Goal: Task Accomplishment & Management: Manage account settings

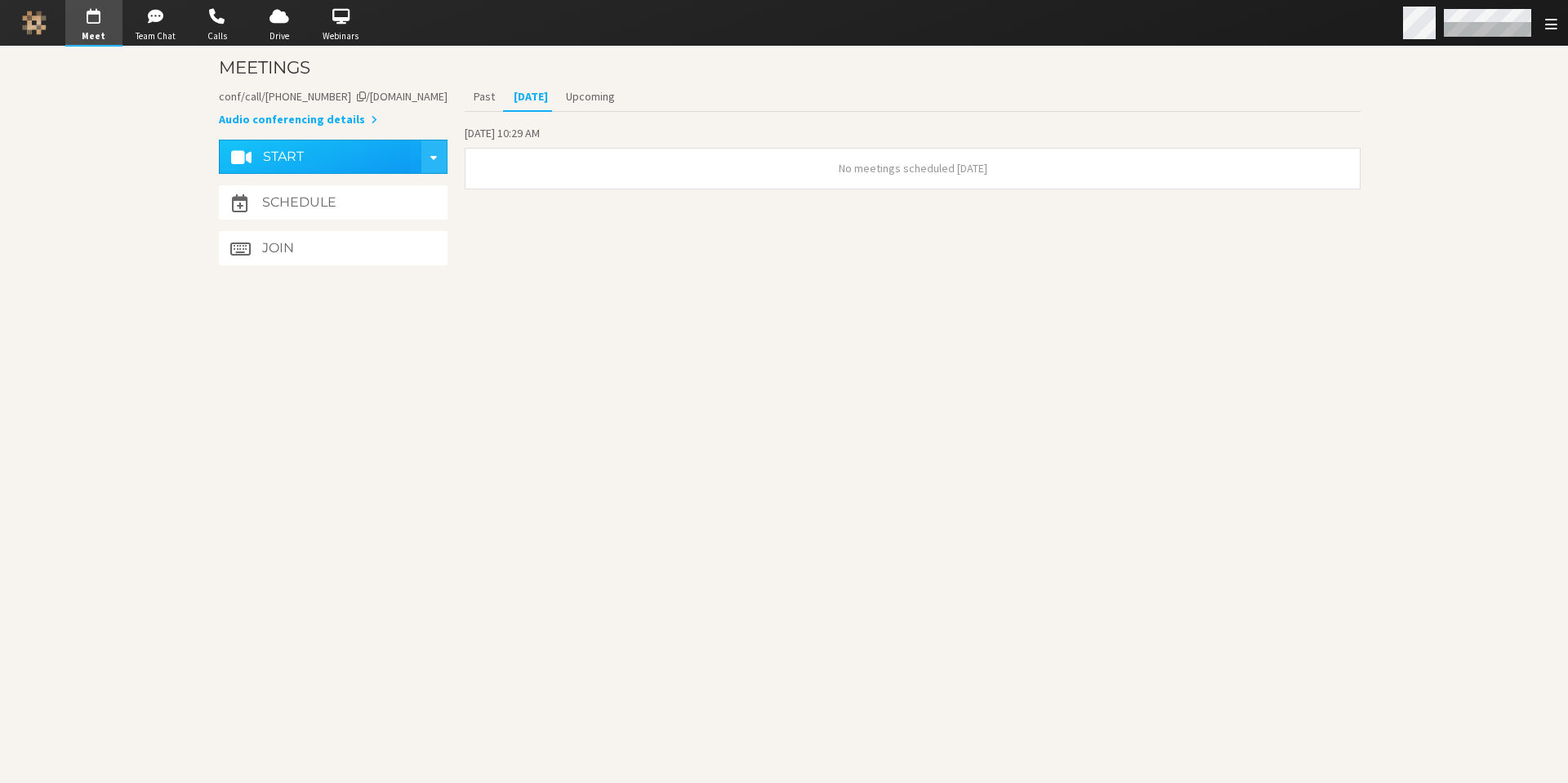
click at [1545, 25] on span "Open menu" at bounding box center [1551, 24] width 12 height 16
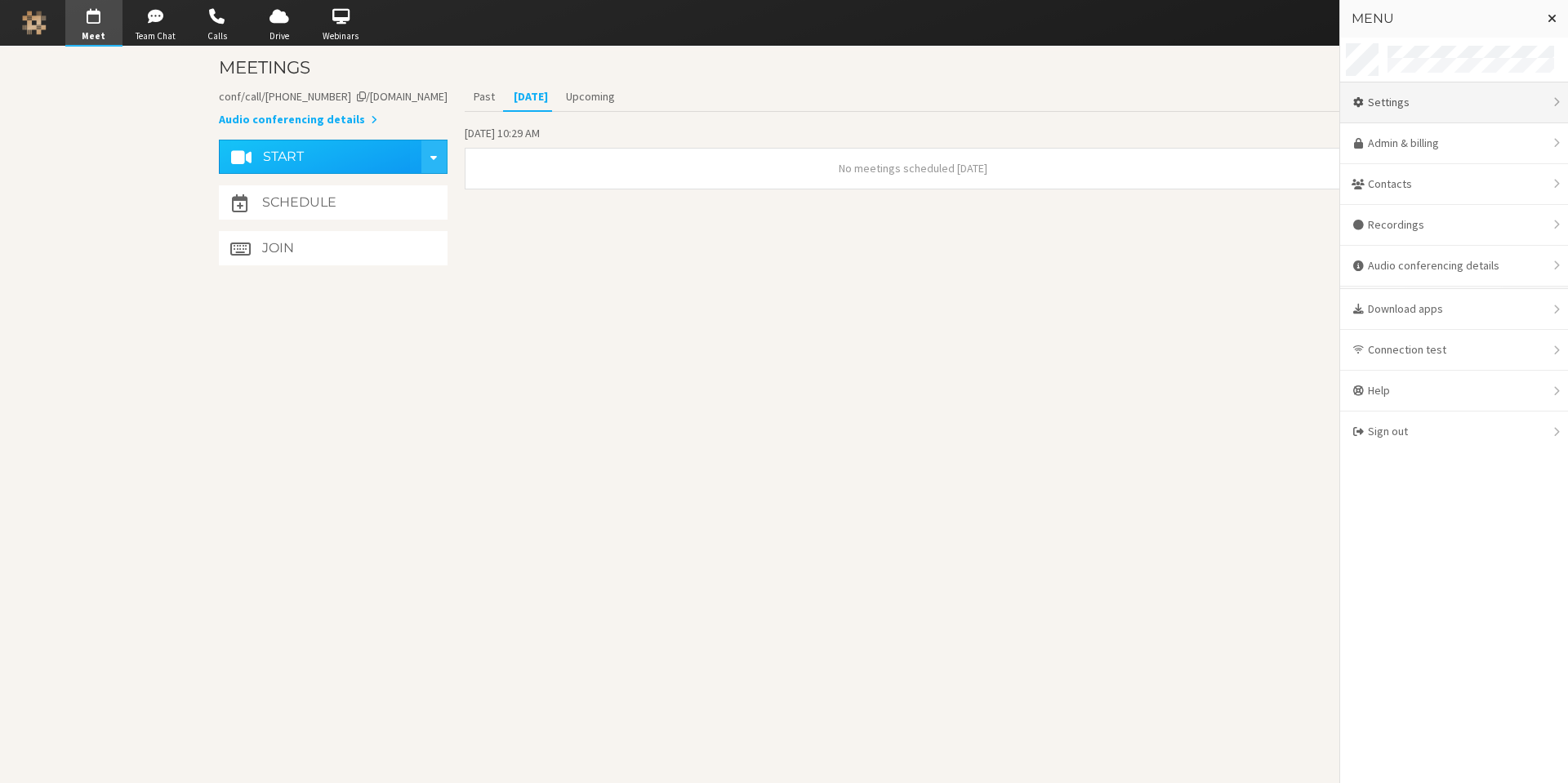
click at [1391, 106] on div "Settings" at bounding box center [1454, 102] width 228 height 40
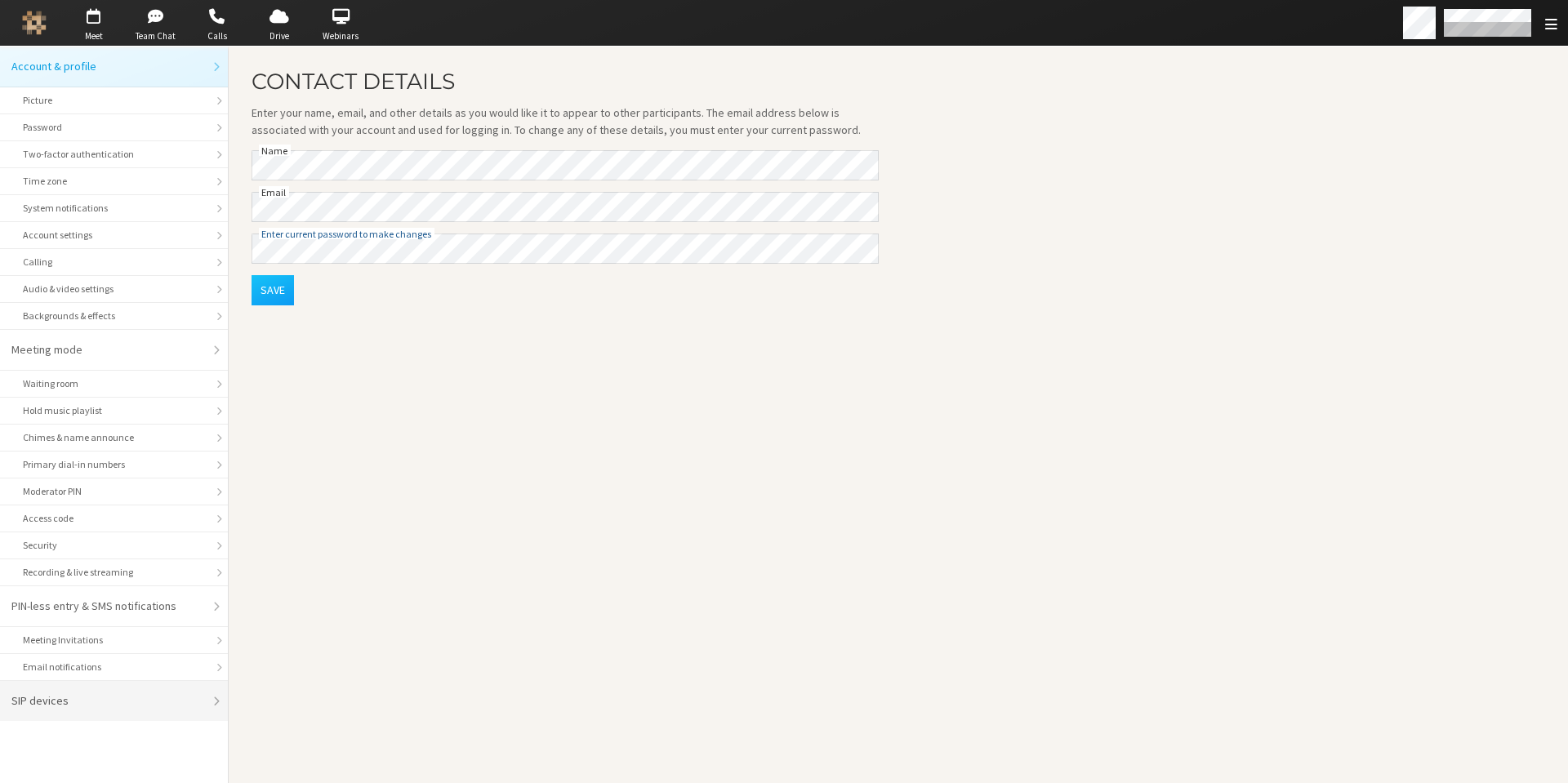
click at [76, 696] on div "SIP devices" at bounding box center [108, 700] width 194 height 17
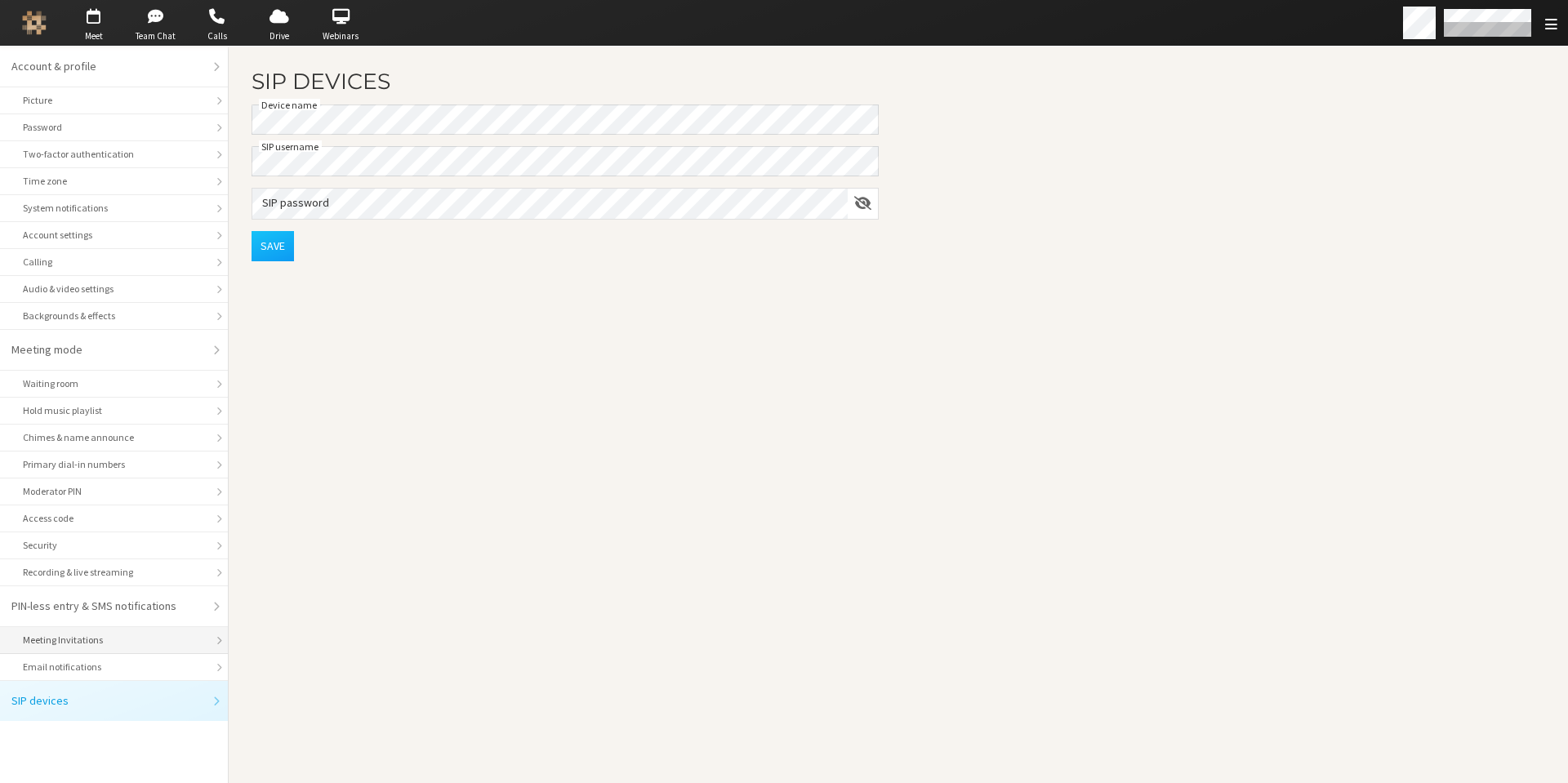
click at [80, 644] on div "Meeting Invitations" at bounding box center [114, 640] width 182 height 15
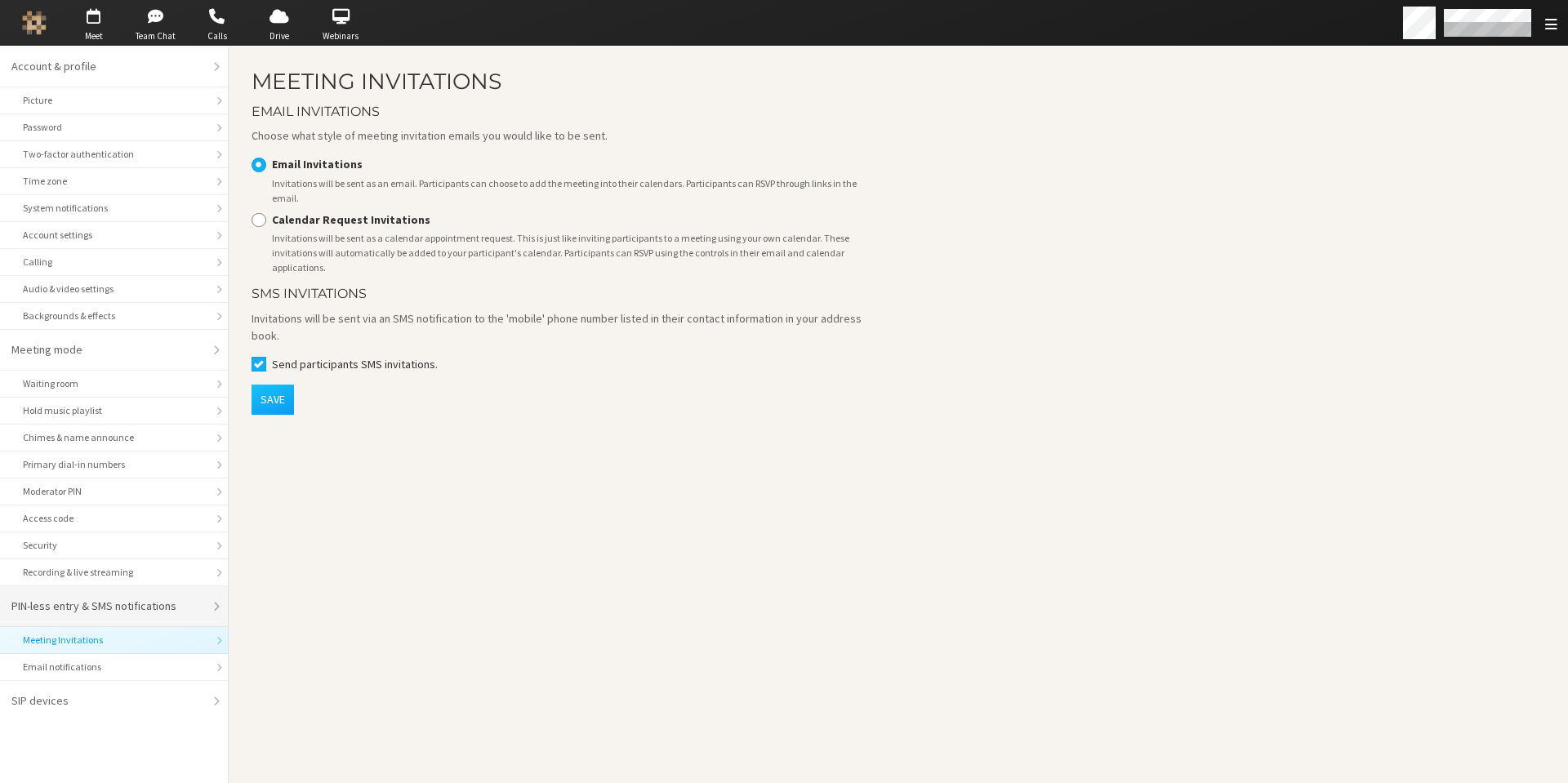
click at [82, 619] on li "PIN-less entry & SMS notifications" at bounding box center [114, 606] width 228 height 40
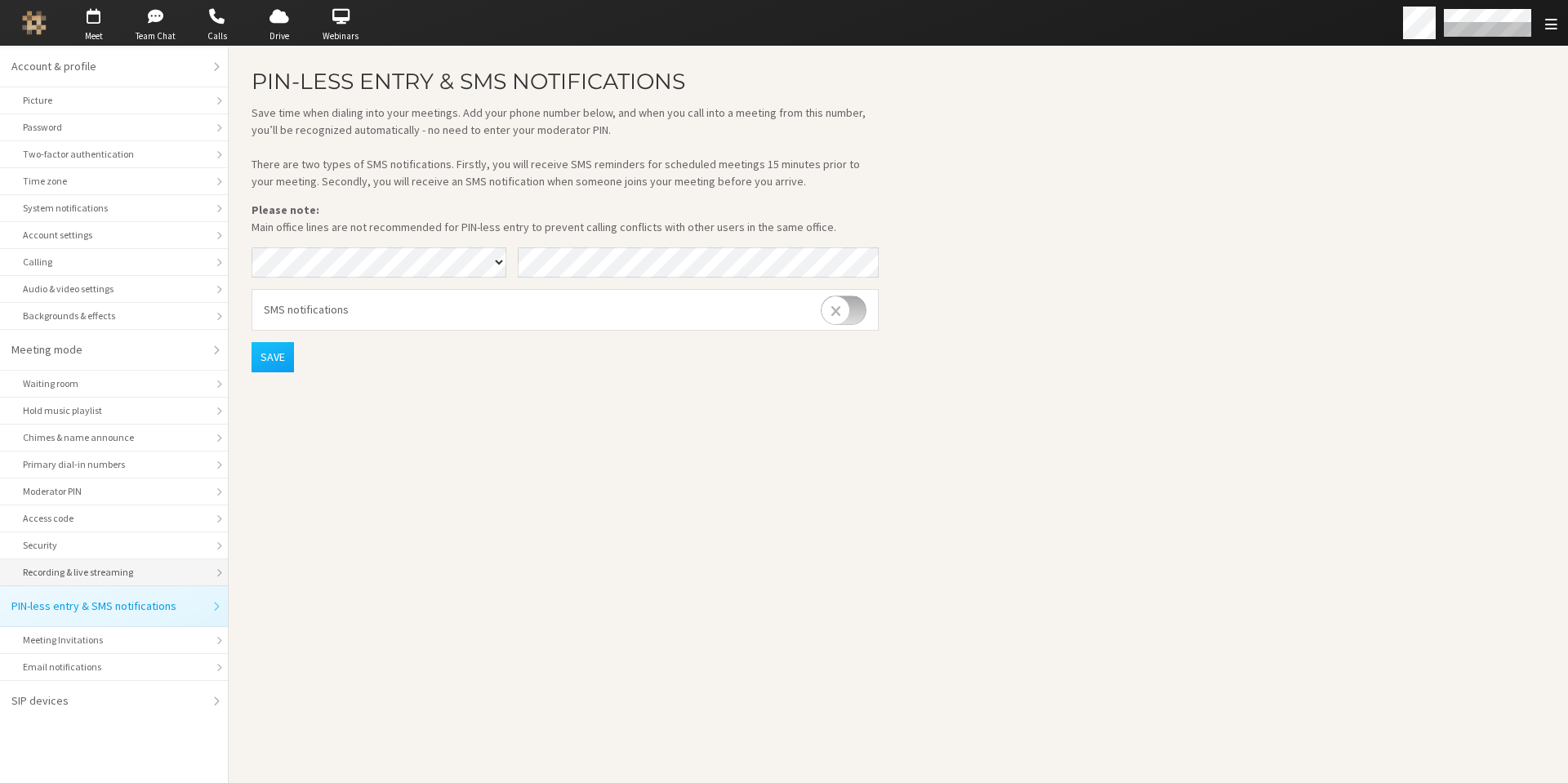
click at [83, 581] on li "Recording & live streaming" at bounding box center [114, 573] width 228 height 27
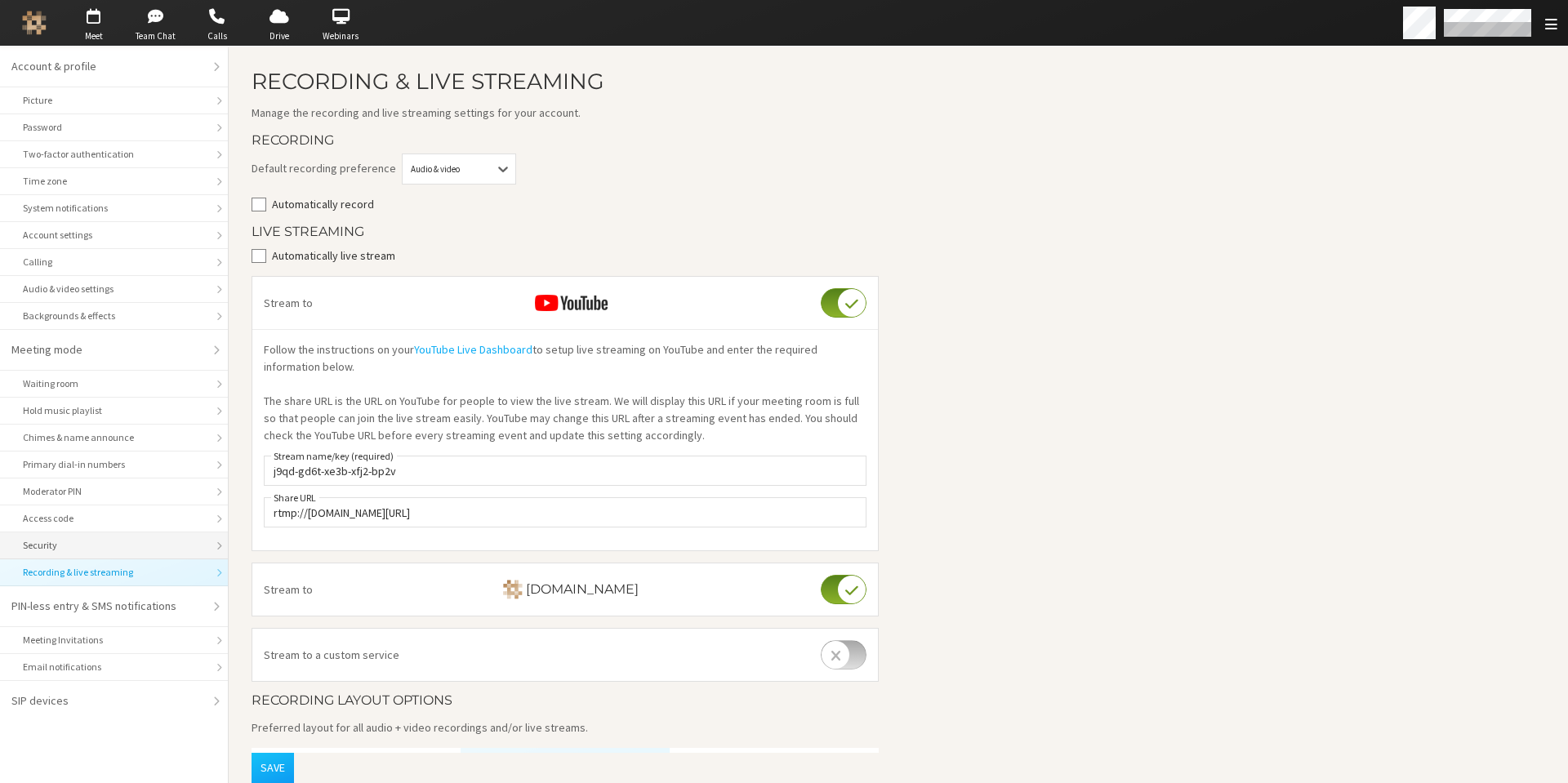
click at [66, 543] on div "Security" at bounding box center [114, 545] width 182 height 15
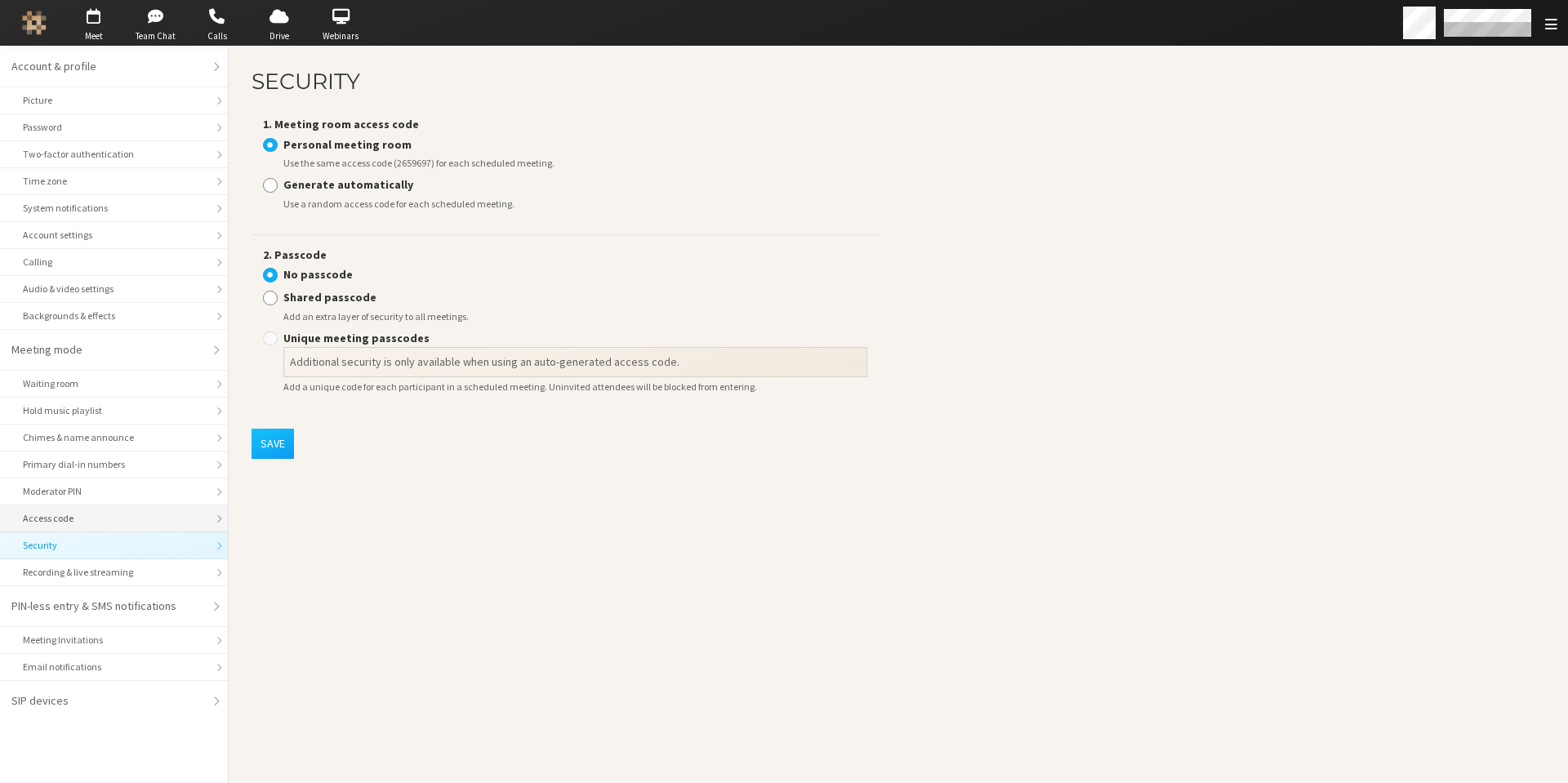
click at [70, 521] on div "Access code" at bounding box center [114, 519] width 182 height 15
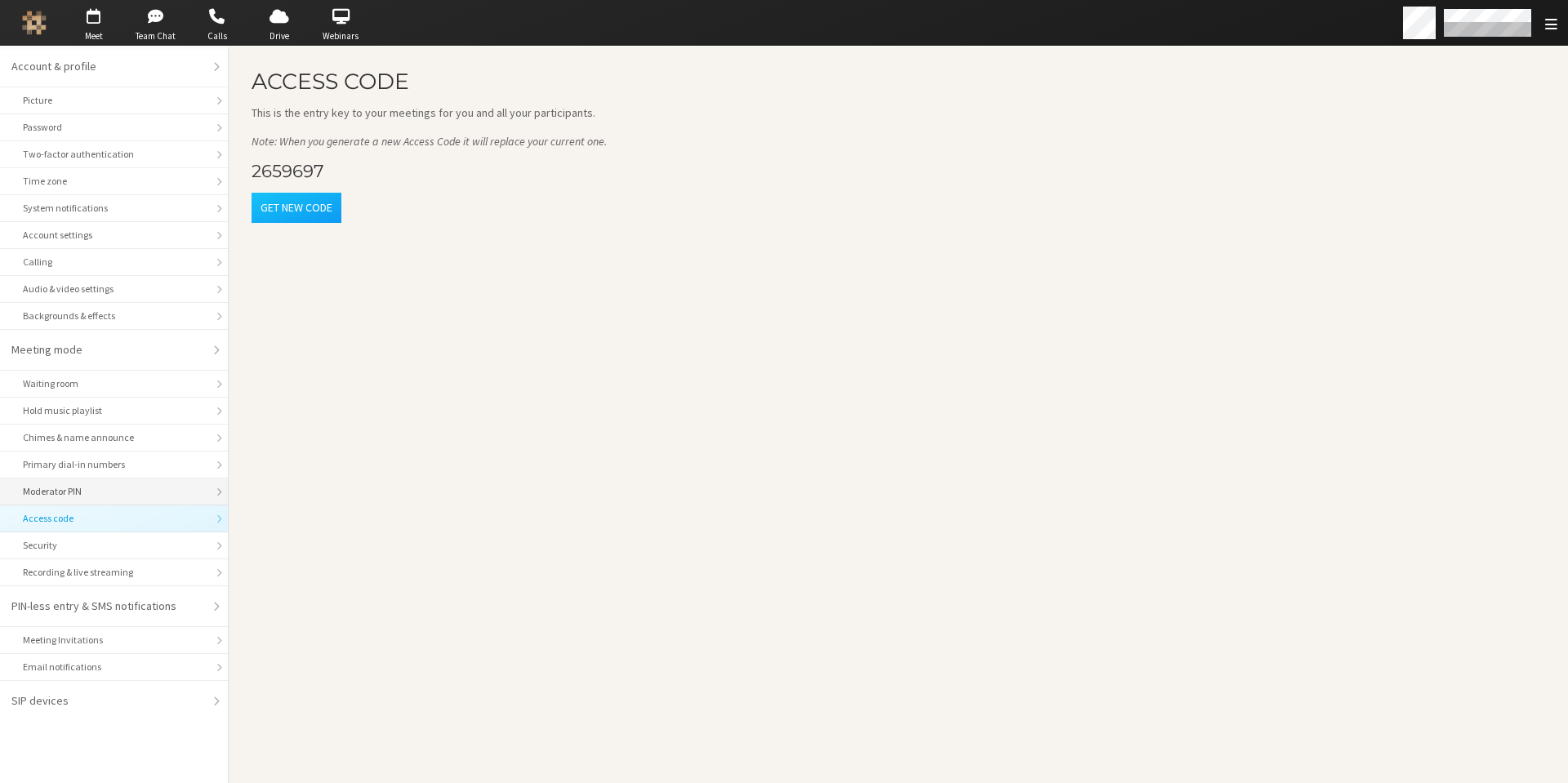
click at [73, 496] on div "Moderator PIN" at bounding box center [114, 492] width 182 height 15
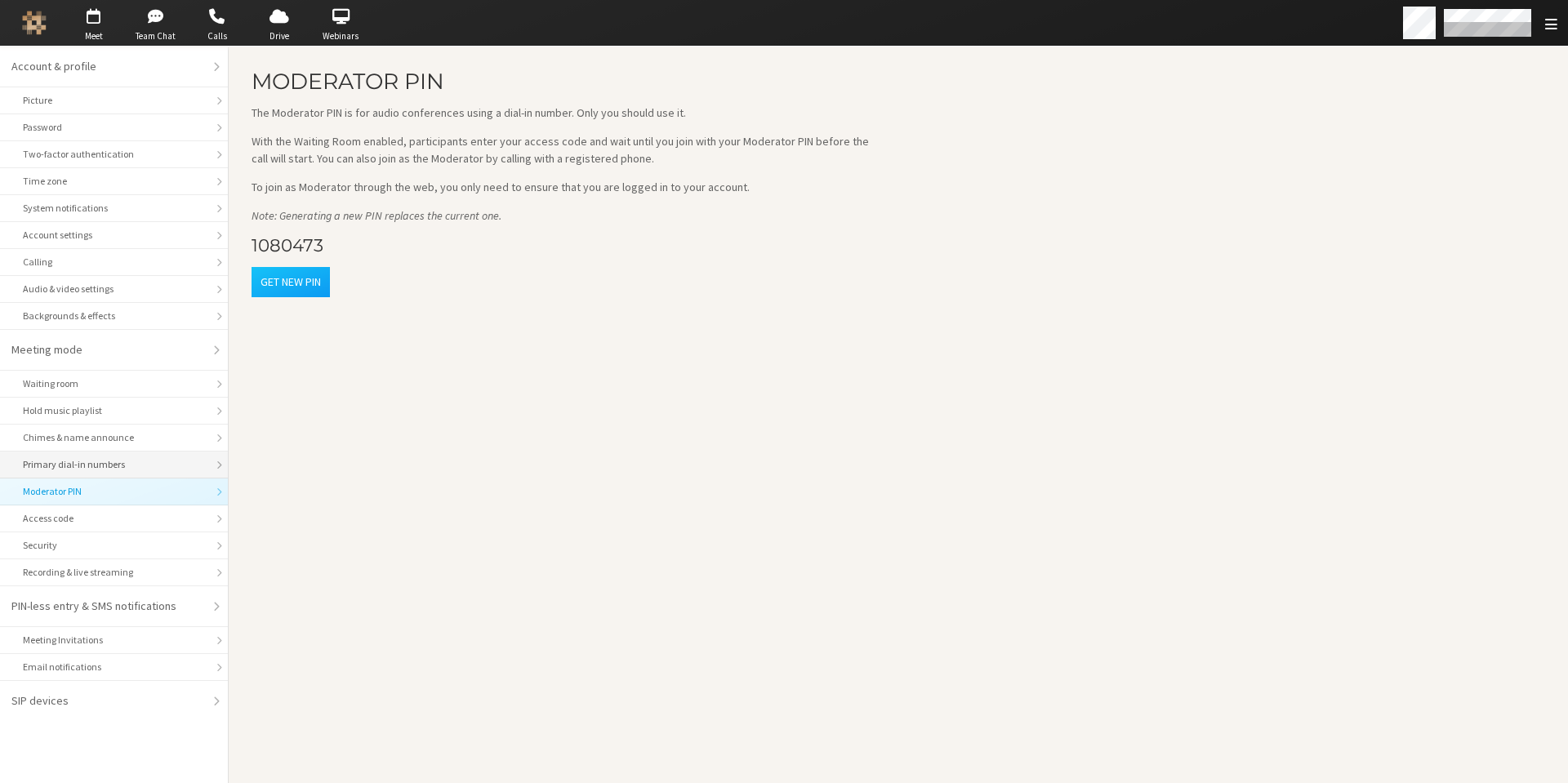
click at [83, 456] on li "Primary dial-in numbers" at bounding box center [114, 465] width 228 height 27
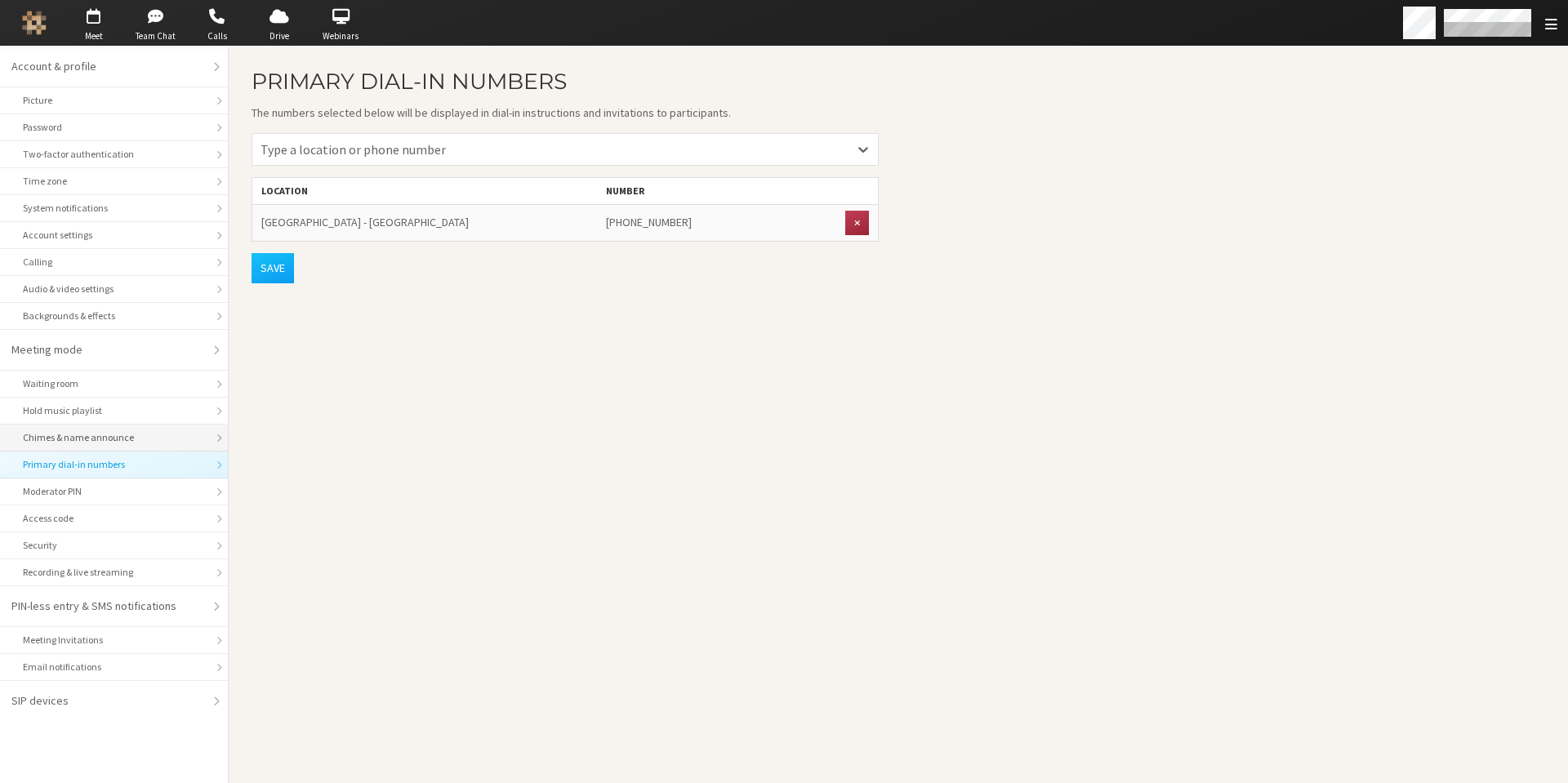
click at [78, 436] on div "Chimes & name announce" at bounding box center [114, 438] width 182 height 15
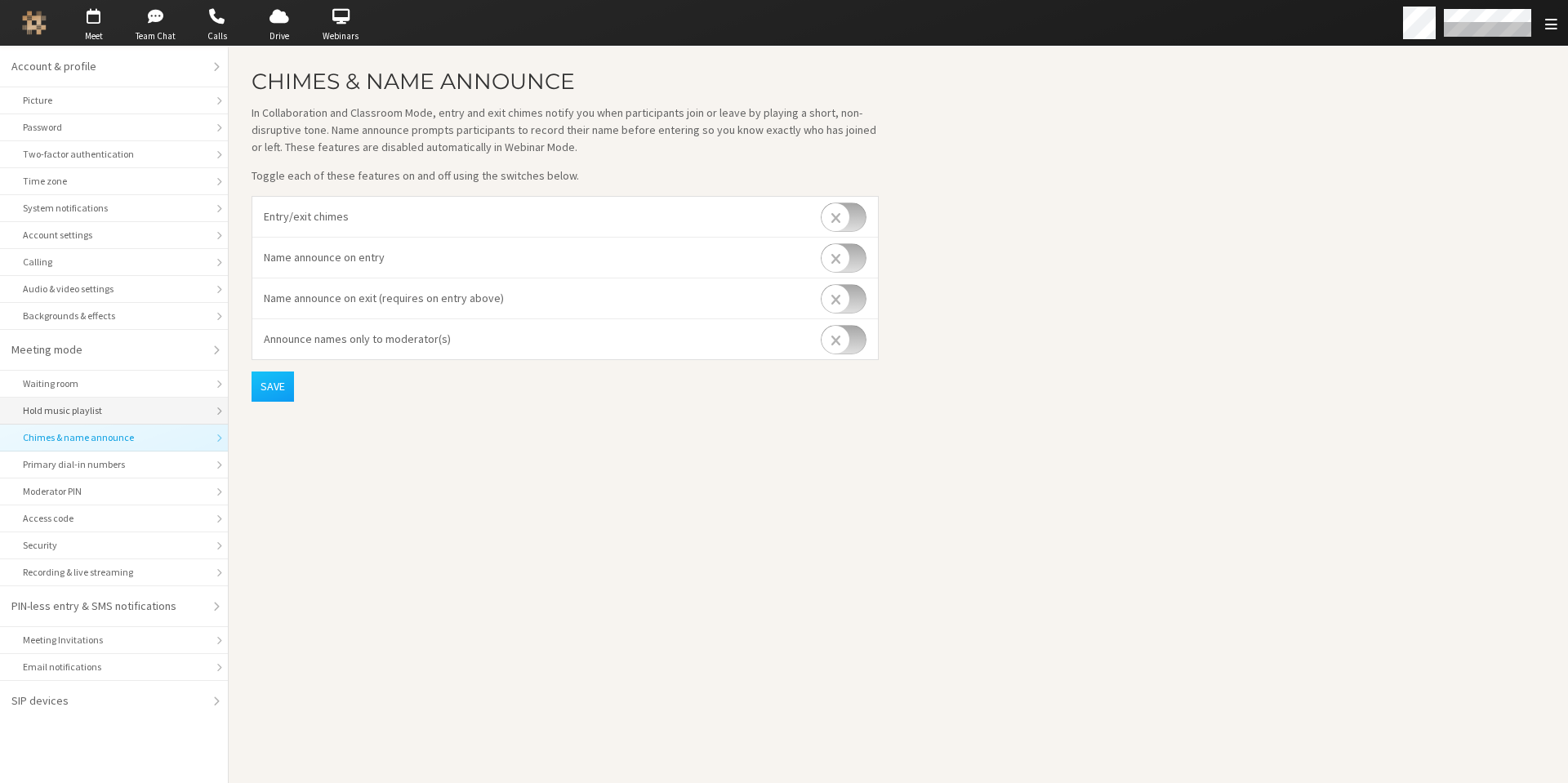
click at [84, 414] on div "Hold music playlist" at bounding box center [114, 411] width 182 height 15
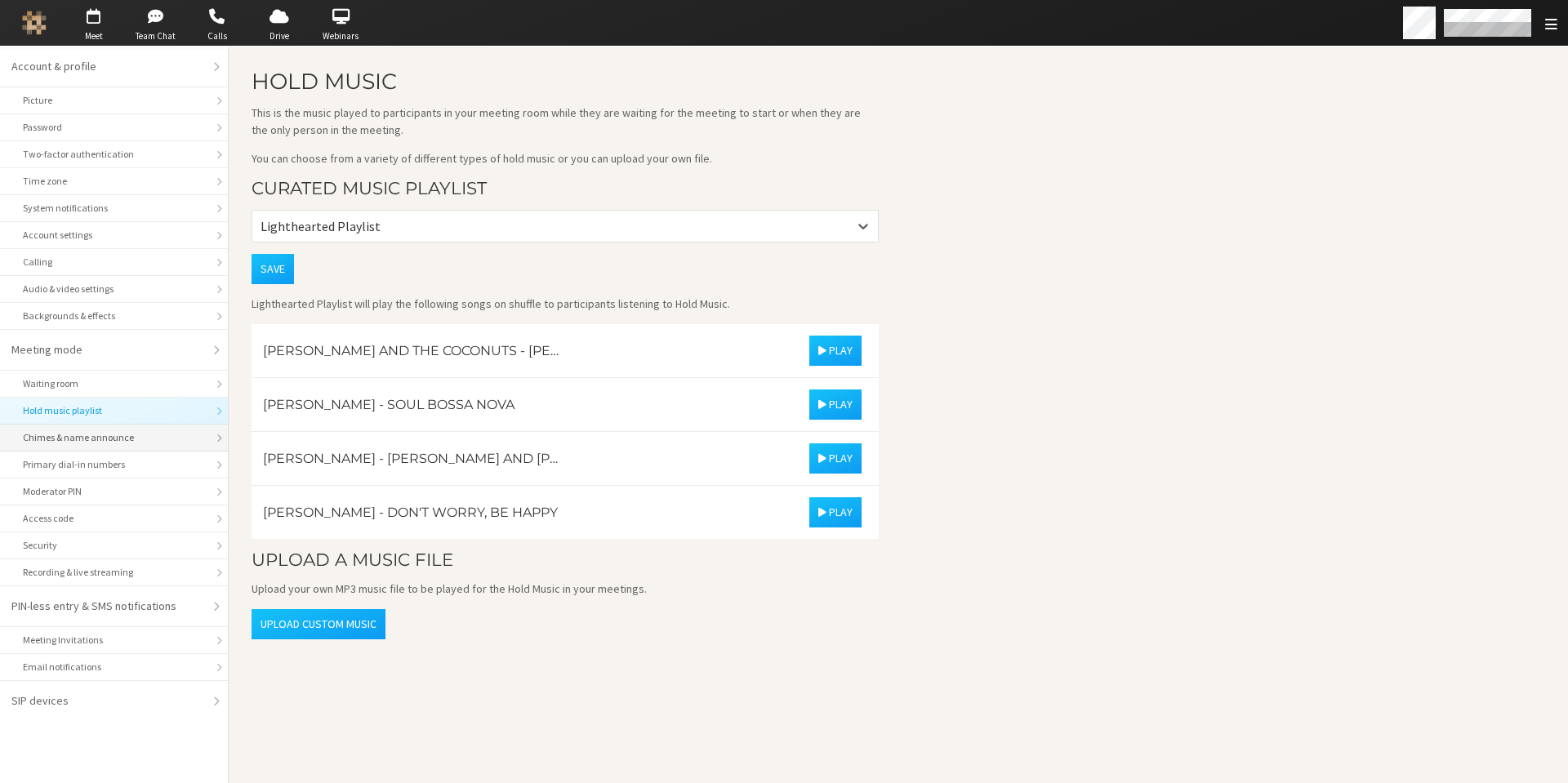
click at [80, 433] on div "Chimes & name announce" at bounding box center [114, 438] width 182 height 15
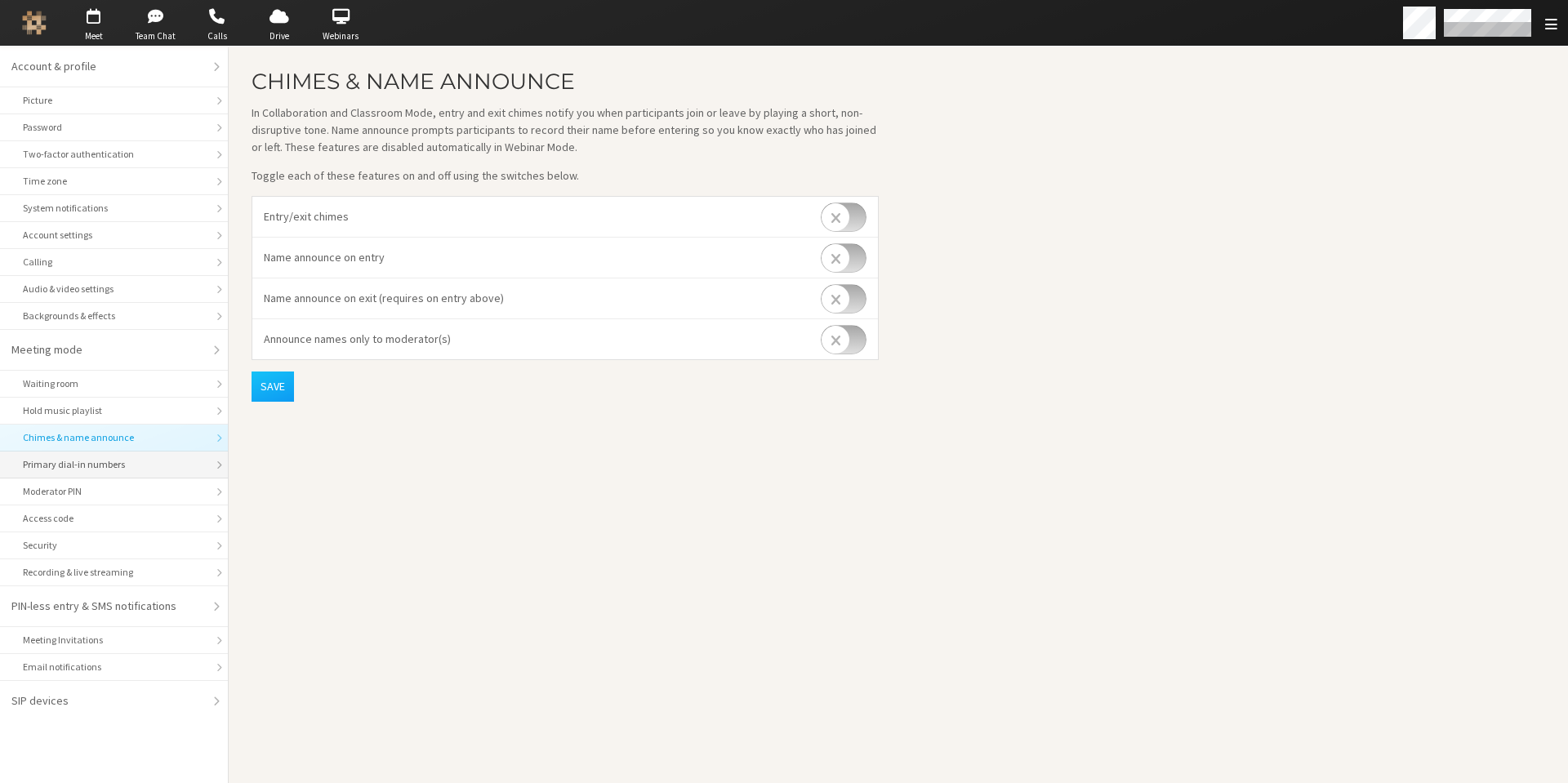
click at [80, 456] on li "Primary dial-in numbers" at bounding box center [114, 465] width 228 height 27
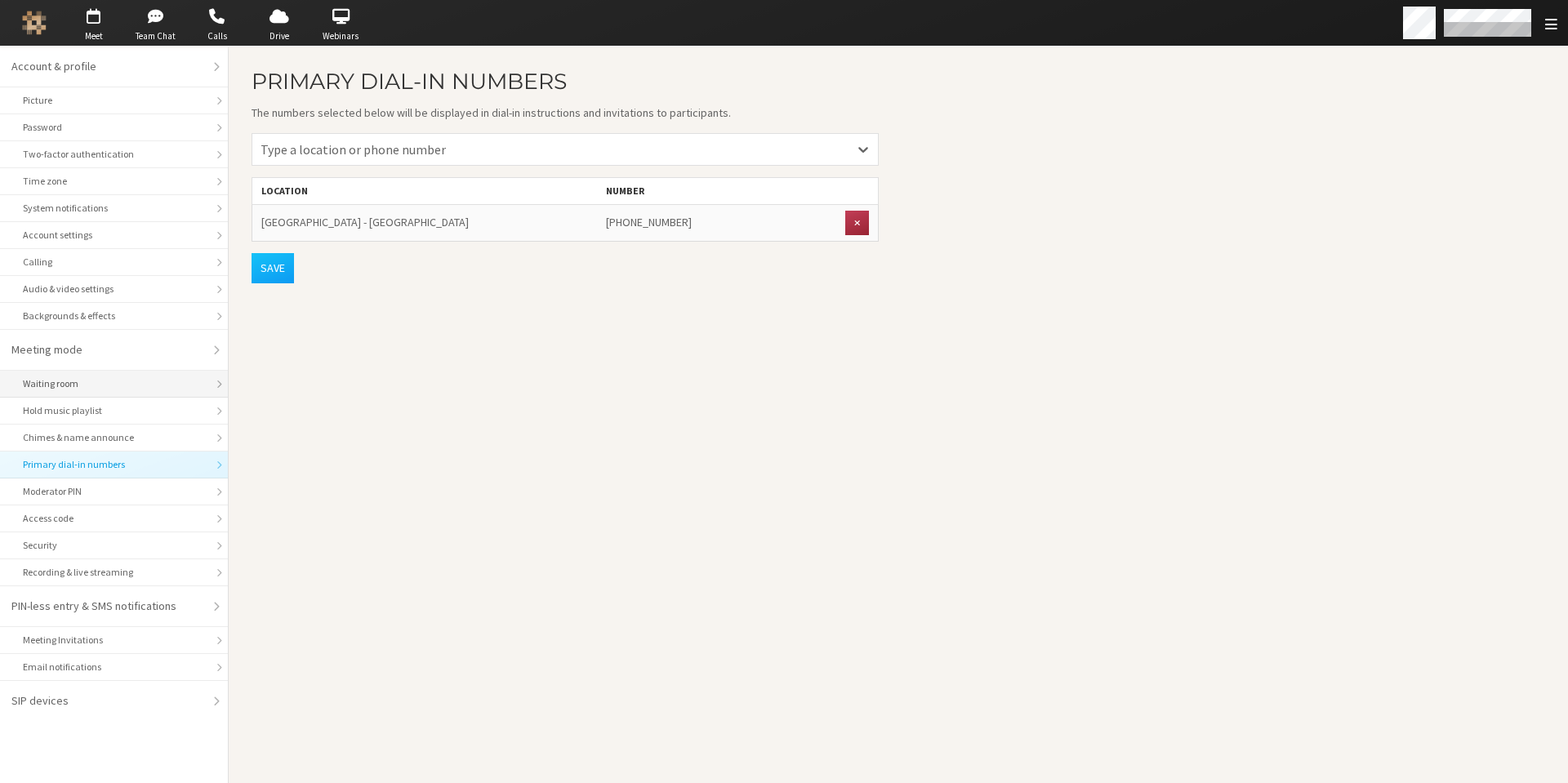
click at [76, 388] on div "Waiting room" at bounding box center [114, 384] width 182 height 15
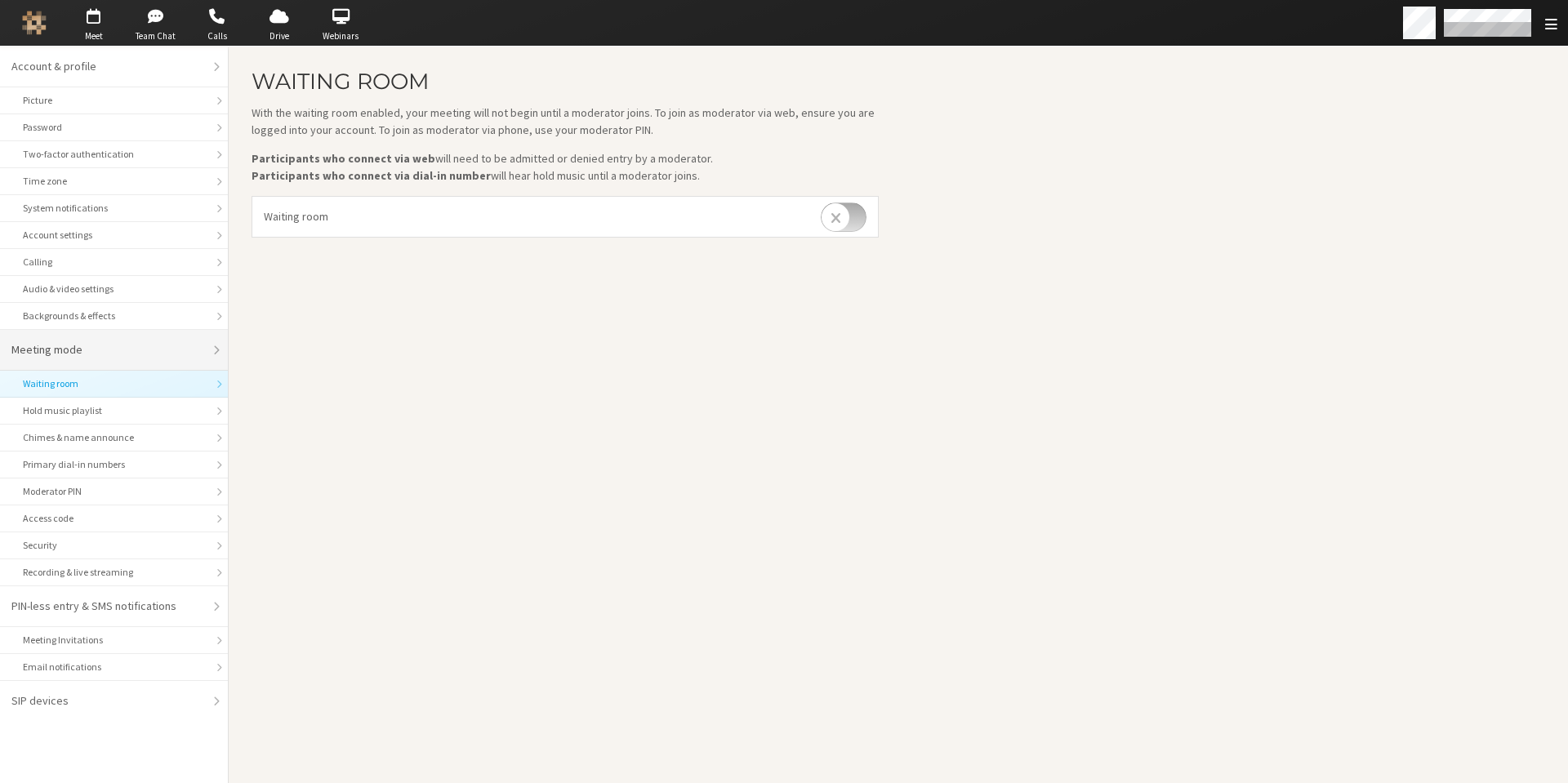
click at [83, 351] on div "Meeting mode" at bounding box center [108, 350] width 194 height 17
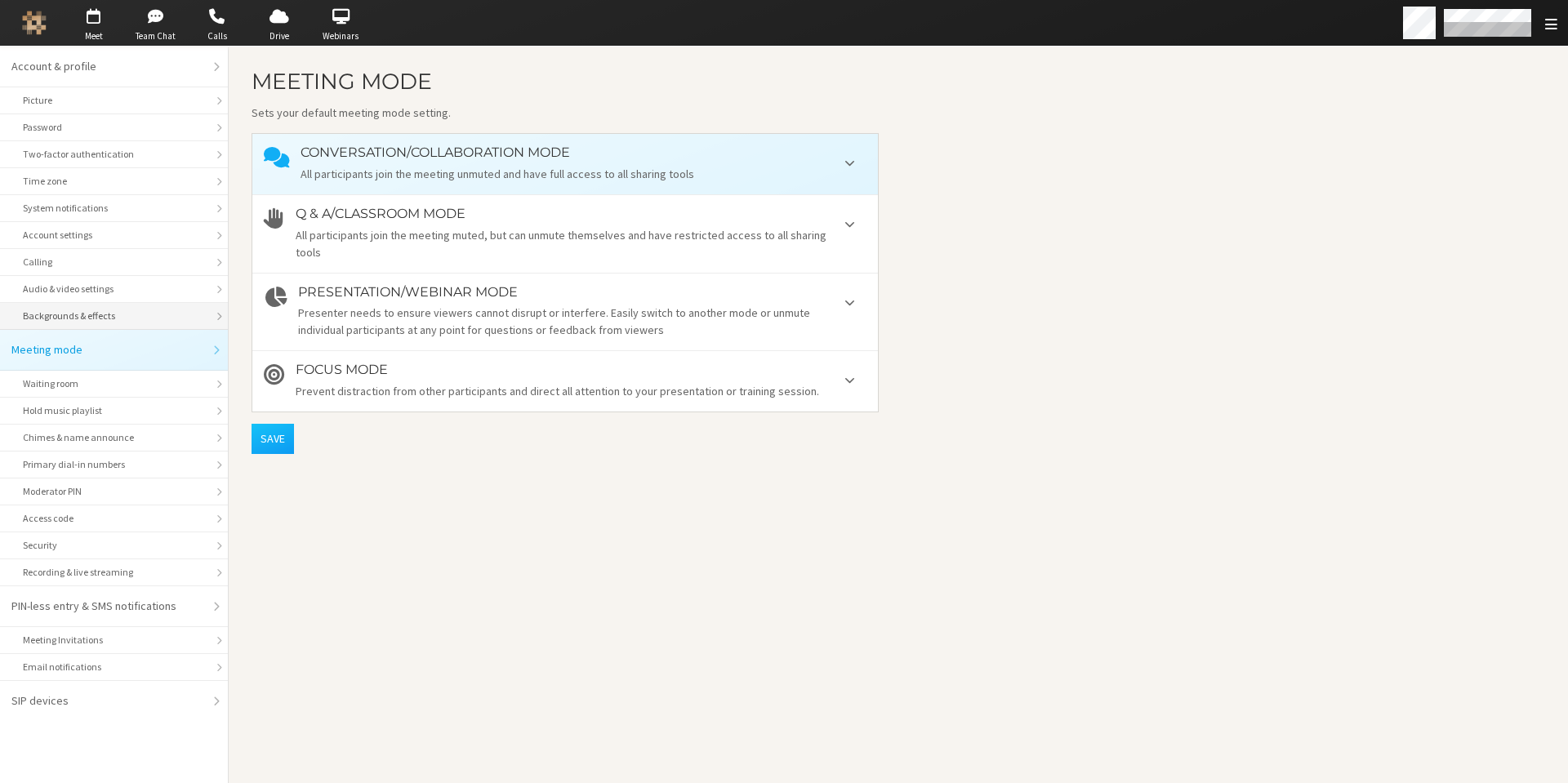
click at [94, 313] on div "Backgrounds & effects" at bounding box center [114, 316] width 182 height 15
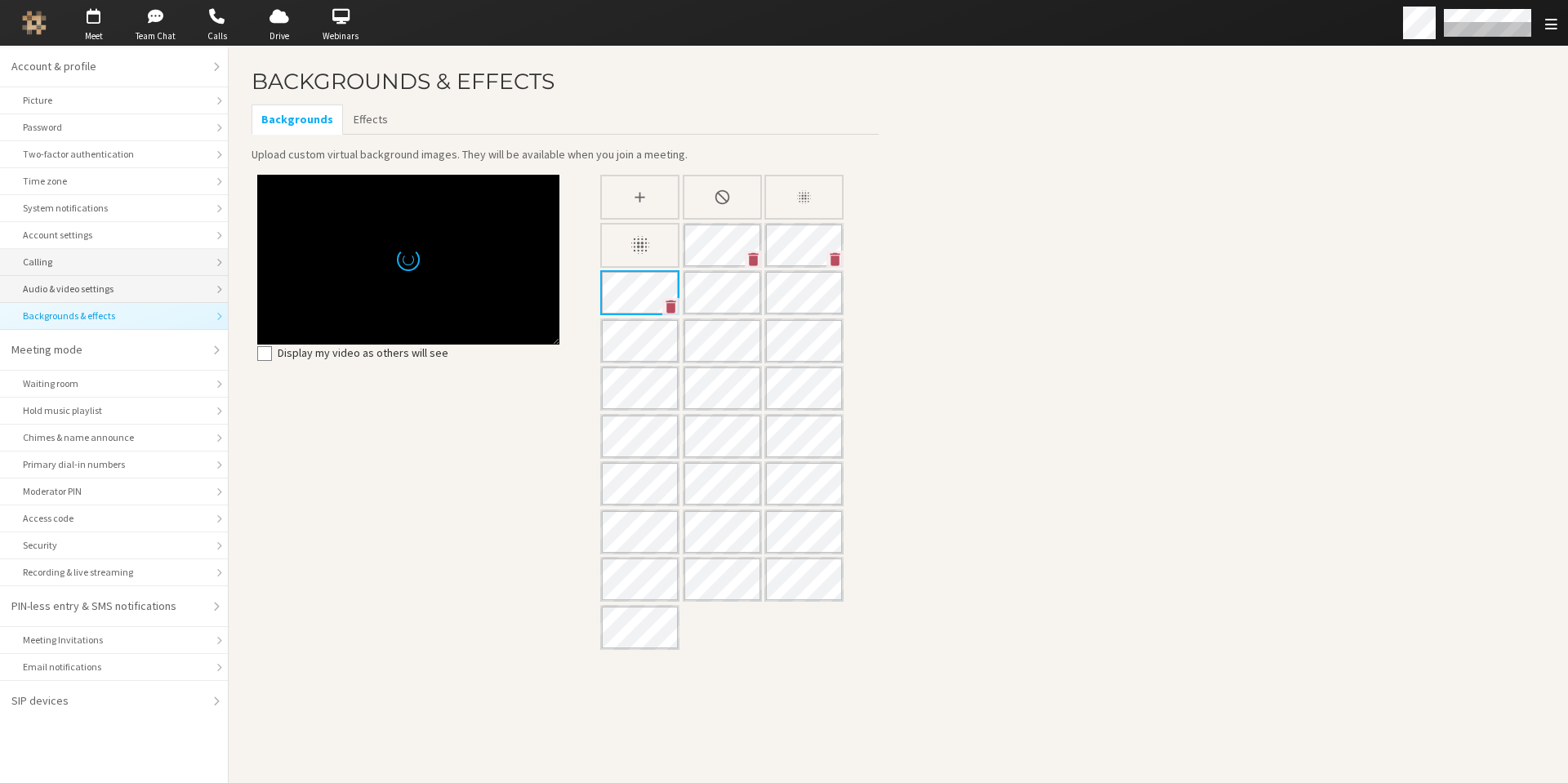
drag, startPoint x: 91, startPoint y: 287, endPoint x: 83, endPoint y: 275, distance: 14.4
click at [91, 287] on div "Audio & video settings" at bounding box center [114, 289] width 182 height 15
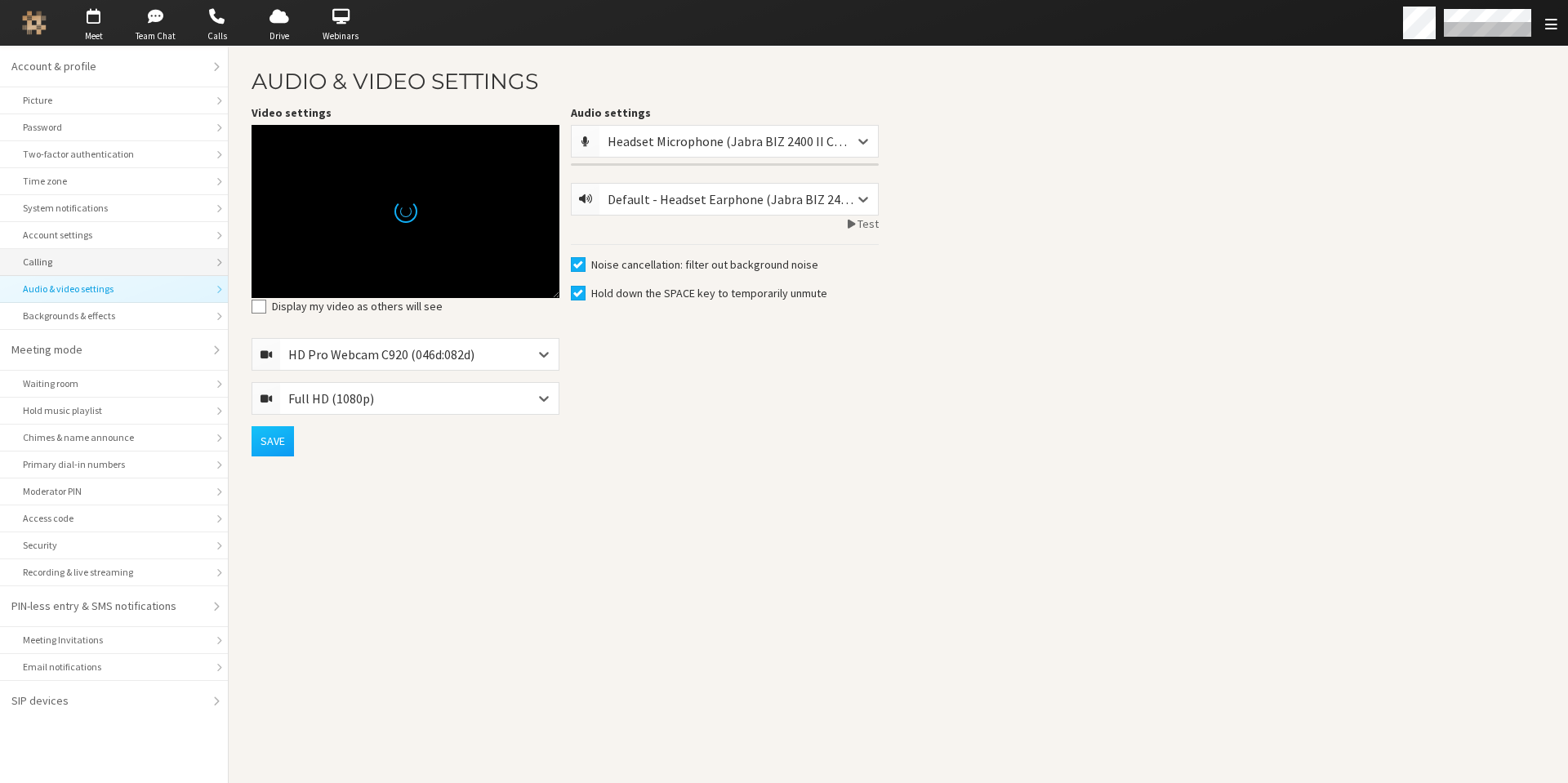
click at [77, 258] on div "Calling" at bounding box center [114, 262] width 182 height 15
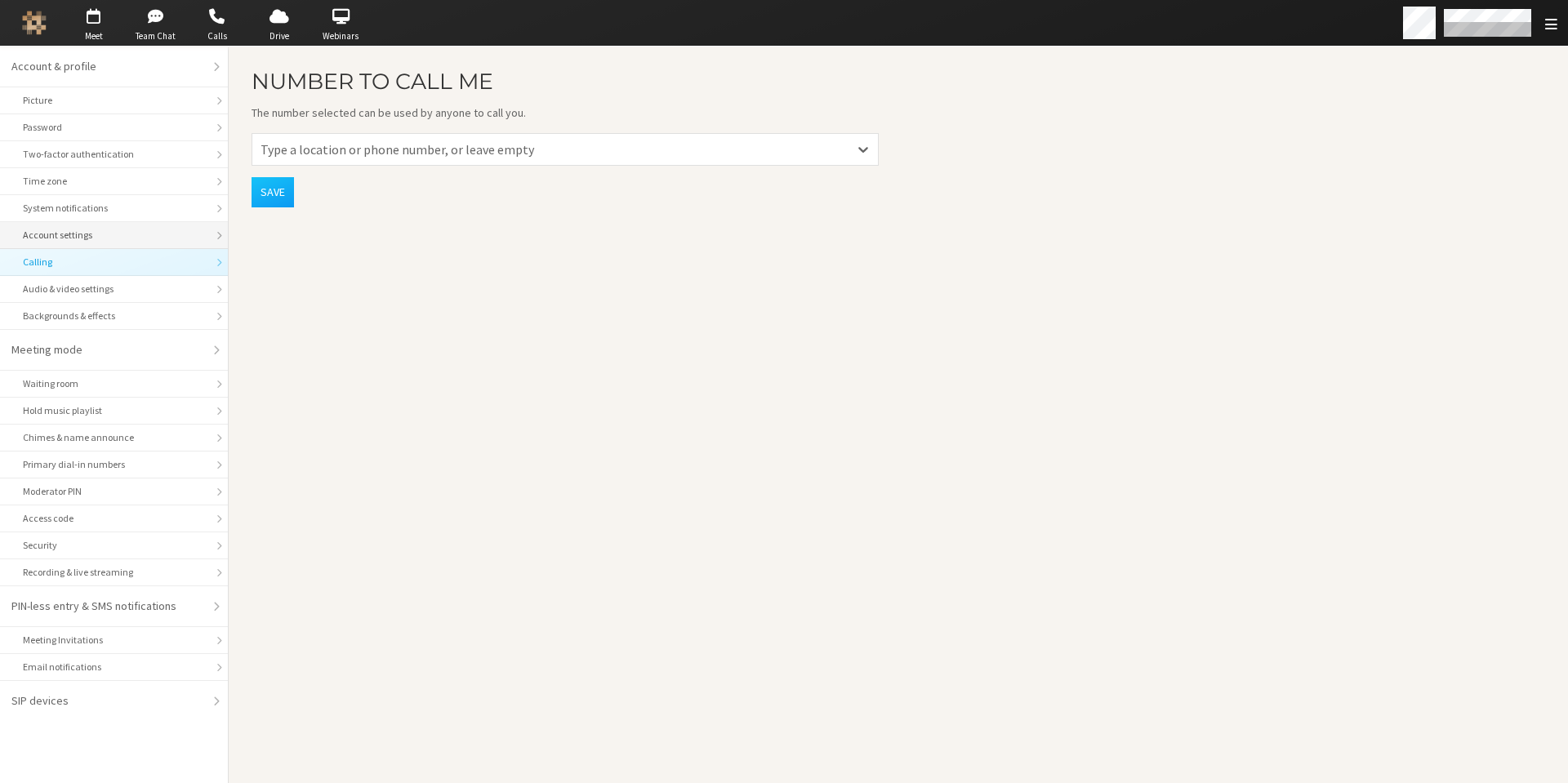
click at [97, 235] on div "Account settings" at bounding box center [114, 235] width 182 height 15
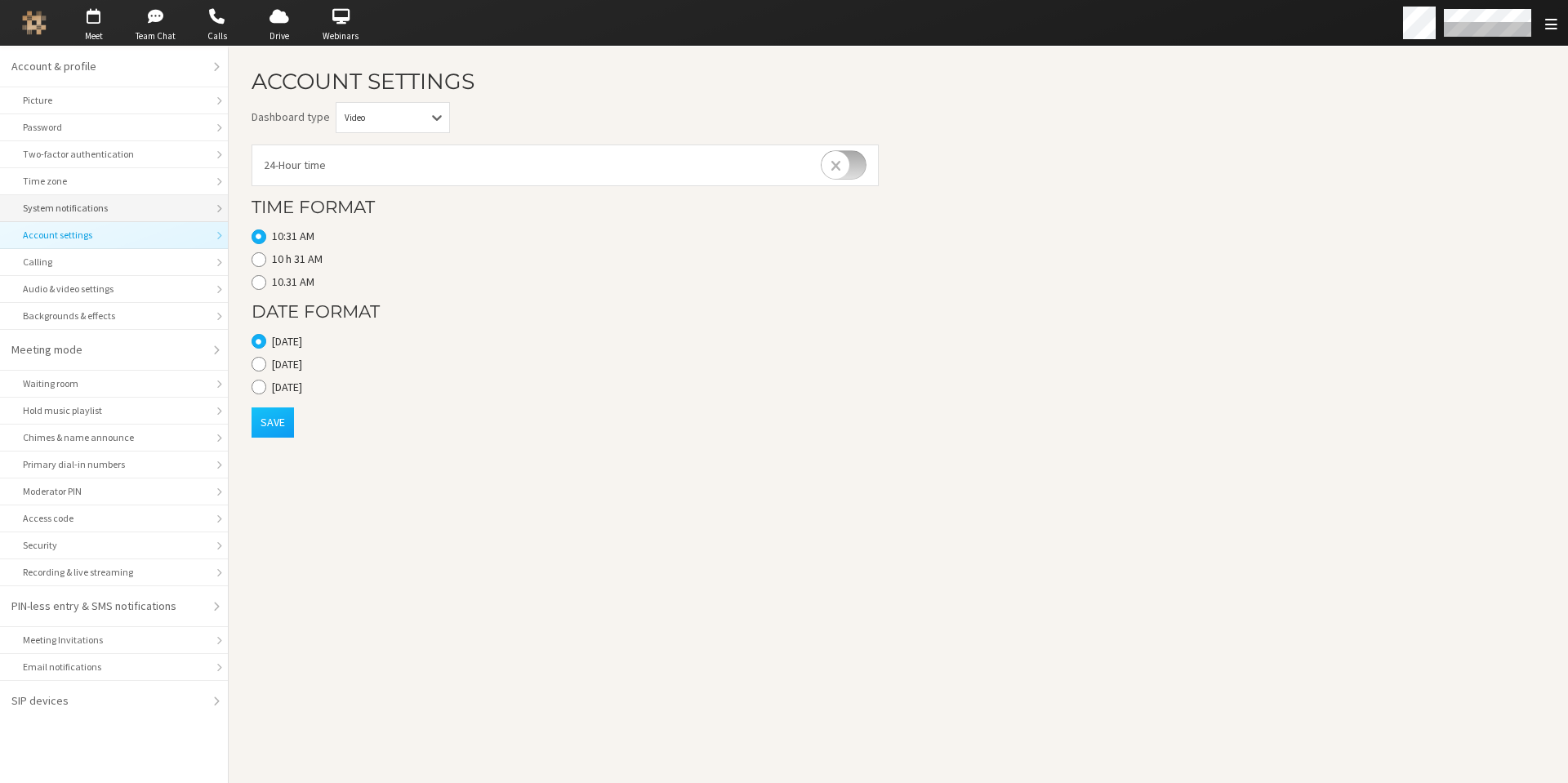
click at [98, 211] on div "System notifications" at bounding box center [114, 208] width 182 height 15
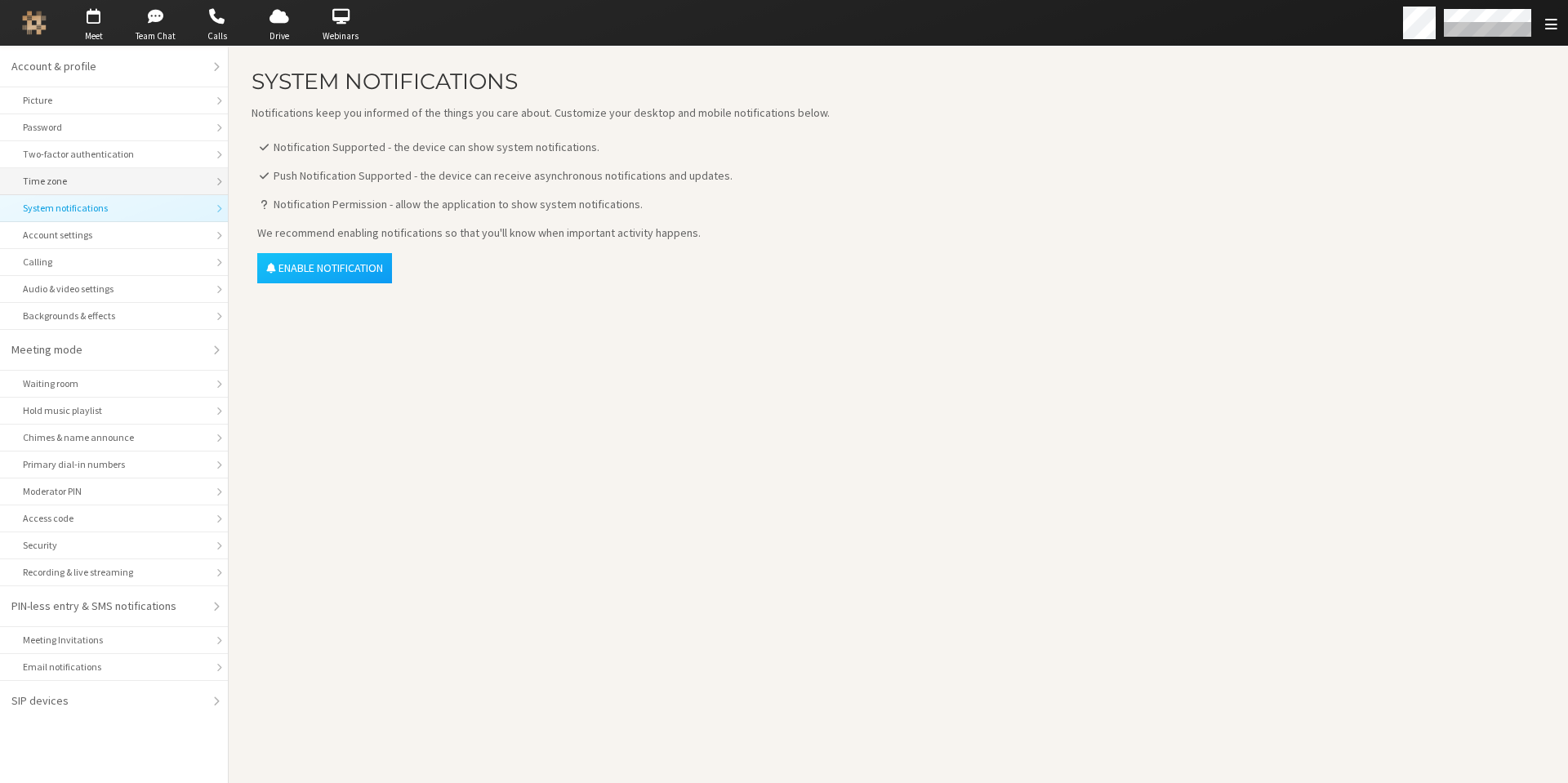
click at [98, 187] on div "Time zone" at bounding box center [114, 182] width 182 height 15
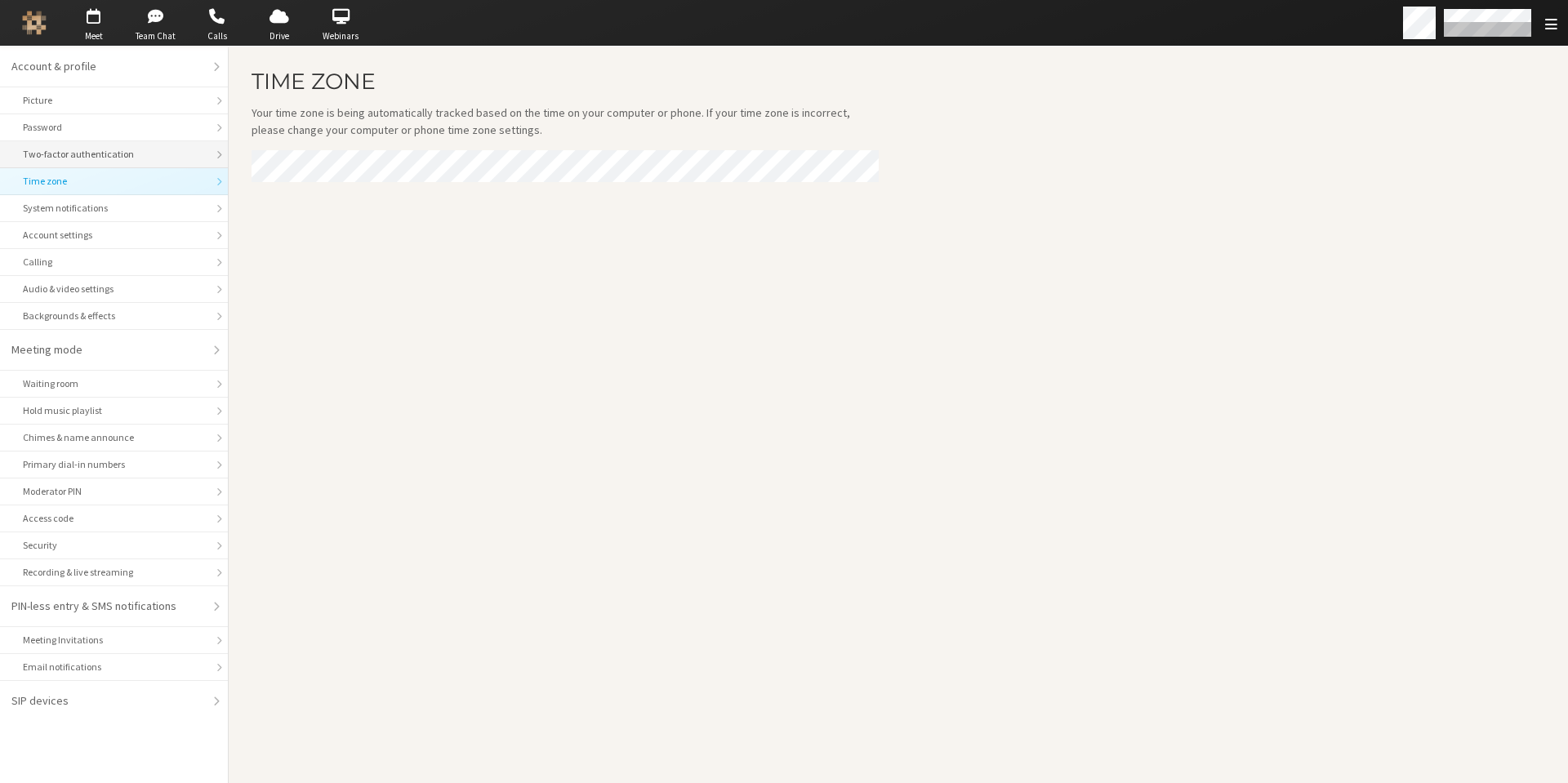
click at [111, 155] on div "Two-factor authentication" at bounding box center [114, 154] width 182 height 15
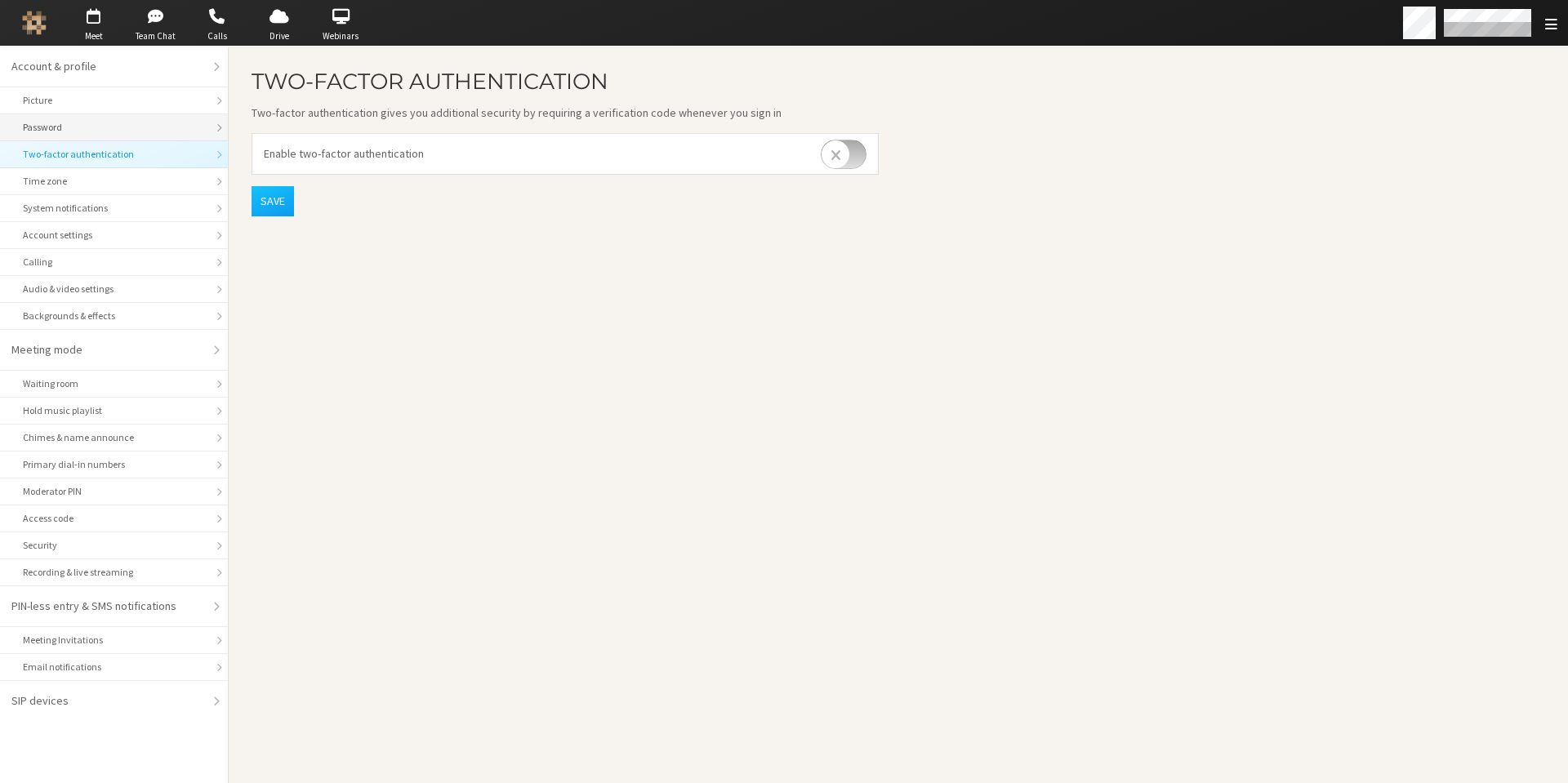
click at [95, 136] on li "Password" at bounding box center [114, 128] width 228 height 27
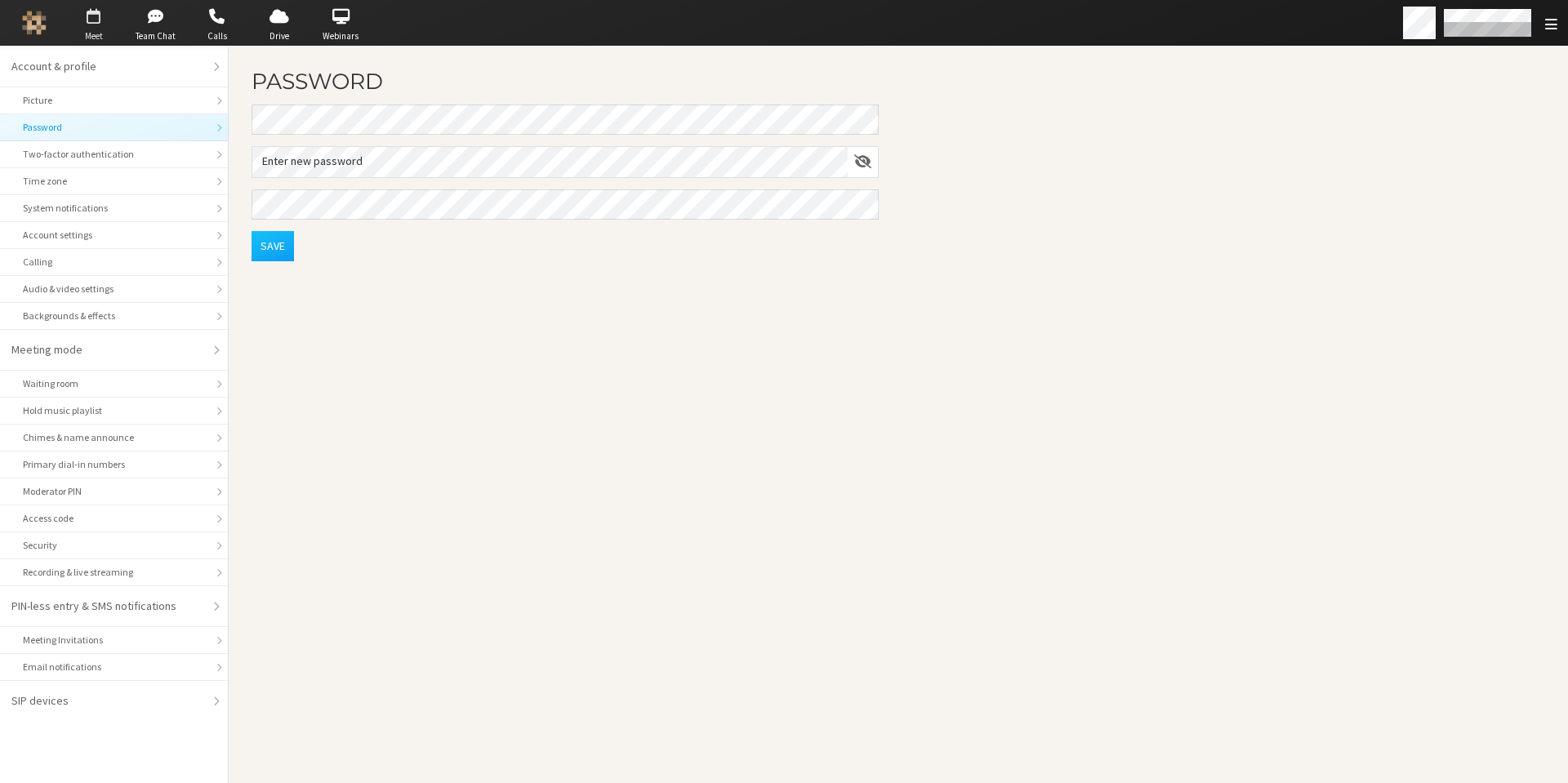
click at [94, 23] on span "button" at bounding box center [93, 17] width 57 height 26
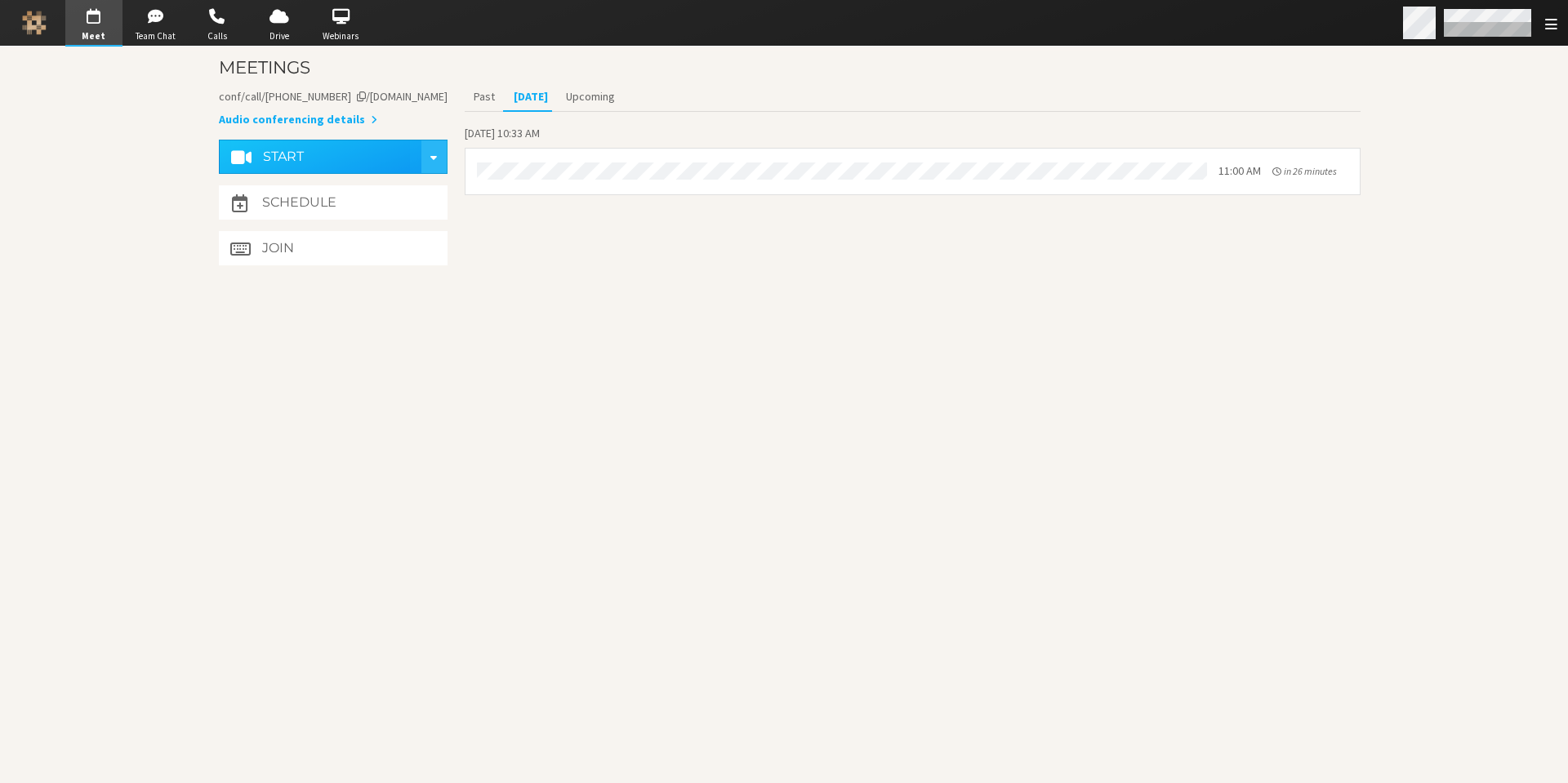
click at [1543, 26] on div "Open menu" at bounding box center [1551, 23] width 23 height 18
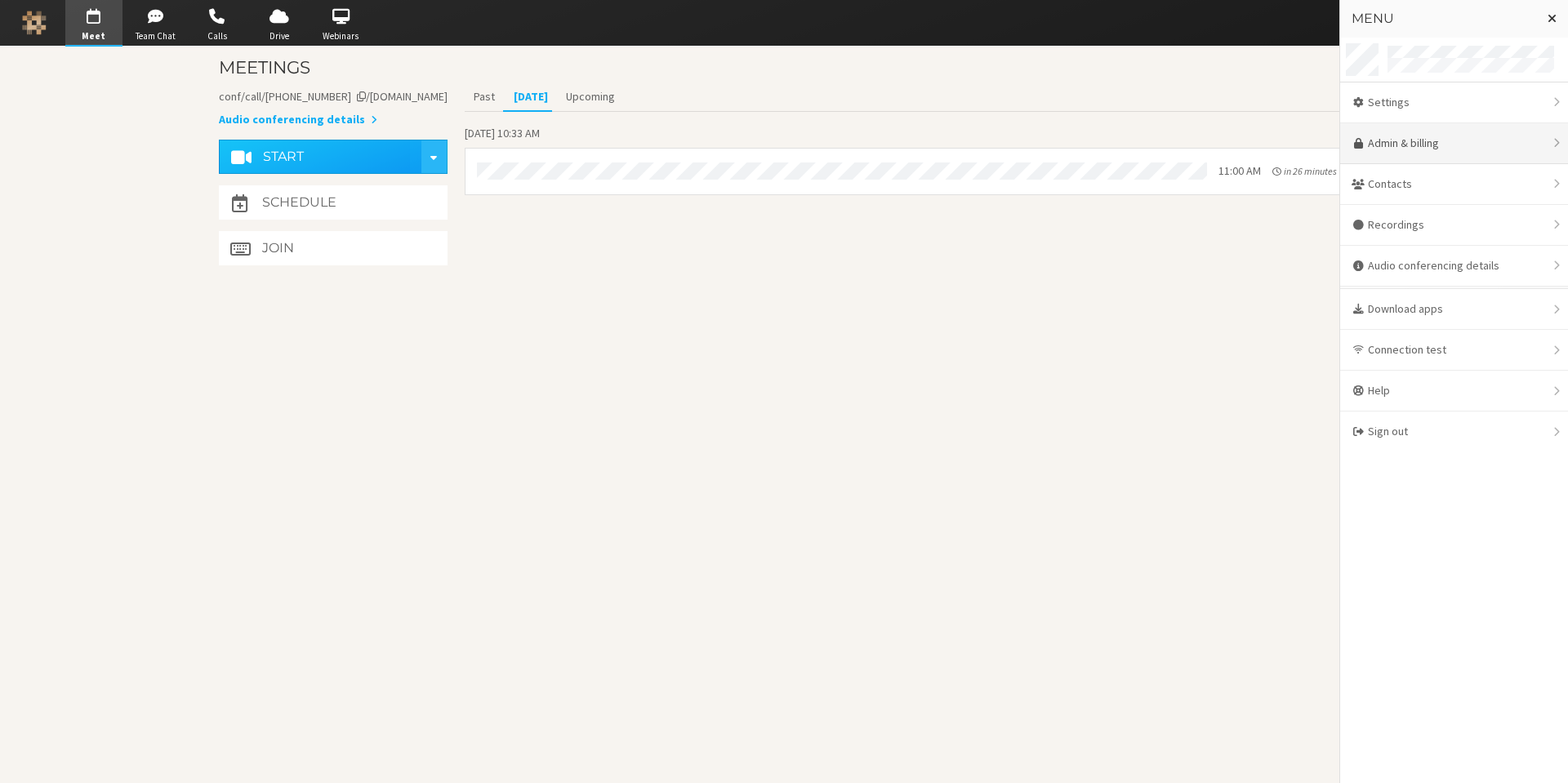
click at [1411, 144] on link "Admin & billing" at bounding box center [1454, 143] width 228 height 40
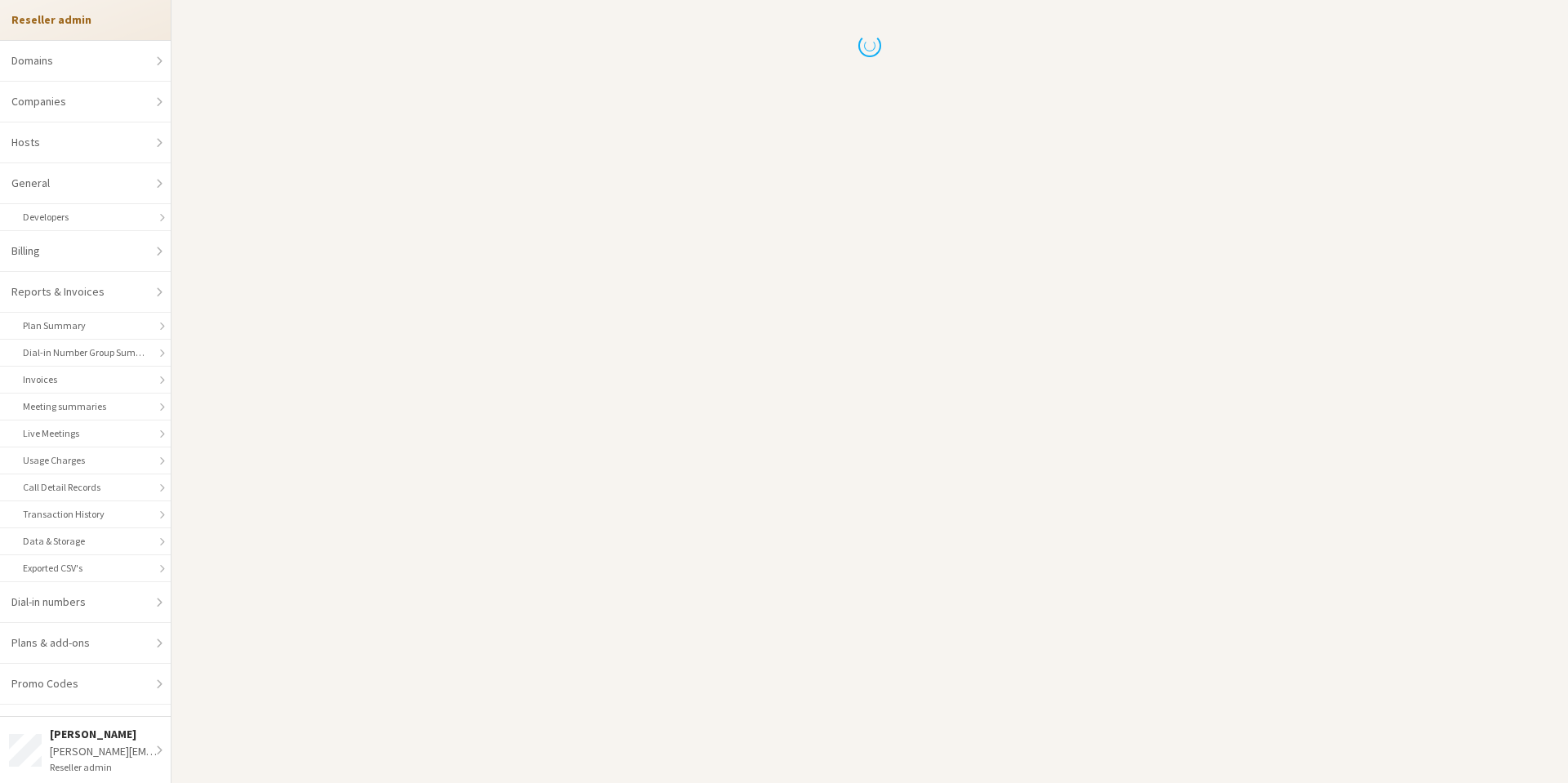
select select "10"
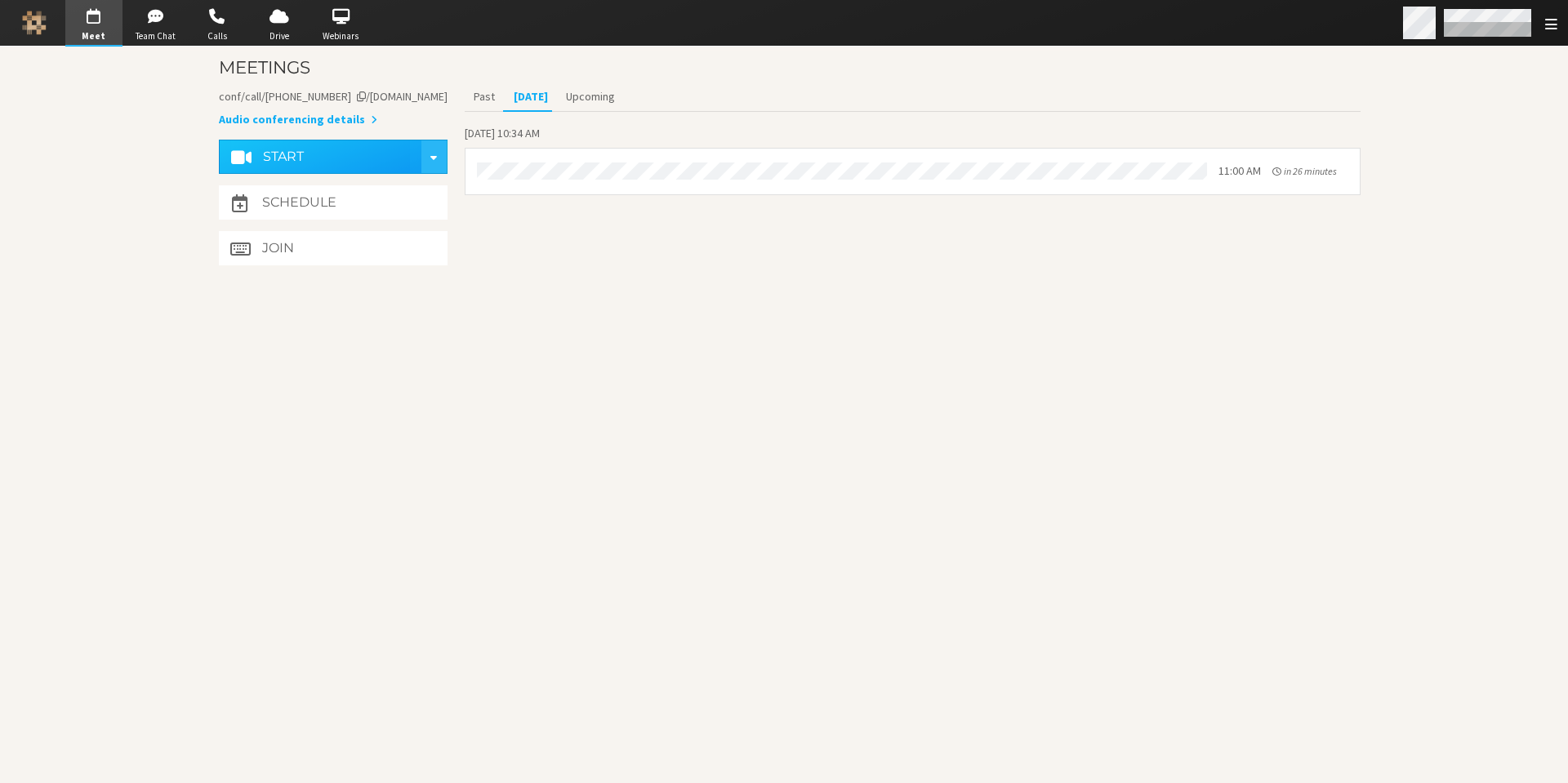
click at [1542, 25] on div "Open menu" at bounding box center [1551, 23] width 23 height 18
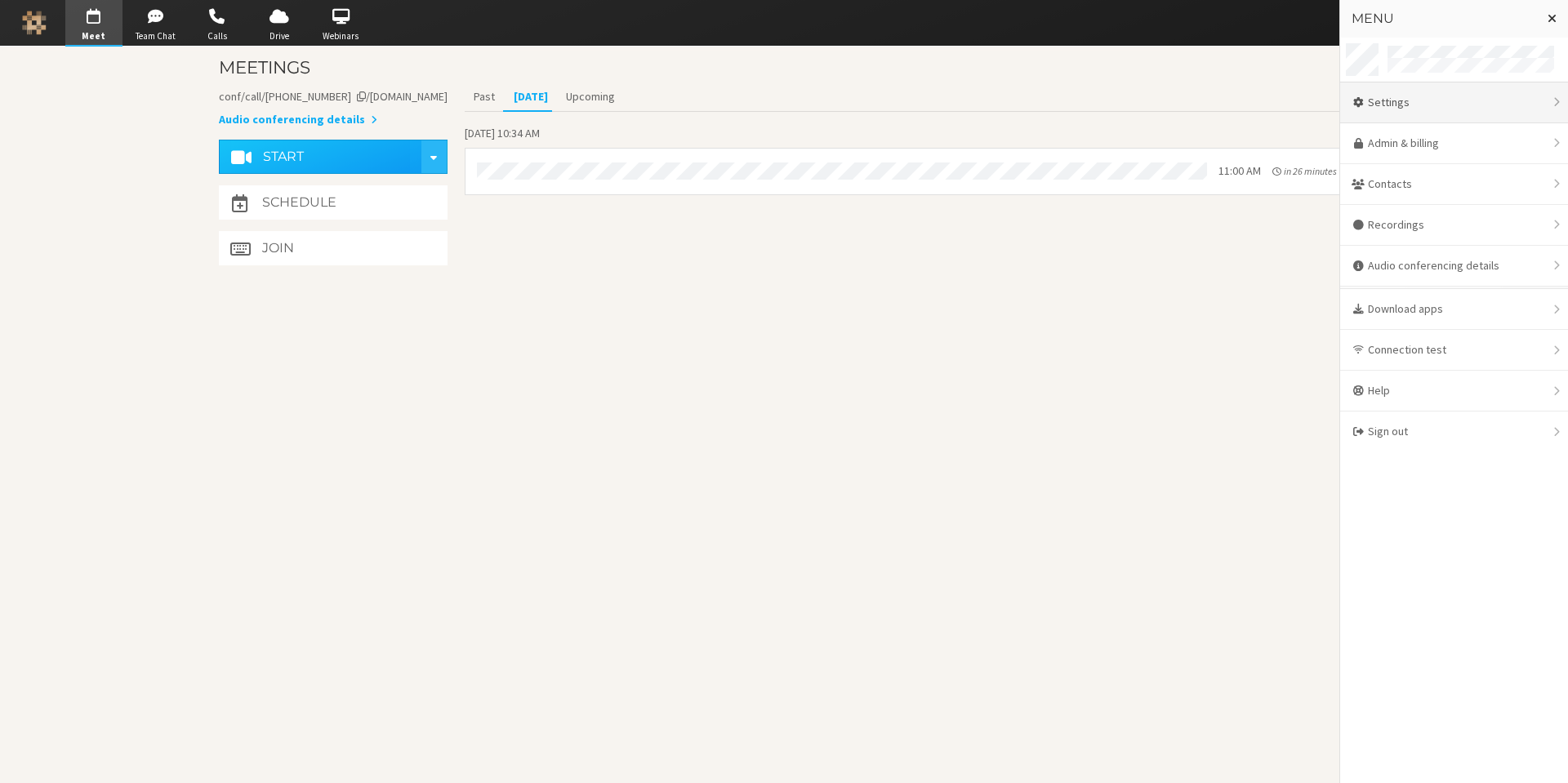
click at [1403, 95] on div "Settings" at bounding box center [1454, 102] width 228 height 40
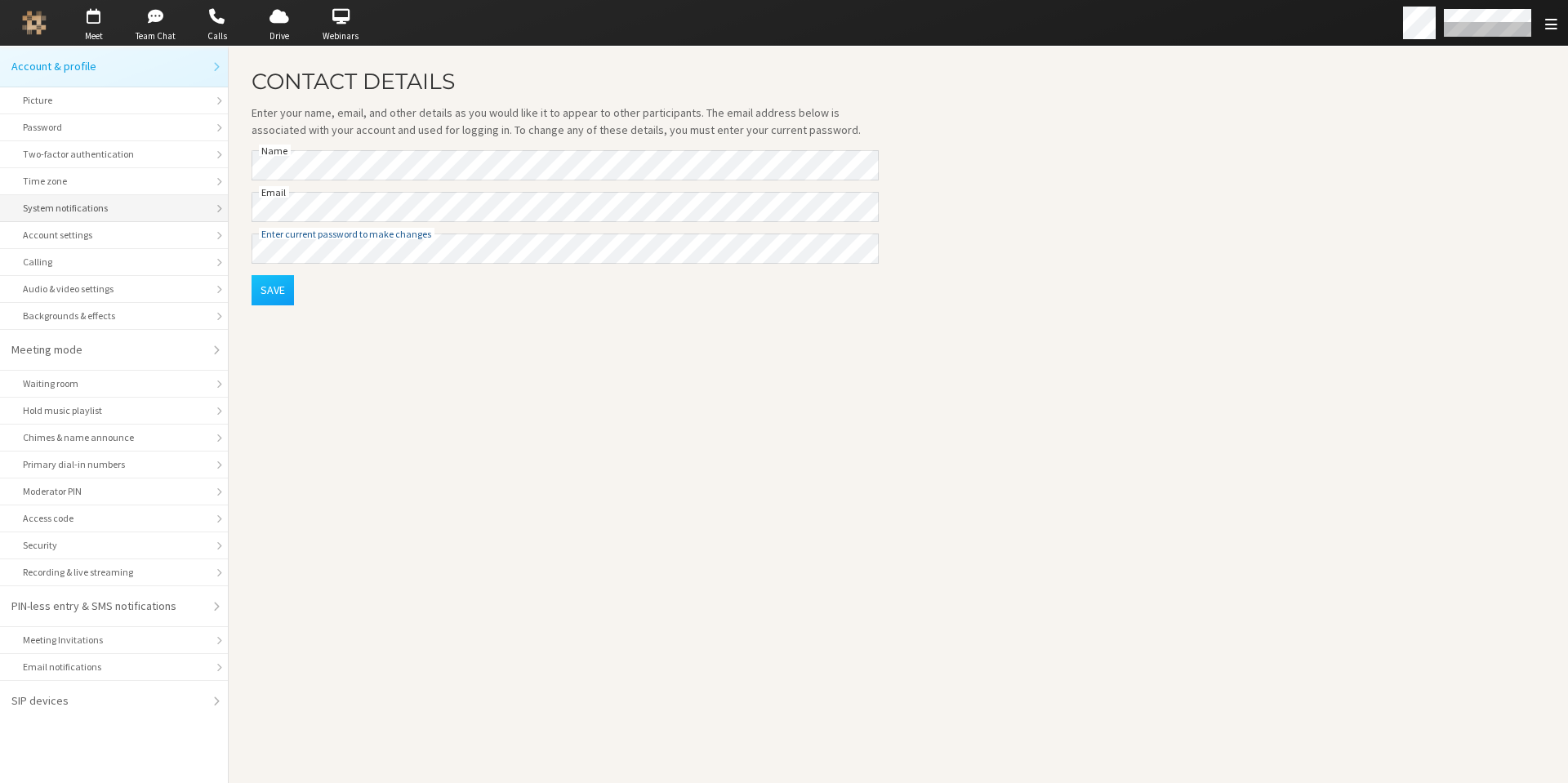
click at [83, 206] on div "System notifications" at bounding box center [114, 208] width 182 height 15
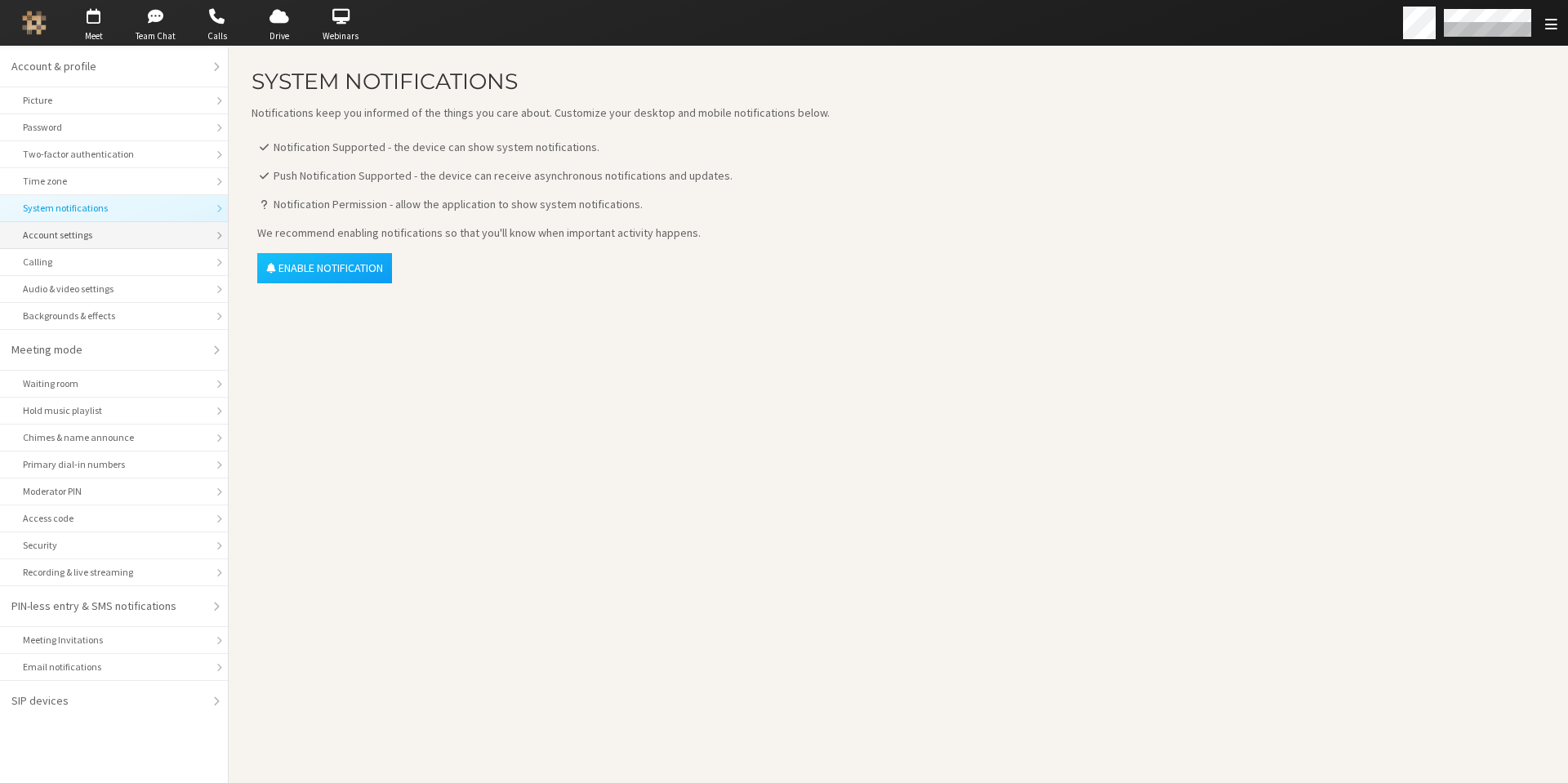
click at [89, 234] on div "Account settings" at bounding box center [114, 235] width 182 height 15
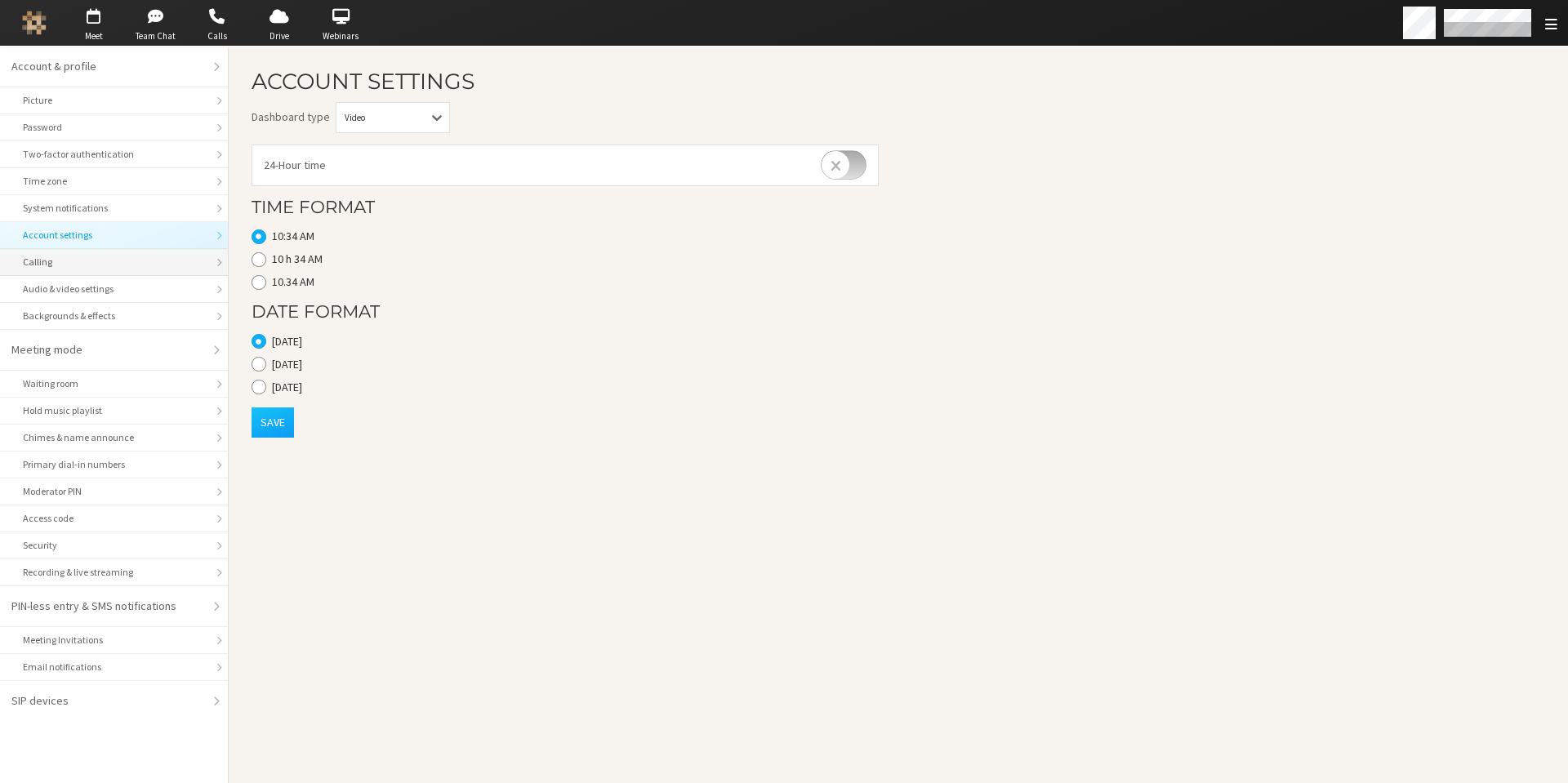
click at [87, 257] on div "Calling" at bounding box center [114, 262] width 182 height 15
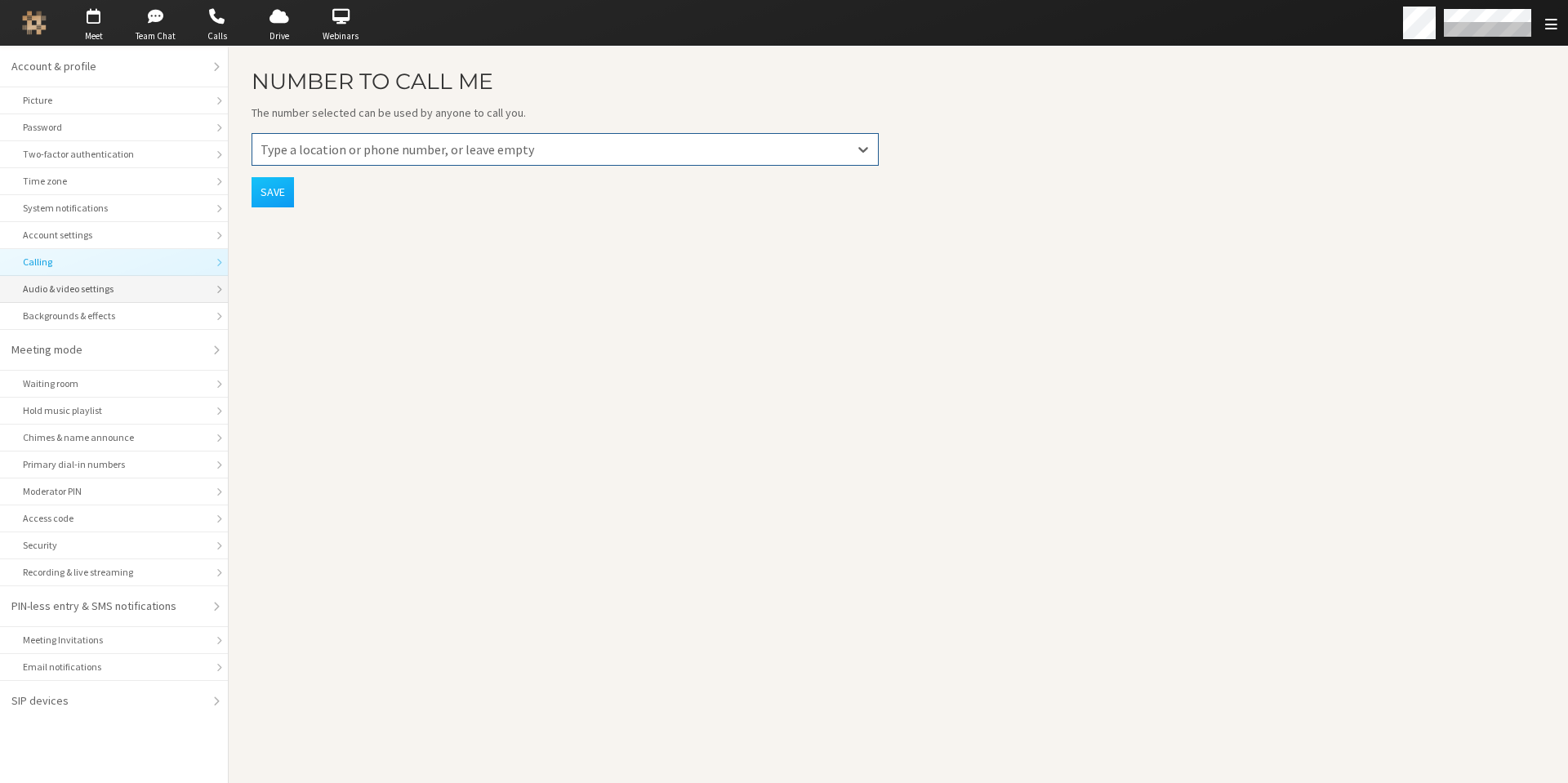
click at [91, 288] on div "Audio & video settings" at bounding box center [114, 289] width 182 height 15
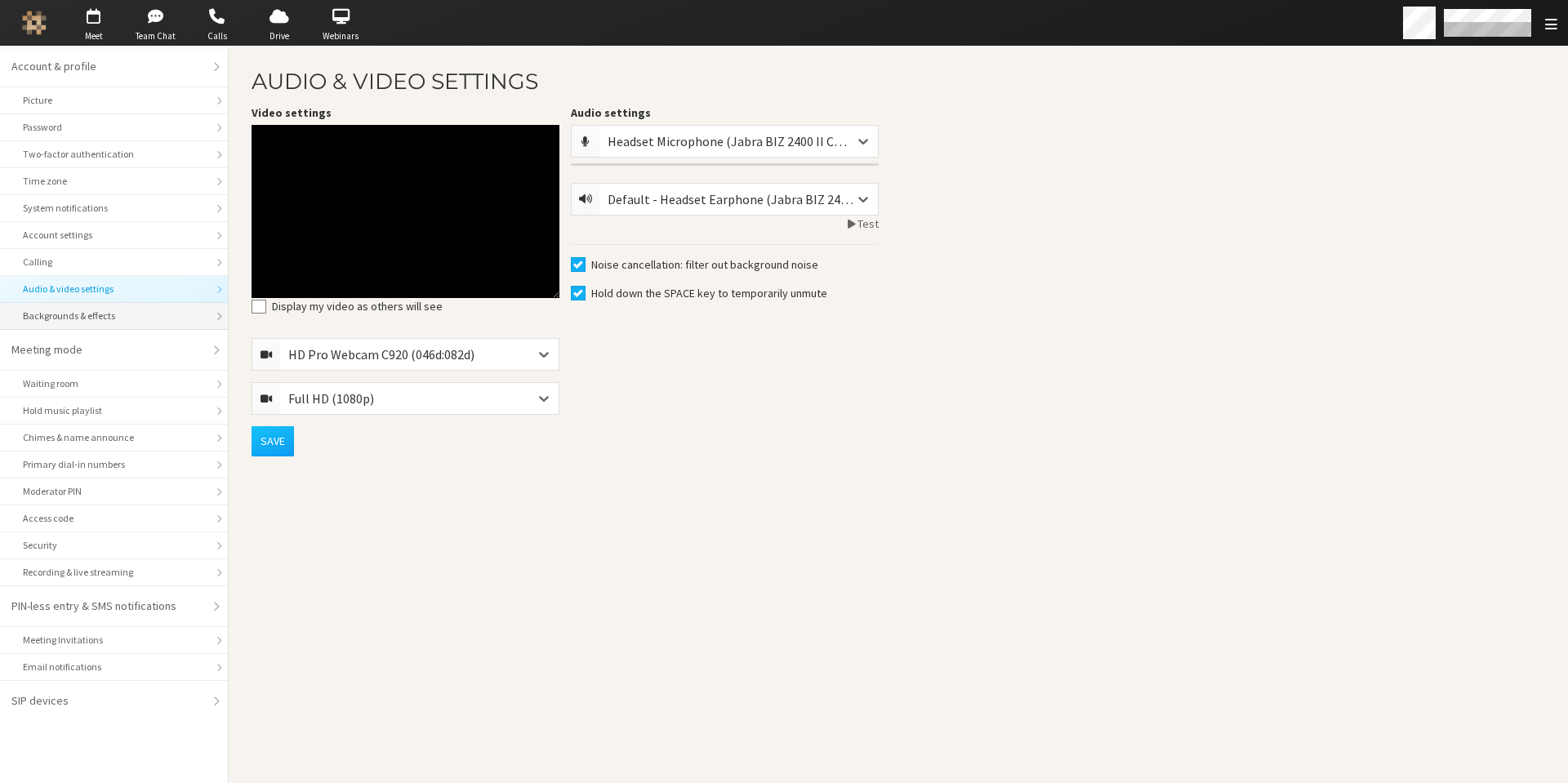
click at [95, 313] on div "Backgrounds & effects" at bounding box center [114, 316] width 182 height 15
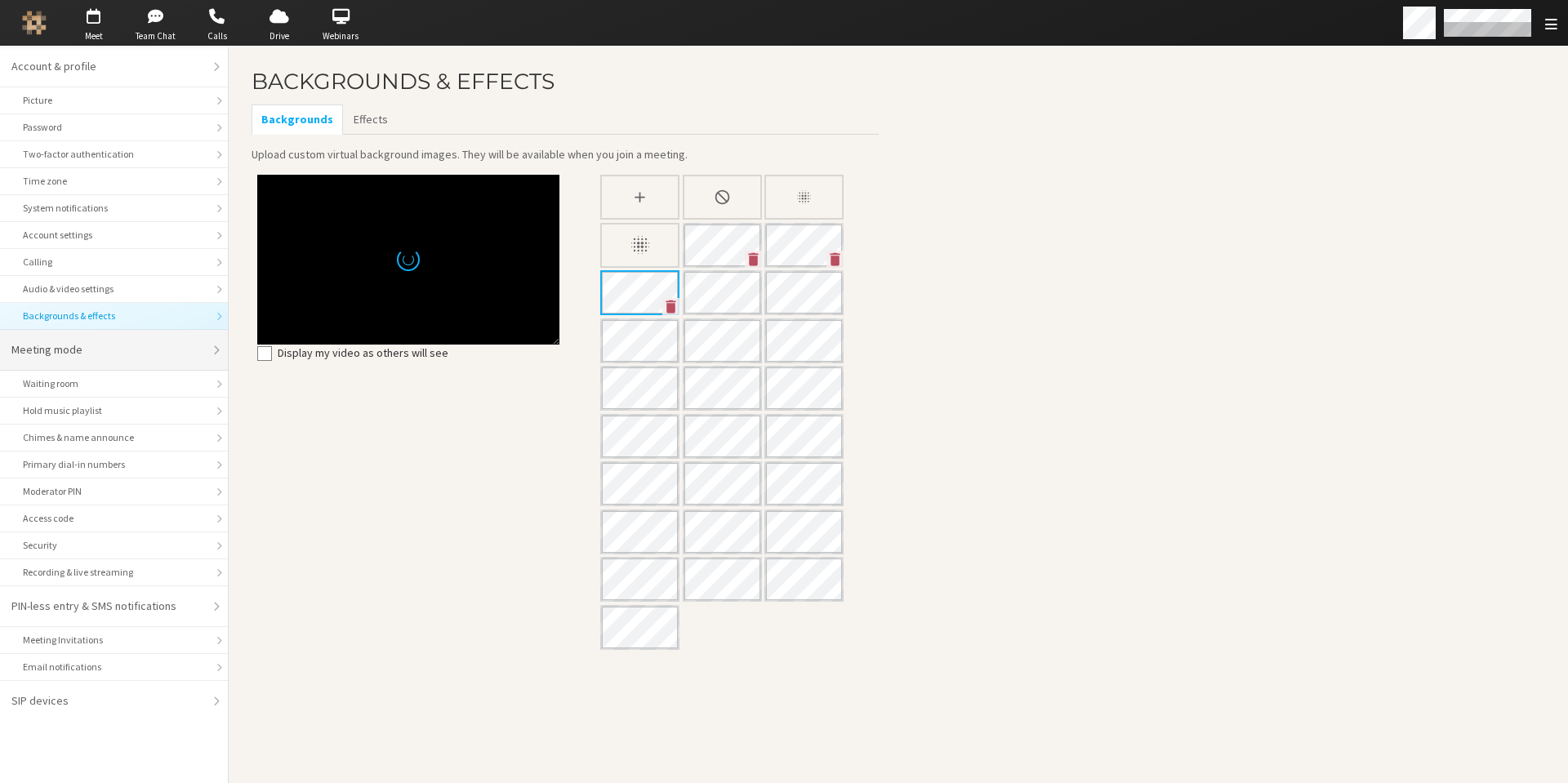
click at [92, 342] on div "Meeting mode" at bounding box center [108, 350] width 194 height 17
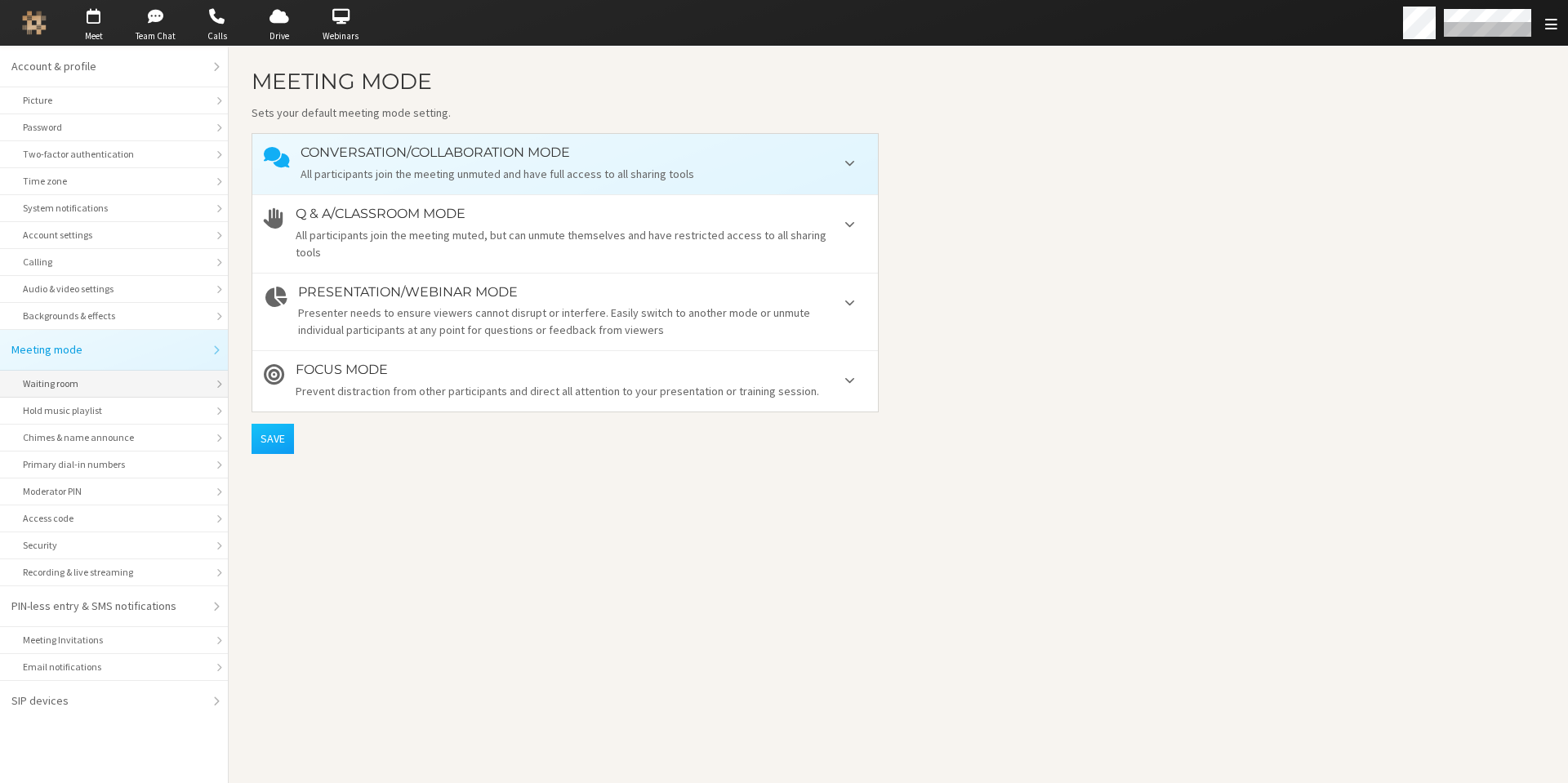
click at [88, 391] on li "Waiting room" at bounding box center [114, 384] width 228 height 27
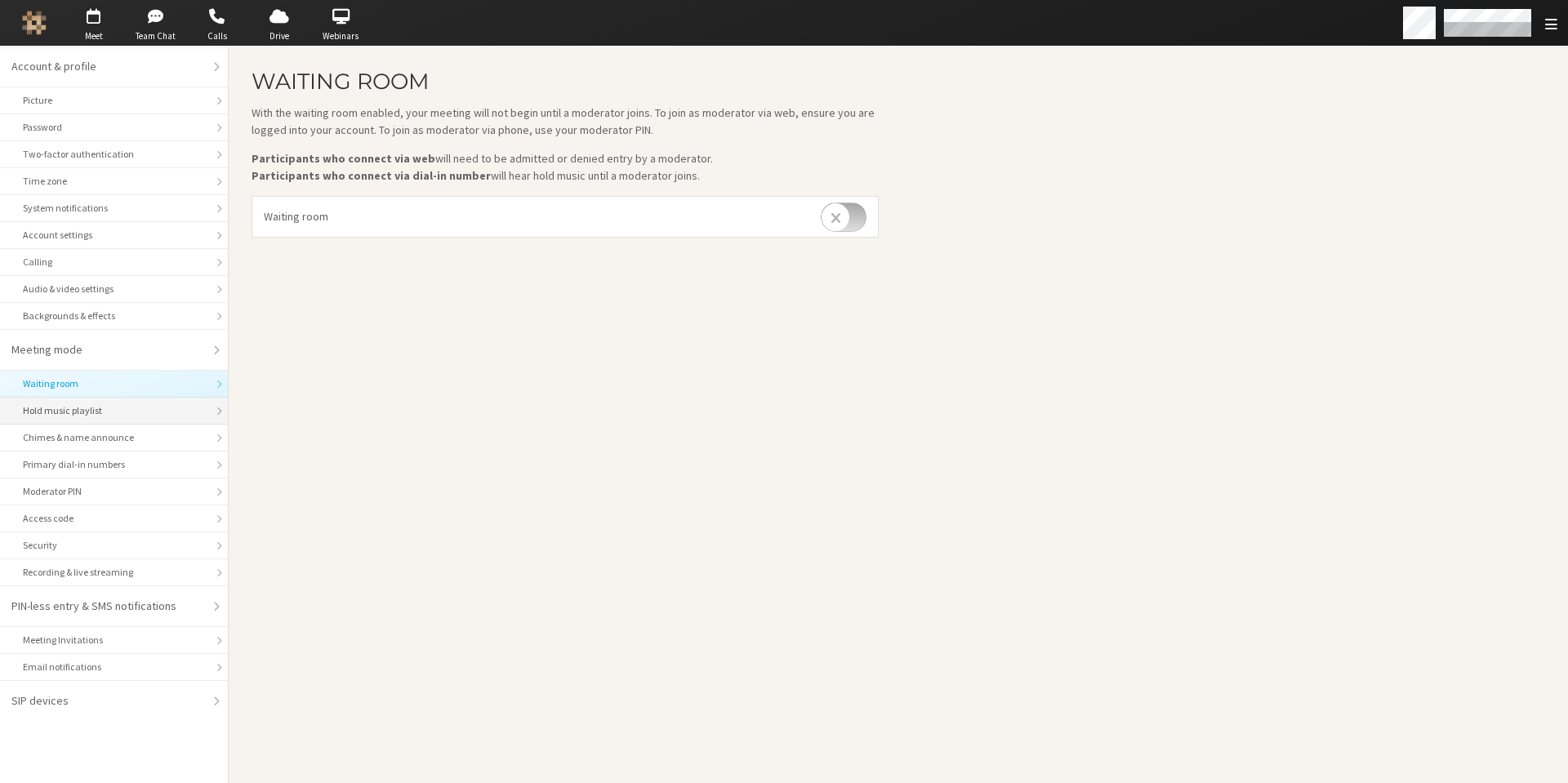
click at [88, 410] on div "Hold music playlist" at bounding box center [114, 411] width 182 height 15
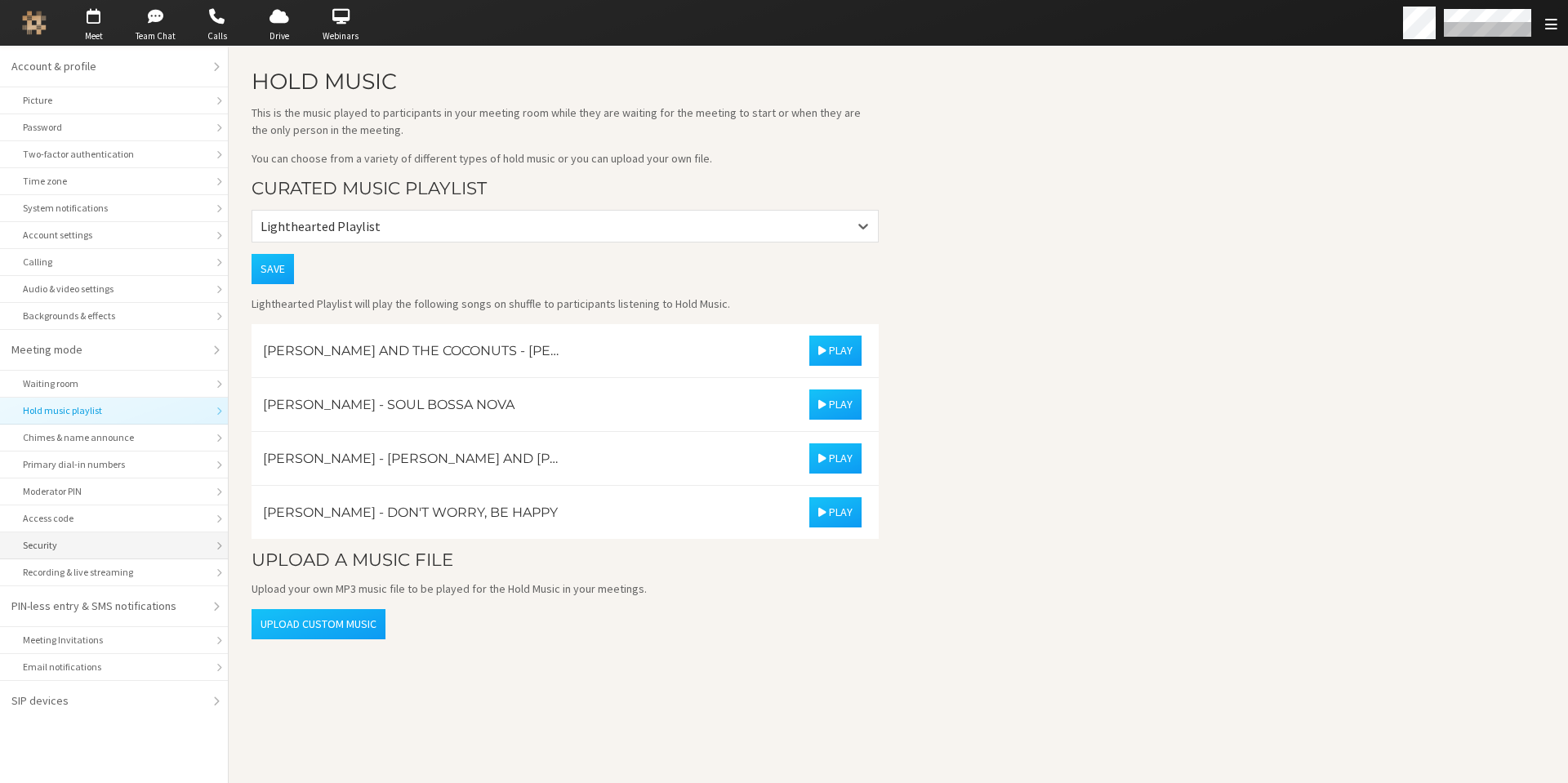
click at [100, 548] on div "Security" at bounding box center [114, 545] width 182 height 15
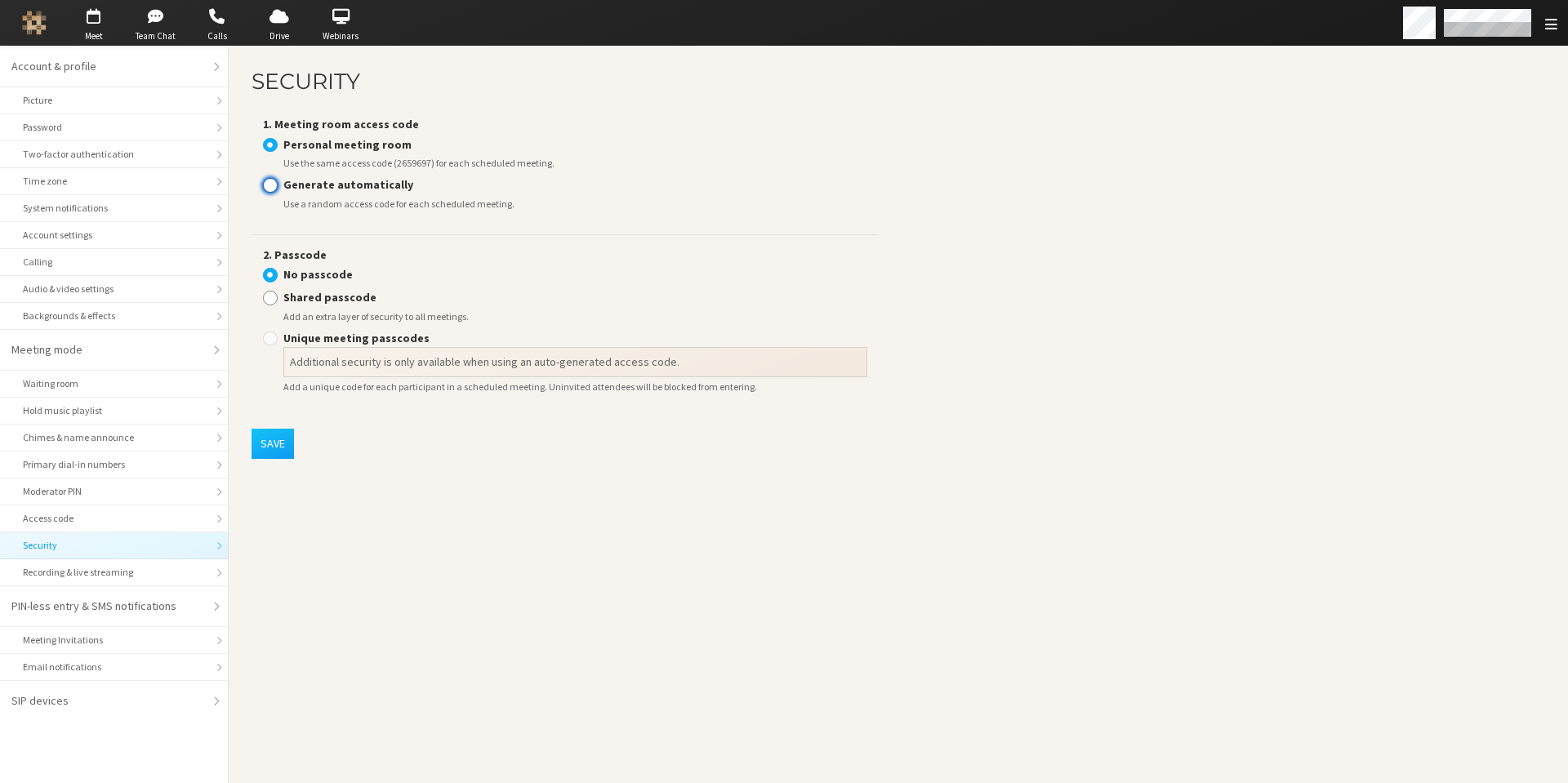
click at [272, 185] on input "Generate automatically" at bounding box center [271, 185] width 15 height 17
radio input "true"
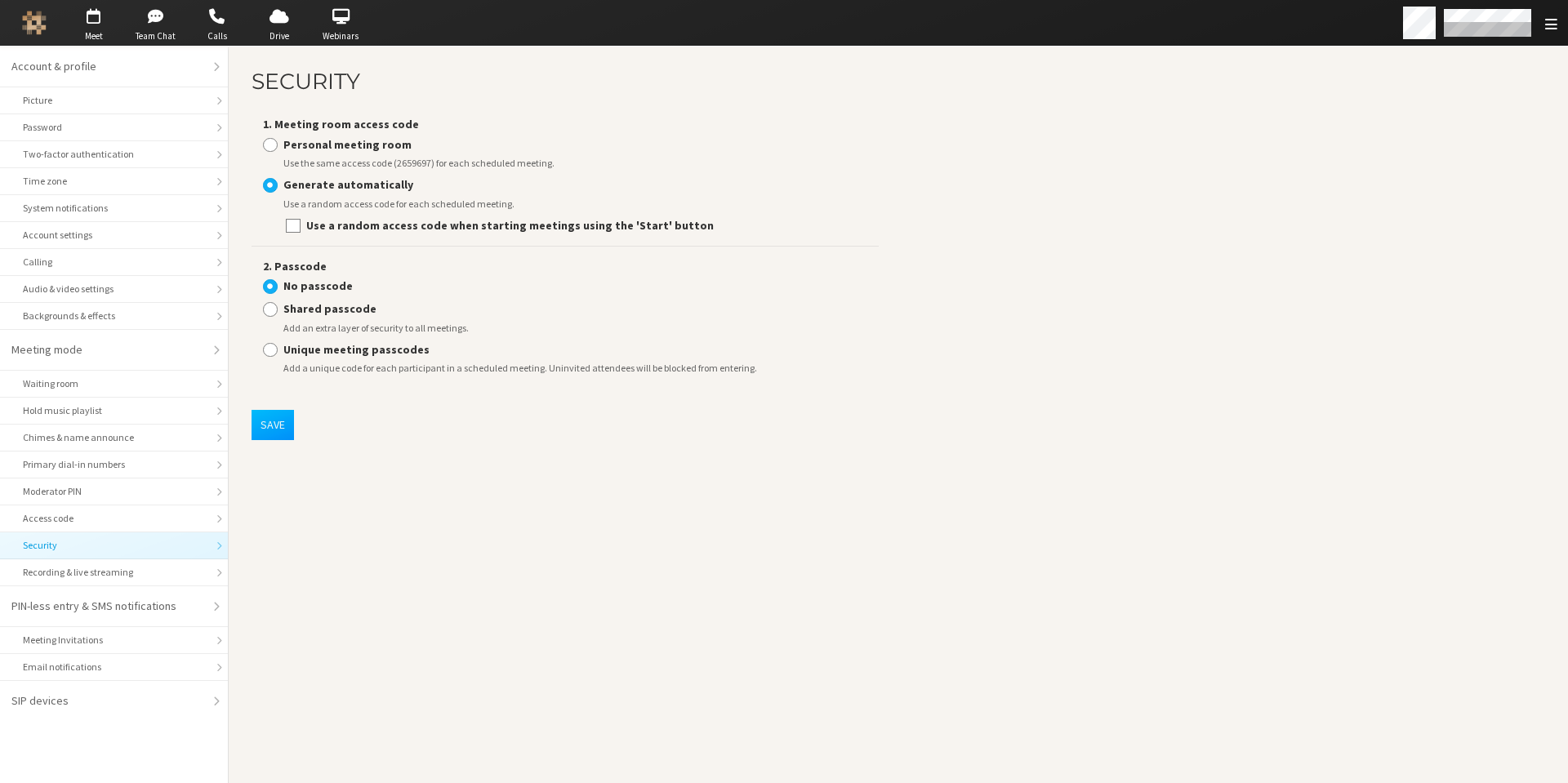
click at [276, 424] on button "Save" at bounding box center [272, 425] width 42 height 31
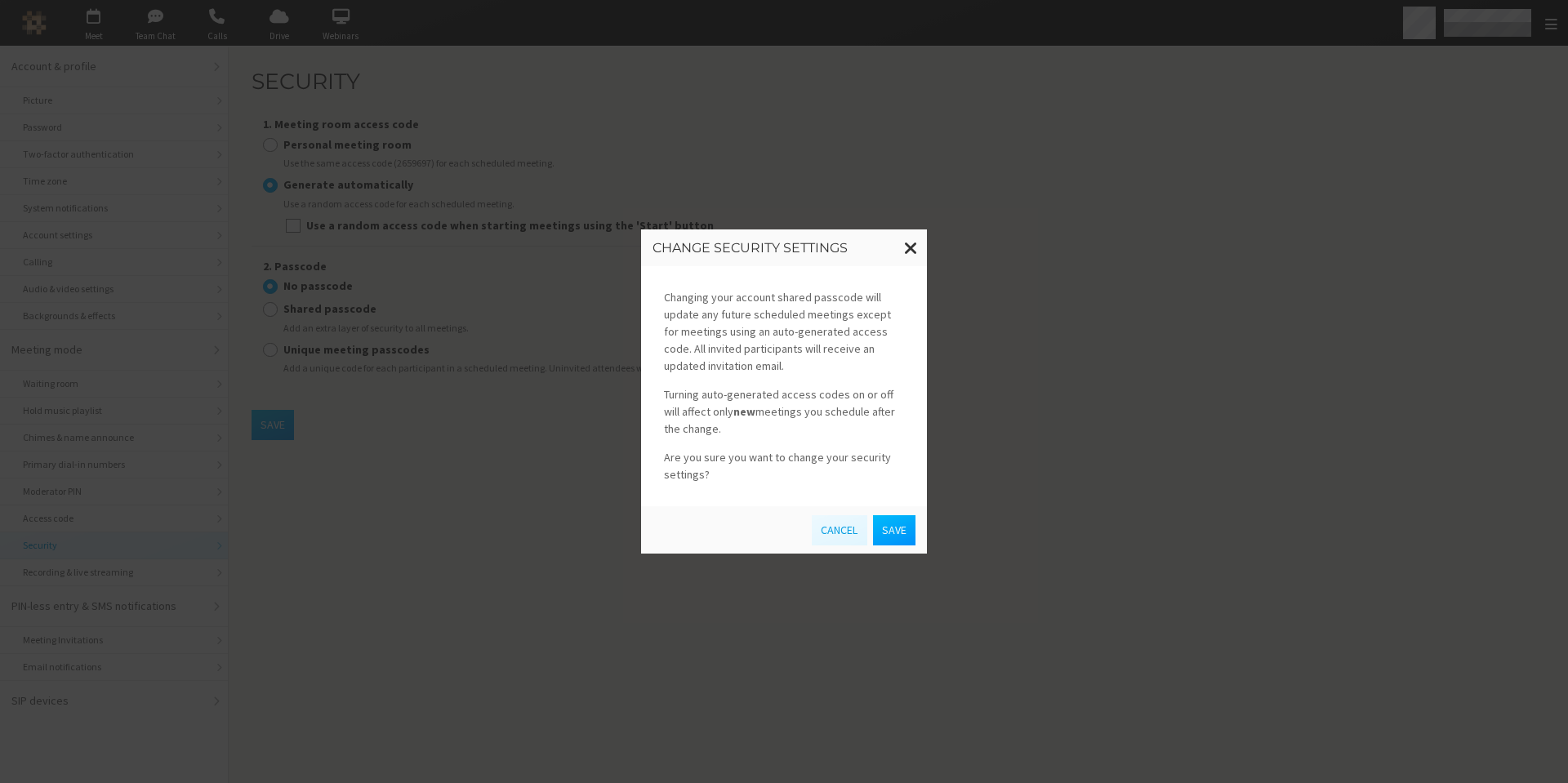
click at [903, 540] on button "Save" at bounding box center [894, 530] width 42 height 31
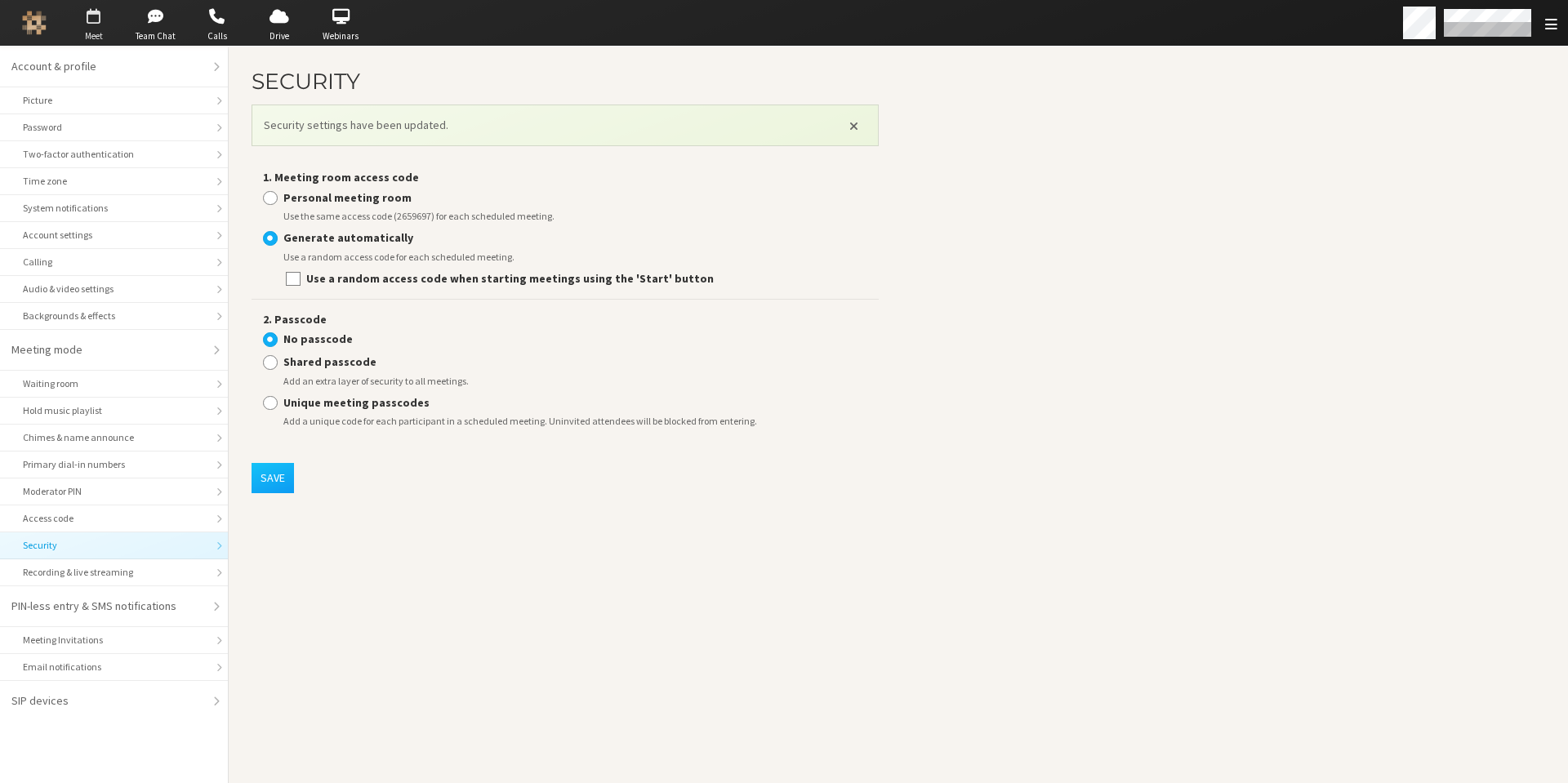
click at [102, 30] on span "Meet" at bounding box center [93, 36] width 57 height 14
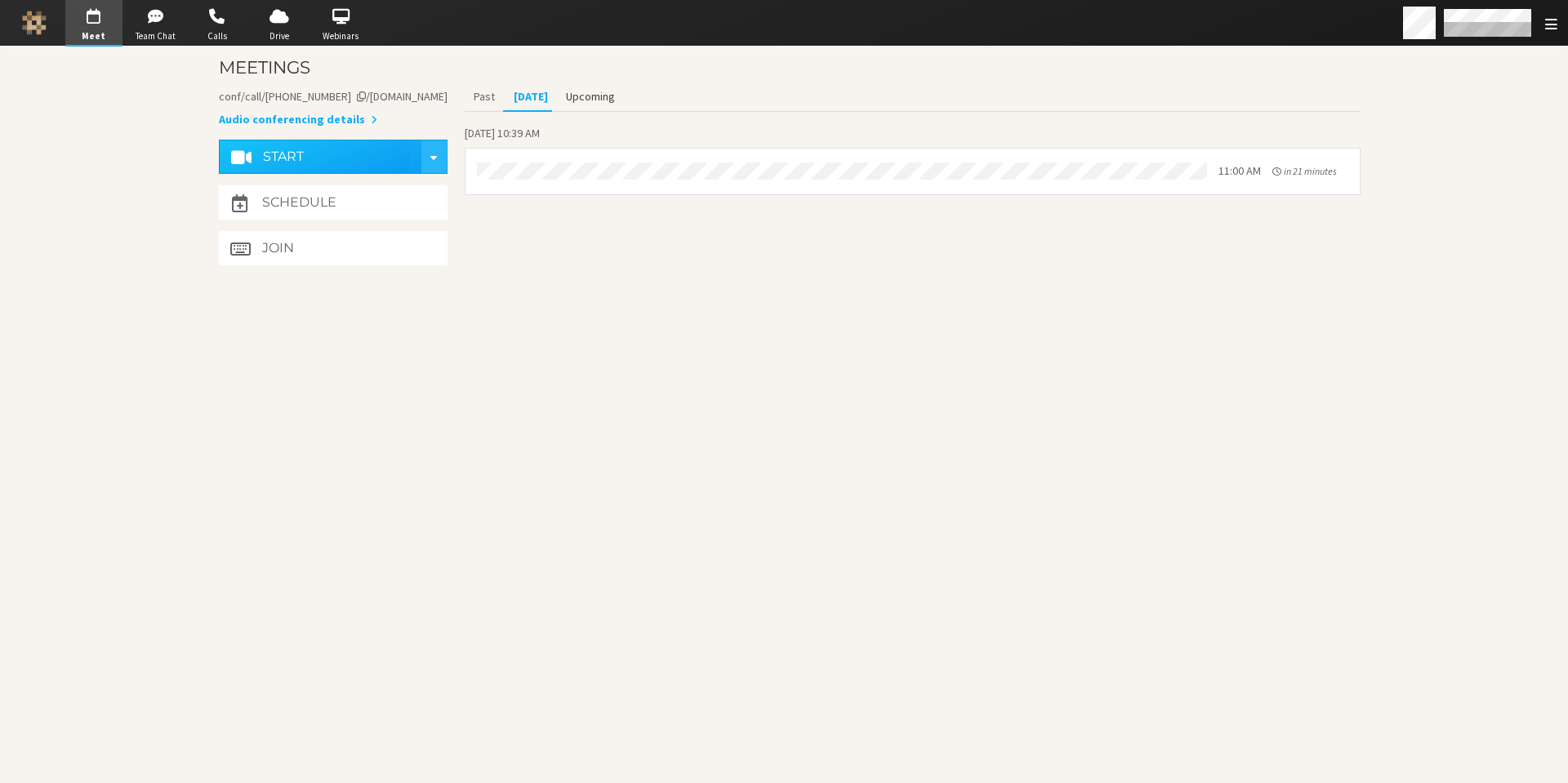
click at [593, 102] on button "Upcoming" at bounding box center [590, 97] width 67 height 29
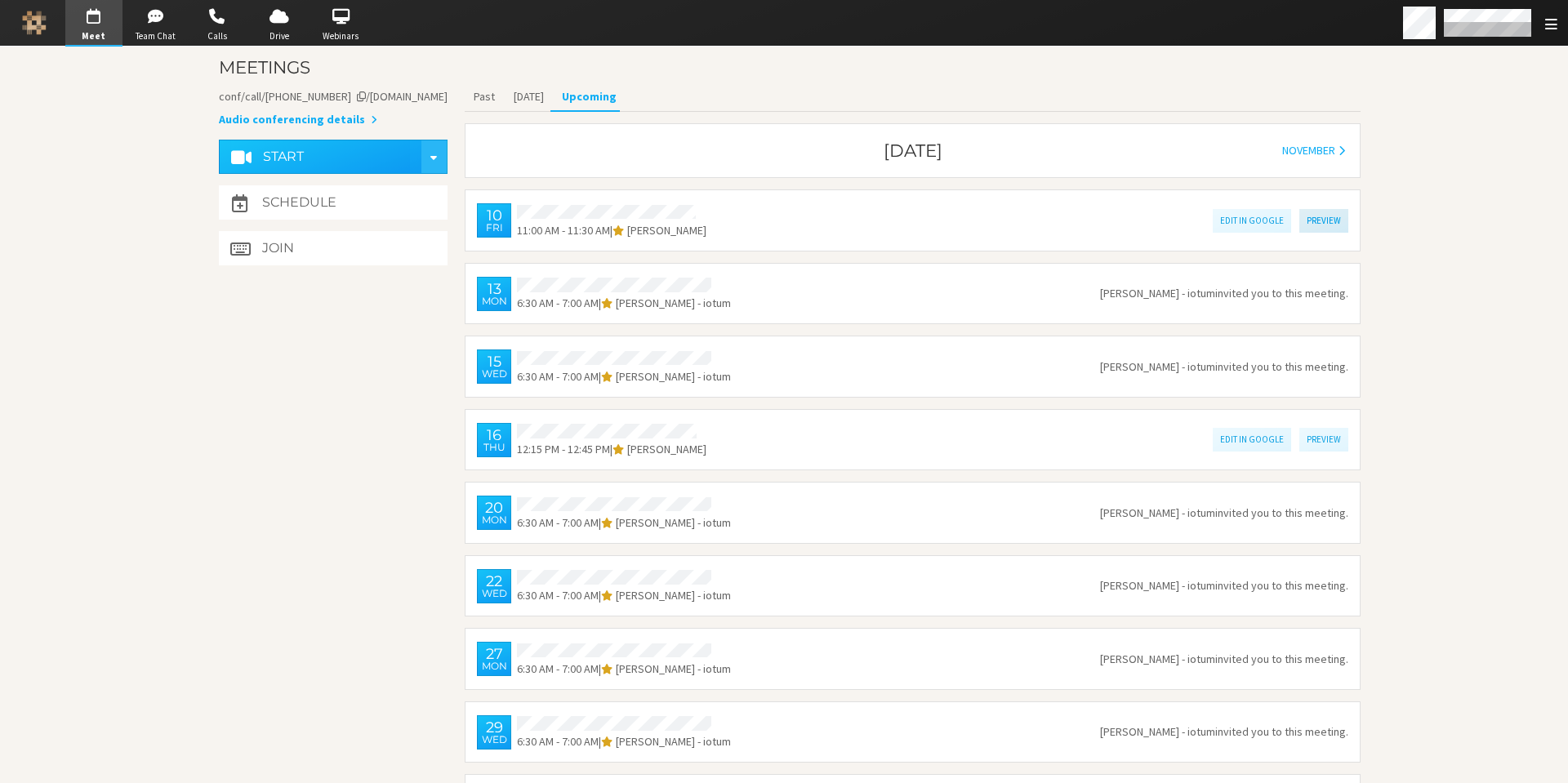
click at [1319, 224] on button "Preview" at bounding box center [1324, 220] width 49 height 24
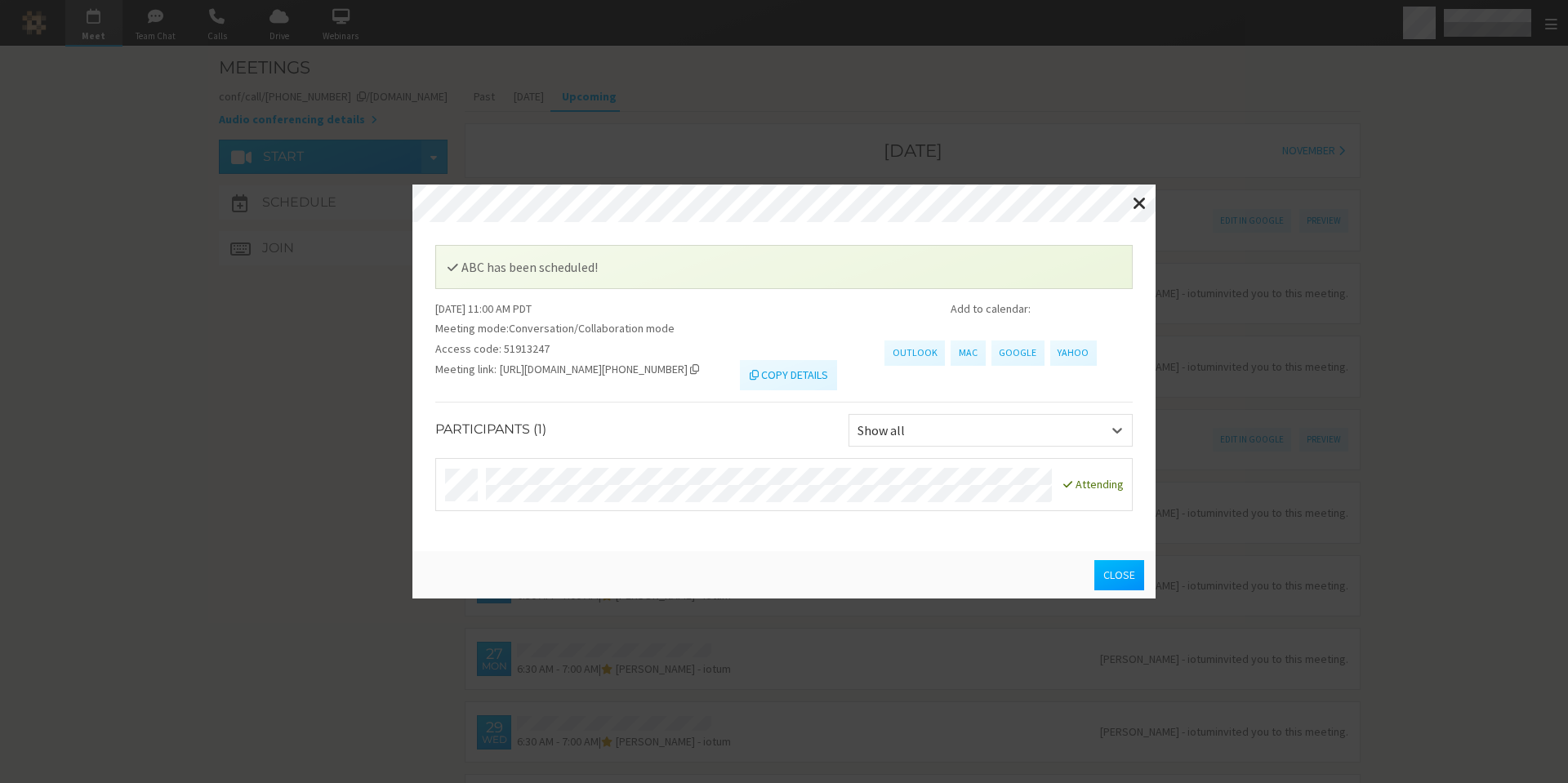
click at [1111, 578] on button "Close" at bounding box center [1119, 575] width 50 height 31
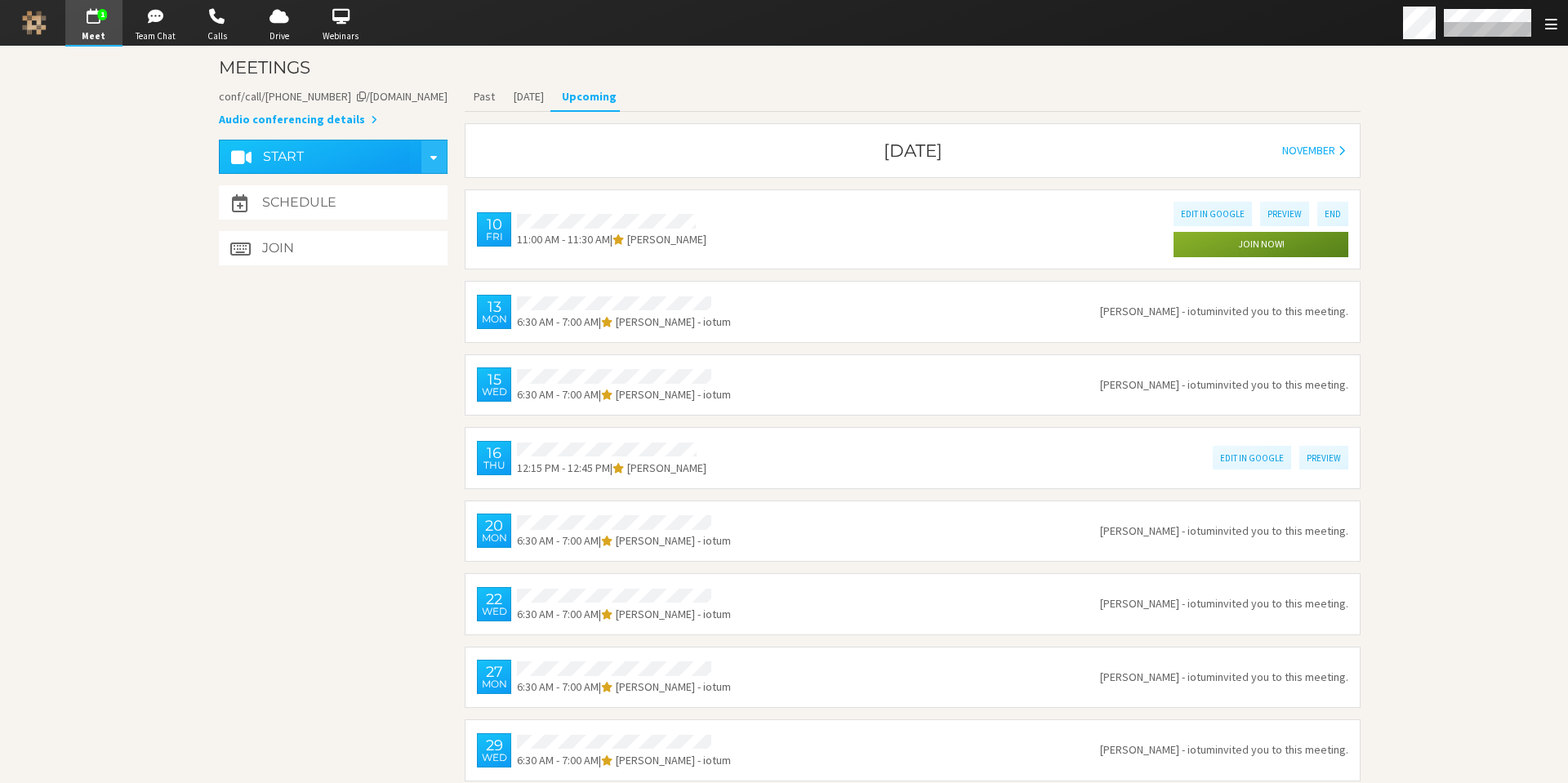
click at [101, 26] on span "button" at bounding box center [93, 17] width 57 height 26
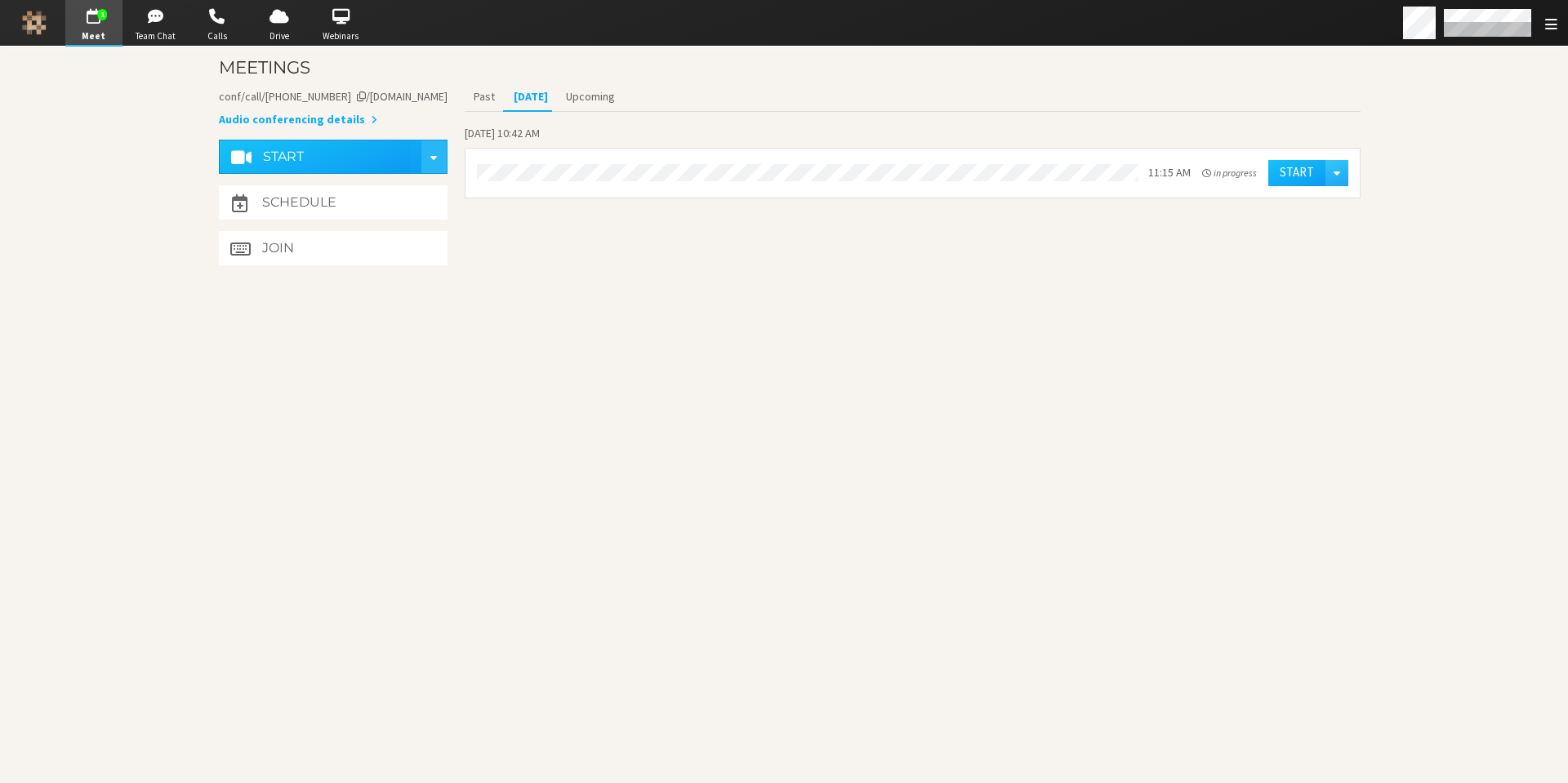
click at [898, 431] on section "Meetings Meeting link iotum.callbridge.rocks/conf/call/2659697 Audio conferenci…" at bounding box center [784, 414] width 1176 height 737
click at [100, 31] on span "Meet" at bounding box center [93, 36] width 57 height 14
click at [98, 33] on span "Meet" at bounding box center [93, 36] width 57 height 14
click at [480, 97] on button "Past" at bounding box center [484, 97] width 40 height 29
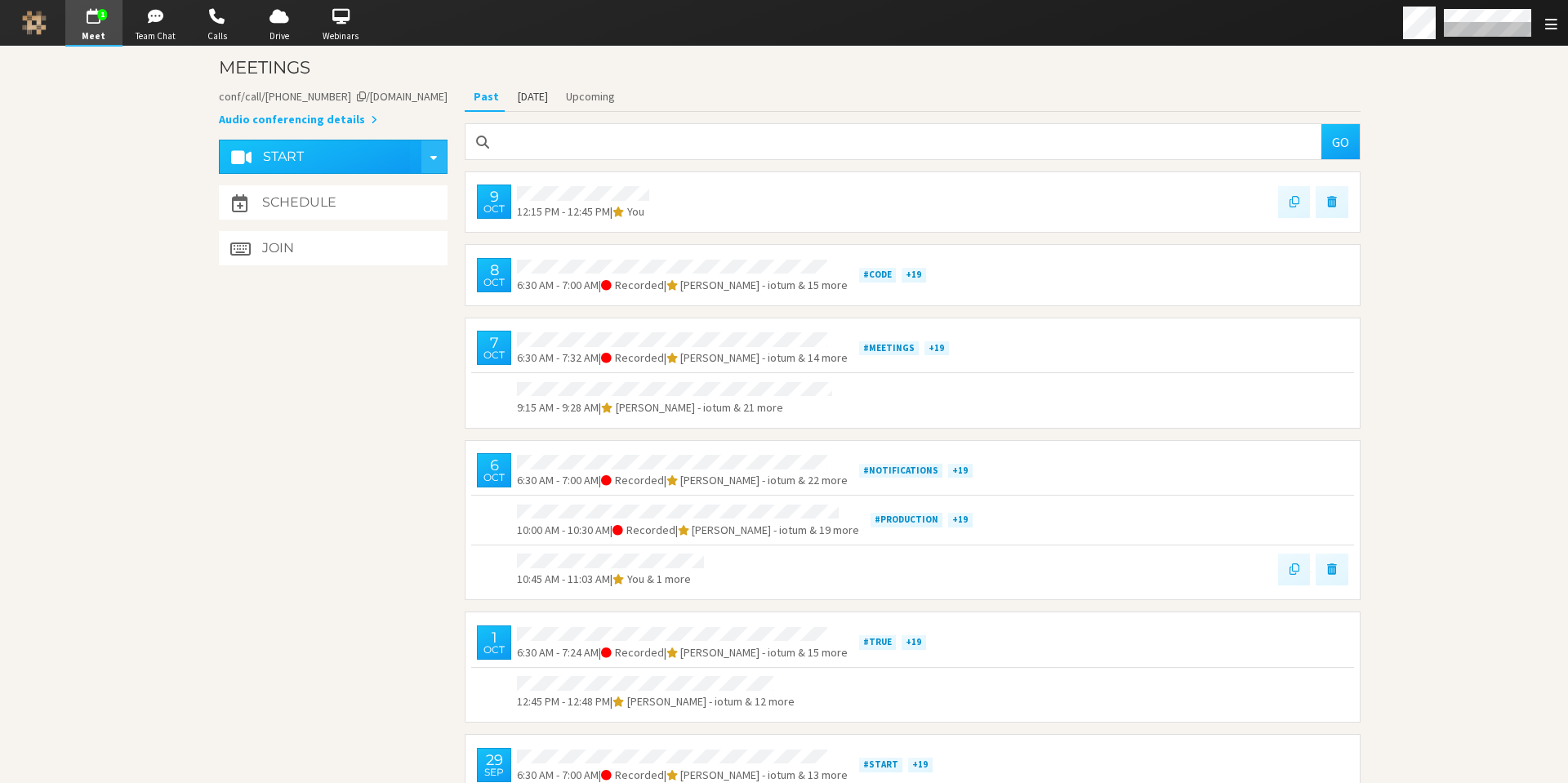
click at [518, 94] on button "[DATE]" at bounding box center [532, 97] width 48 height 29
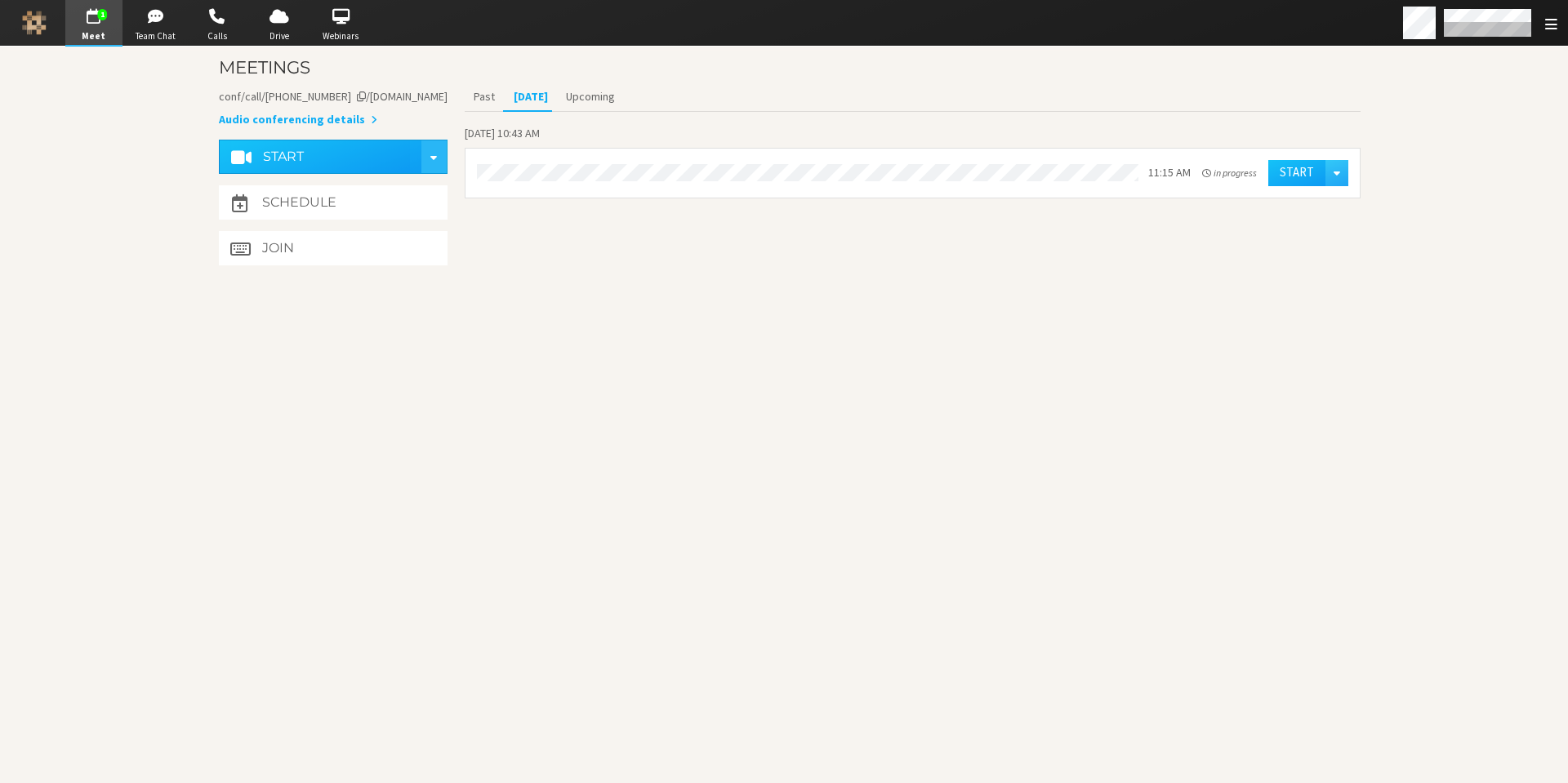
click at [1021, 458] on section "Meetings Meeting link iotum.callbridge.rocks/conf/call/2659697 Audio conferenci…" at bounding box center [784, 414] width 1176 height 737
click at [1291, 172] on button "Start" at bounding box center [1296, 173] width 57 height 26
click at [1550, 21] on span "Open menu" at bounding box center [1551, 24] width 12 height 16
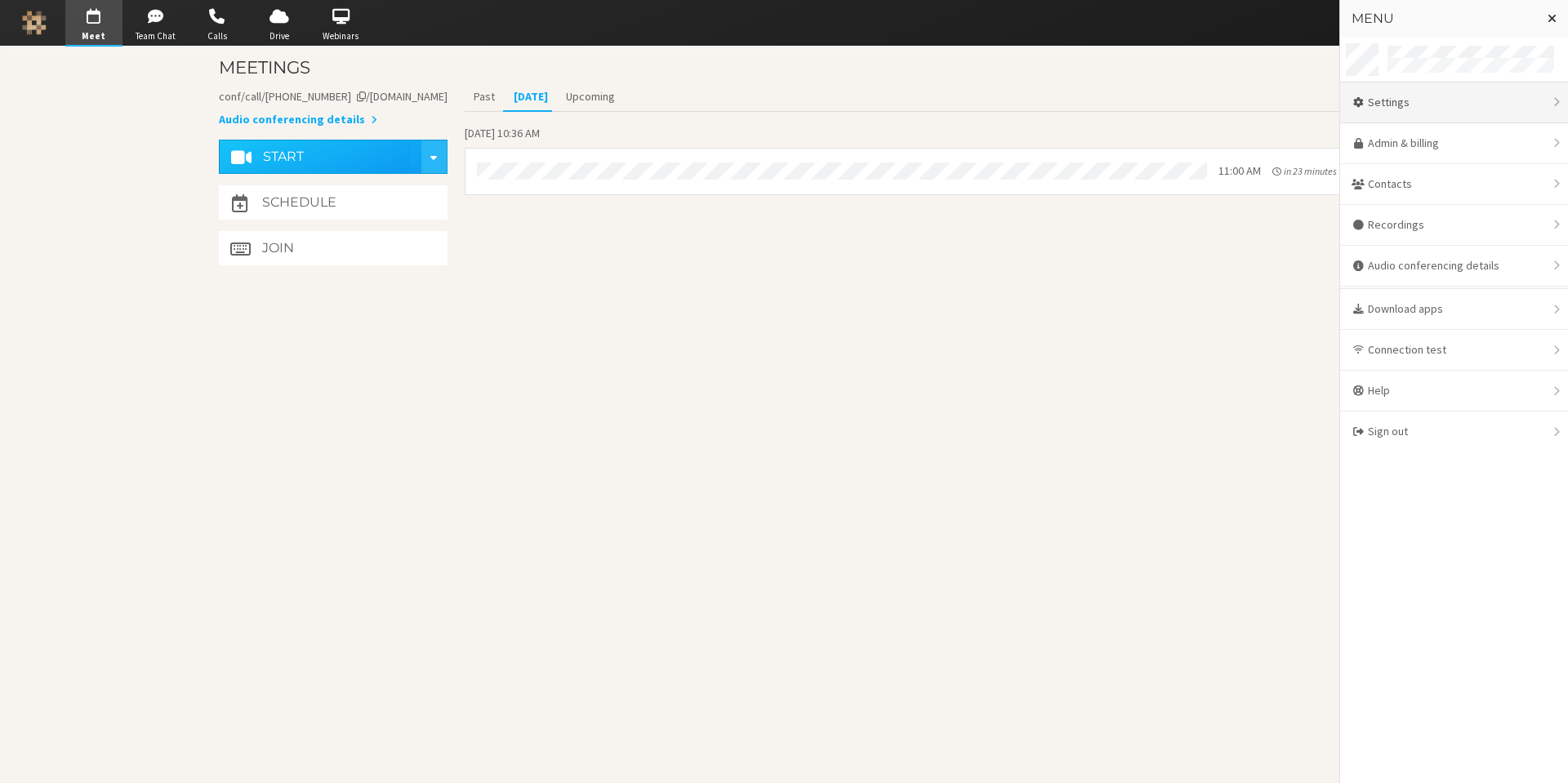
click at [1426, 107] on div "Settings" at bounding box center [1454, 102] width 228 height 40
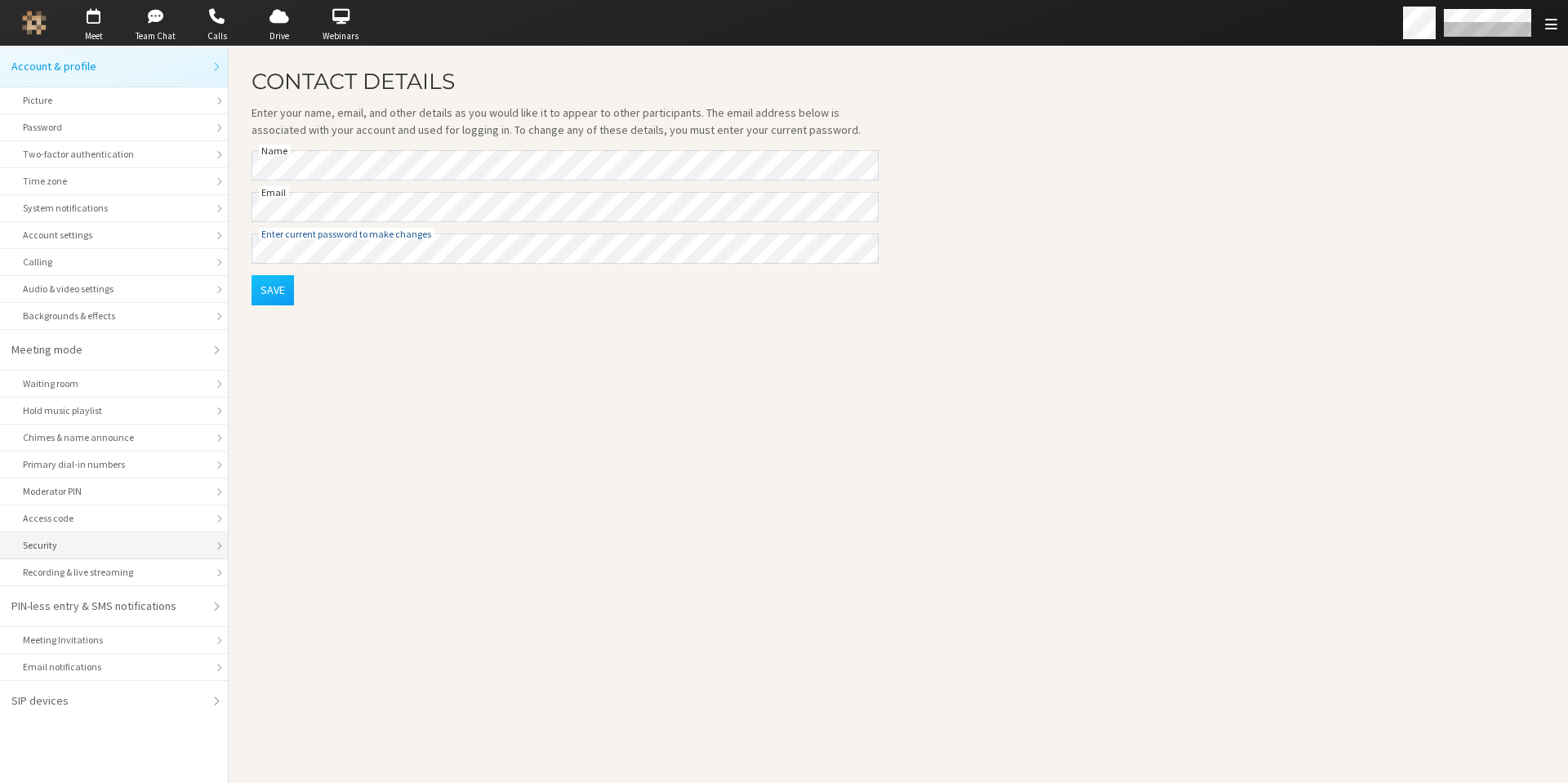
click at [93, 550] on div "Security" at bounding box center [114, 545] width 182 height 15
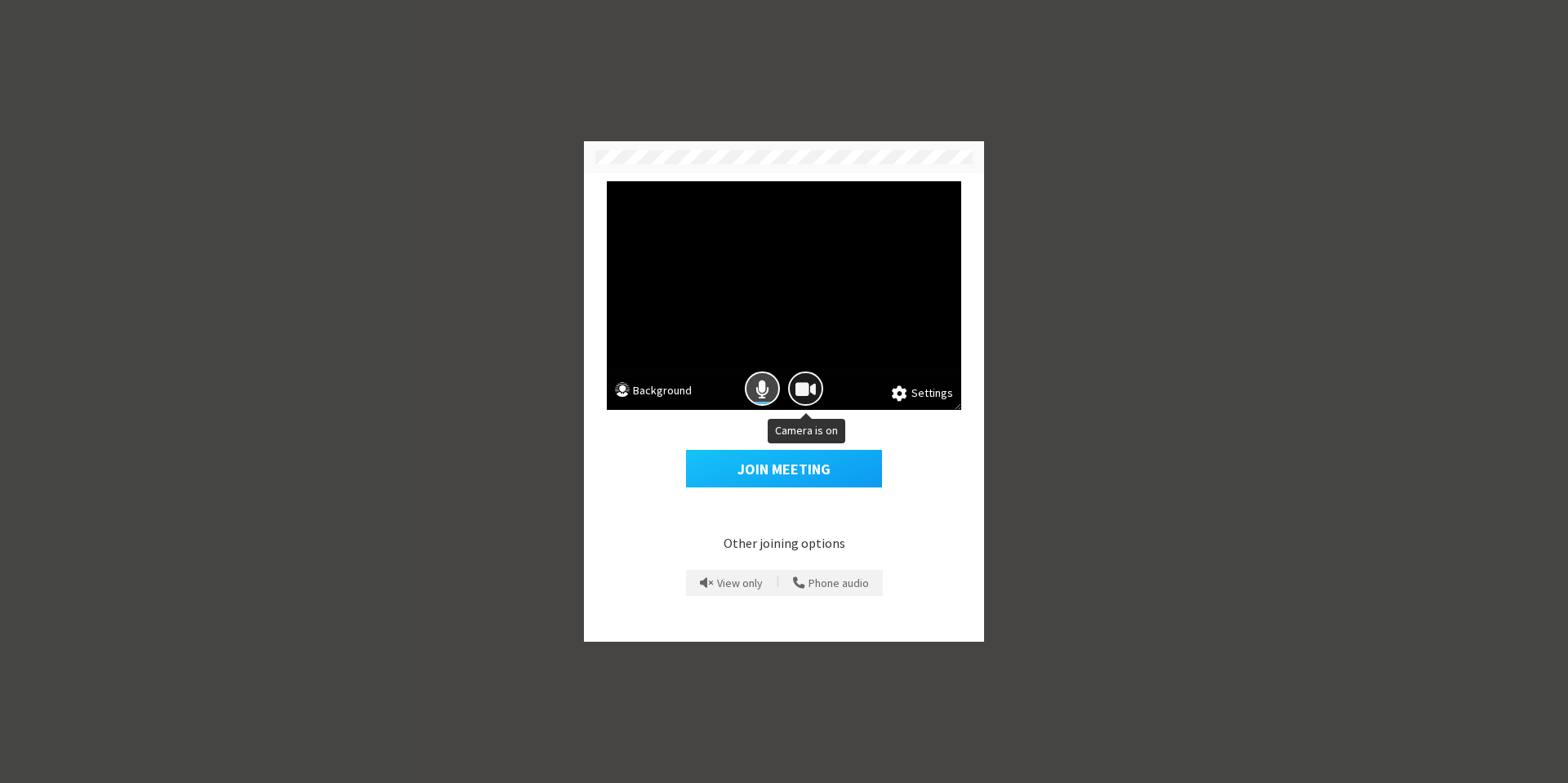
click at [802, 389] on span "Camera is on" at bounding box center [805, 389] width 21 height 22
click at [755, 400] on button "Mic is on" at bounding box center [763, 389] width 35 height 35
click at [762, 469] on button "Join Meeting" at bounding box center [784, 469] width 196 height 38
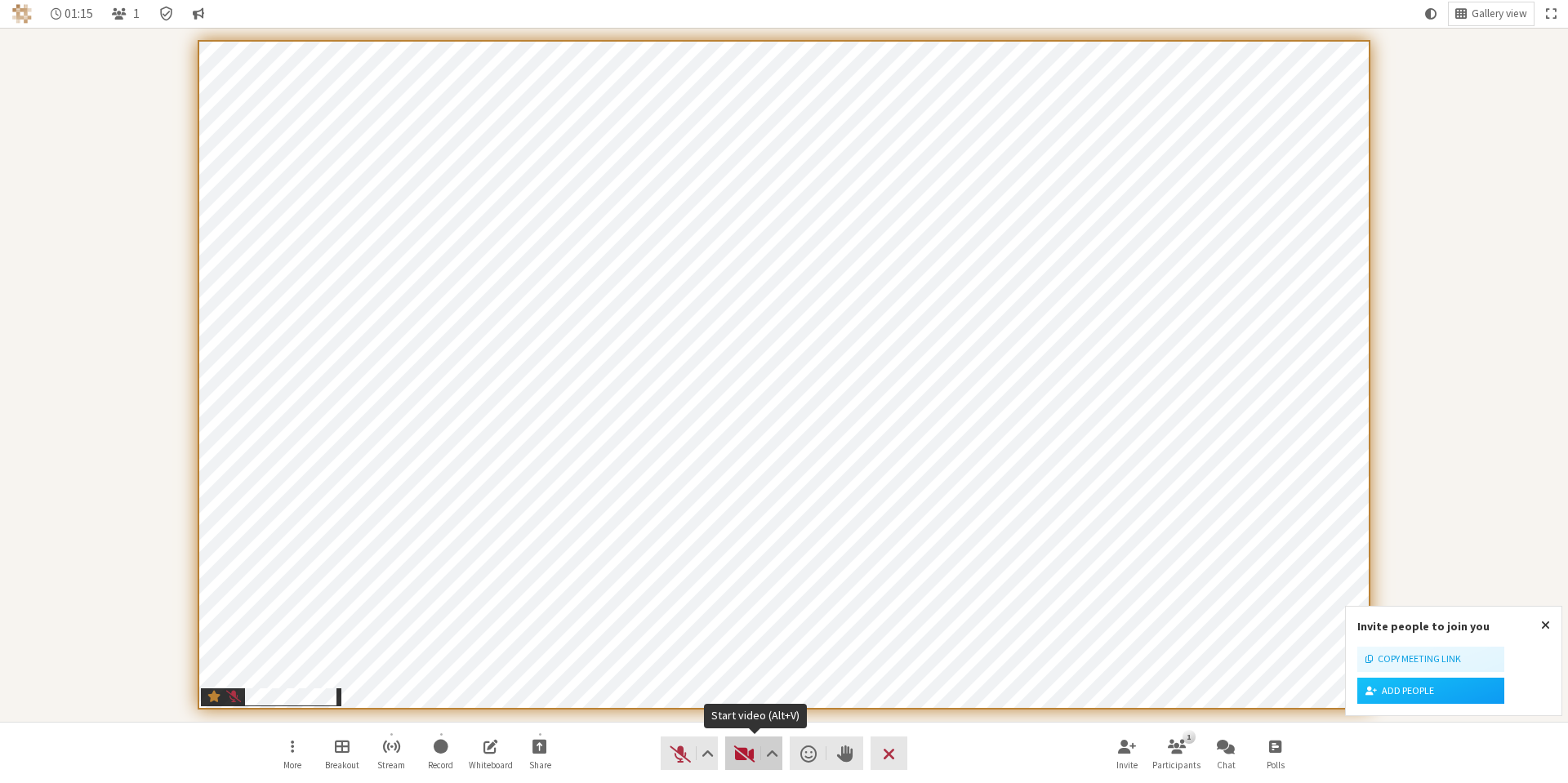
click at [741, 757] on span "Start video (Alt+V)" at bounding box center [745, 754] width 23 height 23
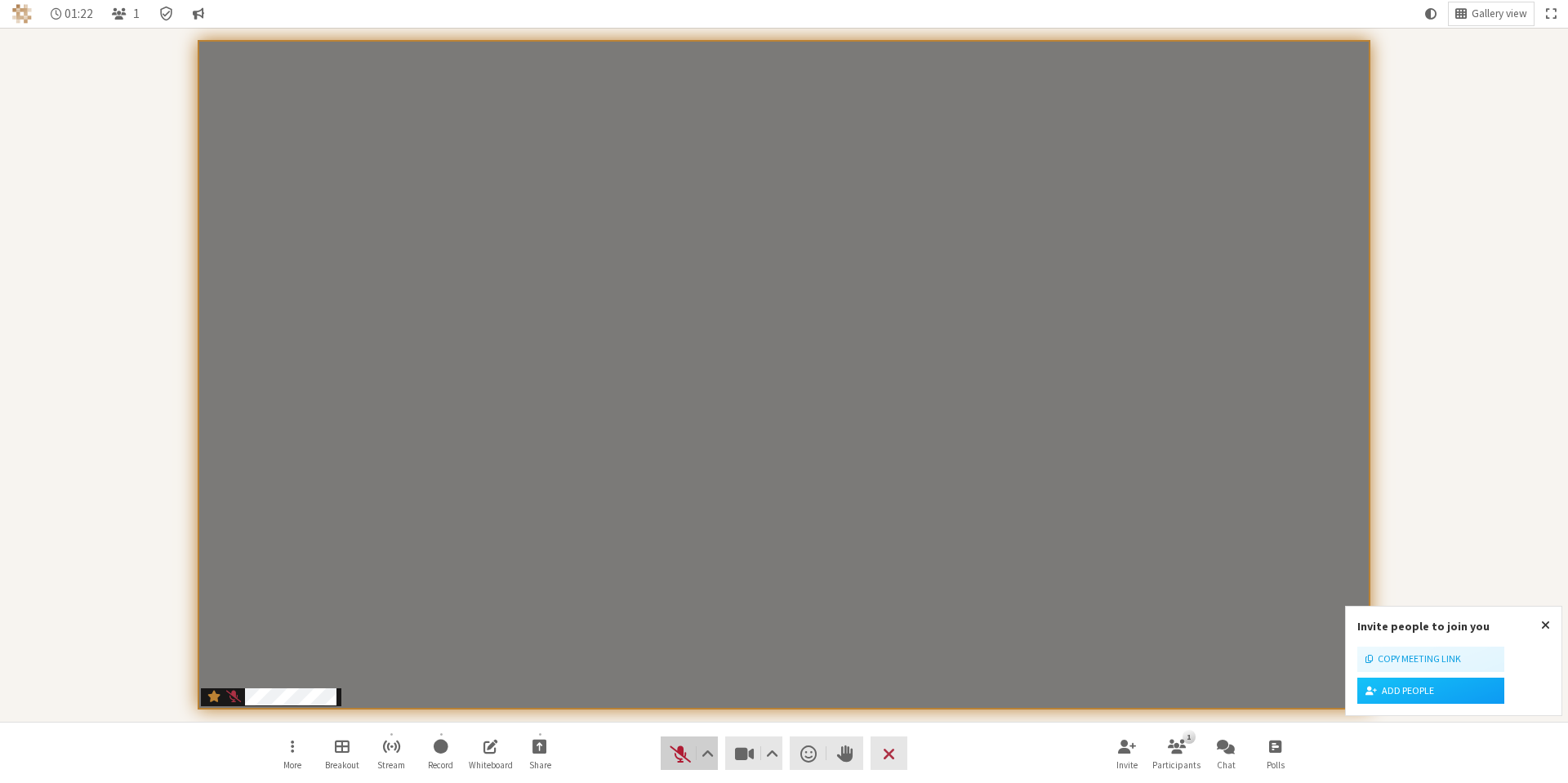
click at [682, 762] on span "Unmute (Alt+A)" at bounding box center [681, 754] width 23 height 23
click at [682, 763] on span "Mute (Alt+A)" at bounding box center [681, 754] width 23 height 23
click at [738, 757] on span "Stop video (Alt+V)" at bounding box center [745, 754] width 23 height 23
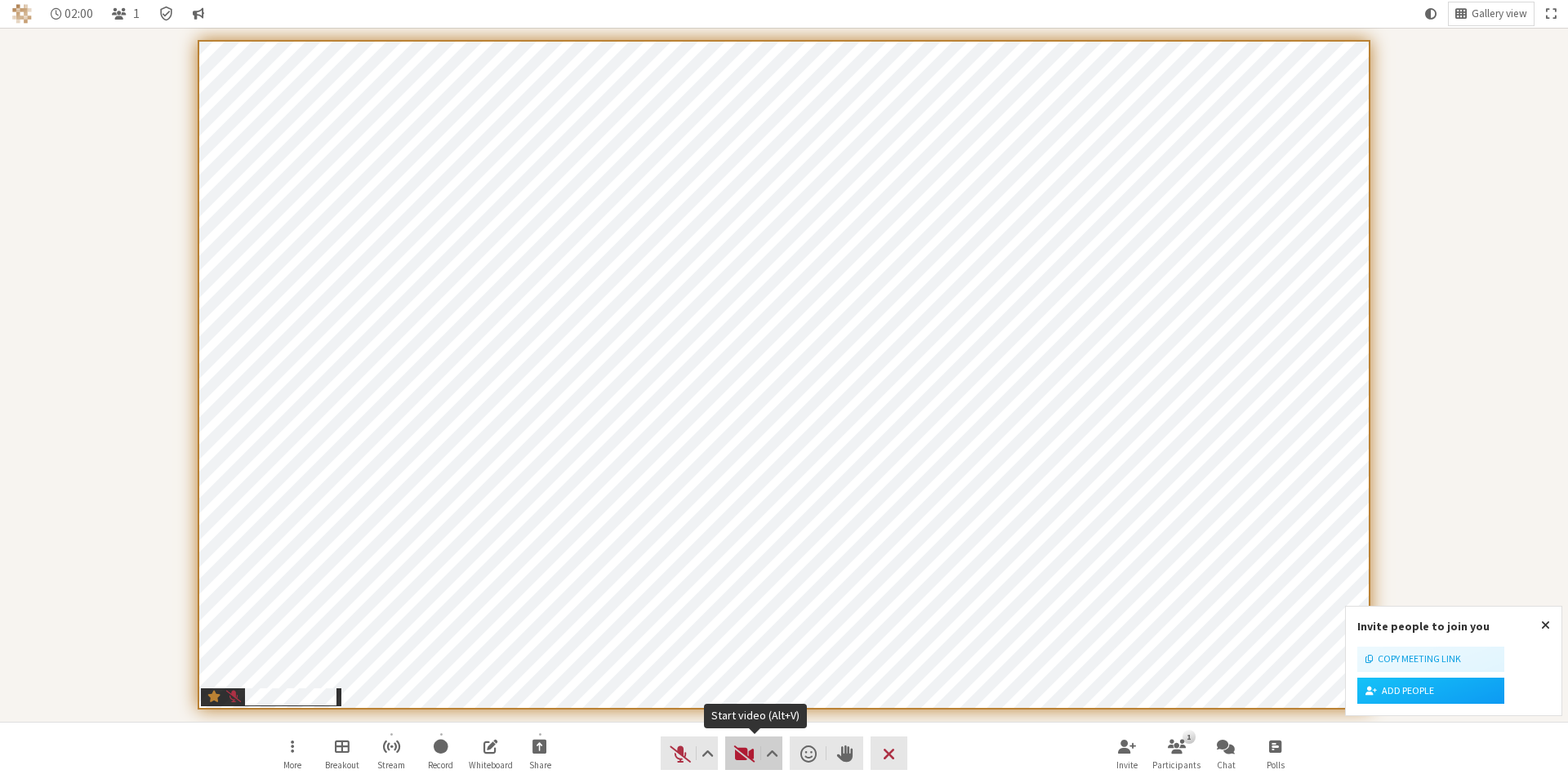
click at [748, 766] on button "Video" at bounding box center [753, 753] width 57 height 34
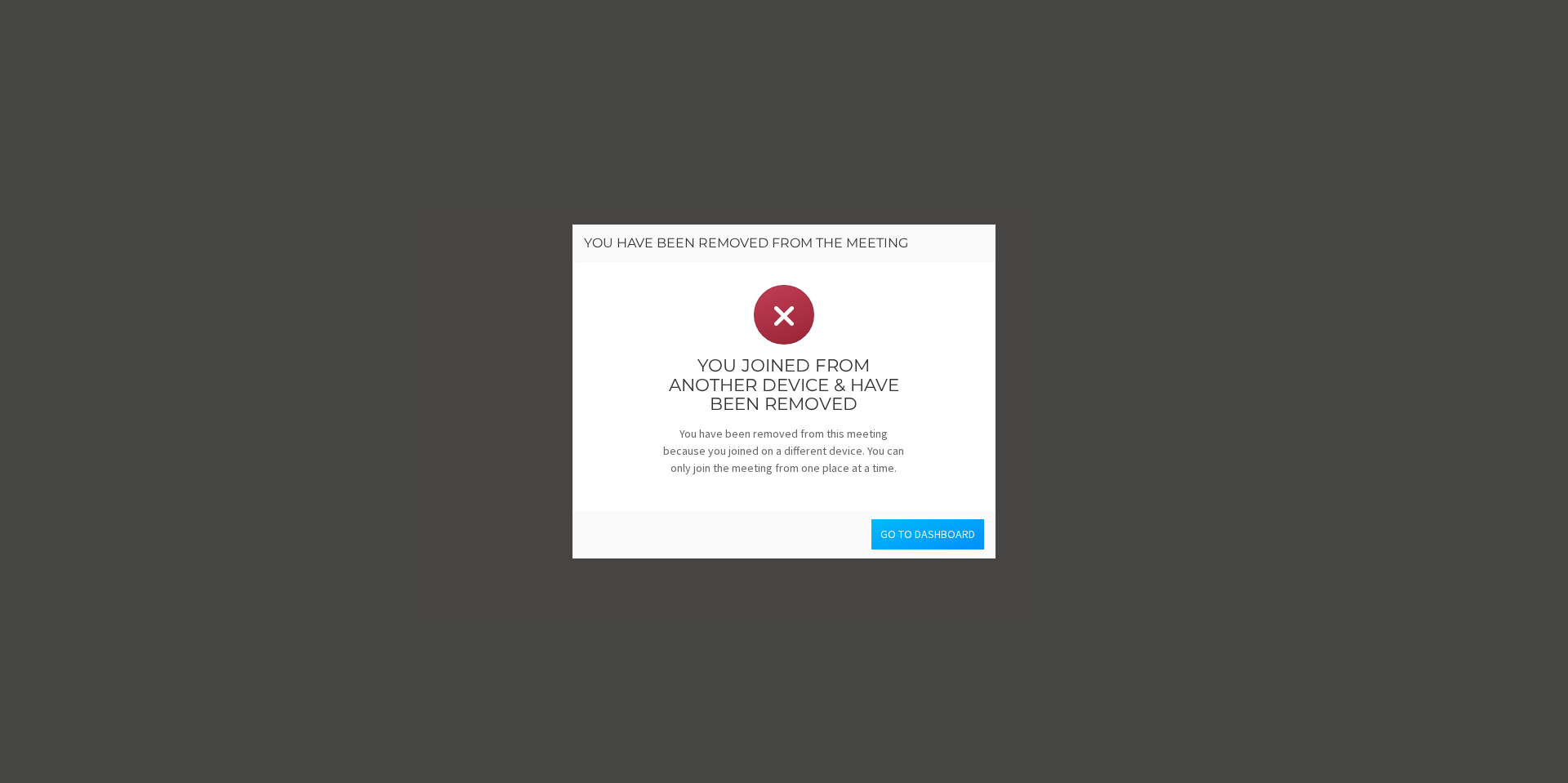
click at [928, 535] on button "Go to dashboard" at bounding box center [928, 534] width 113 height 31
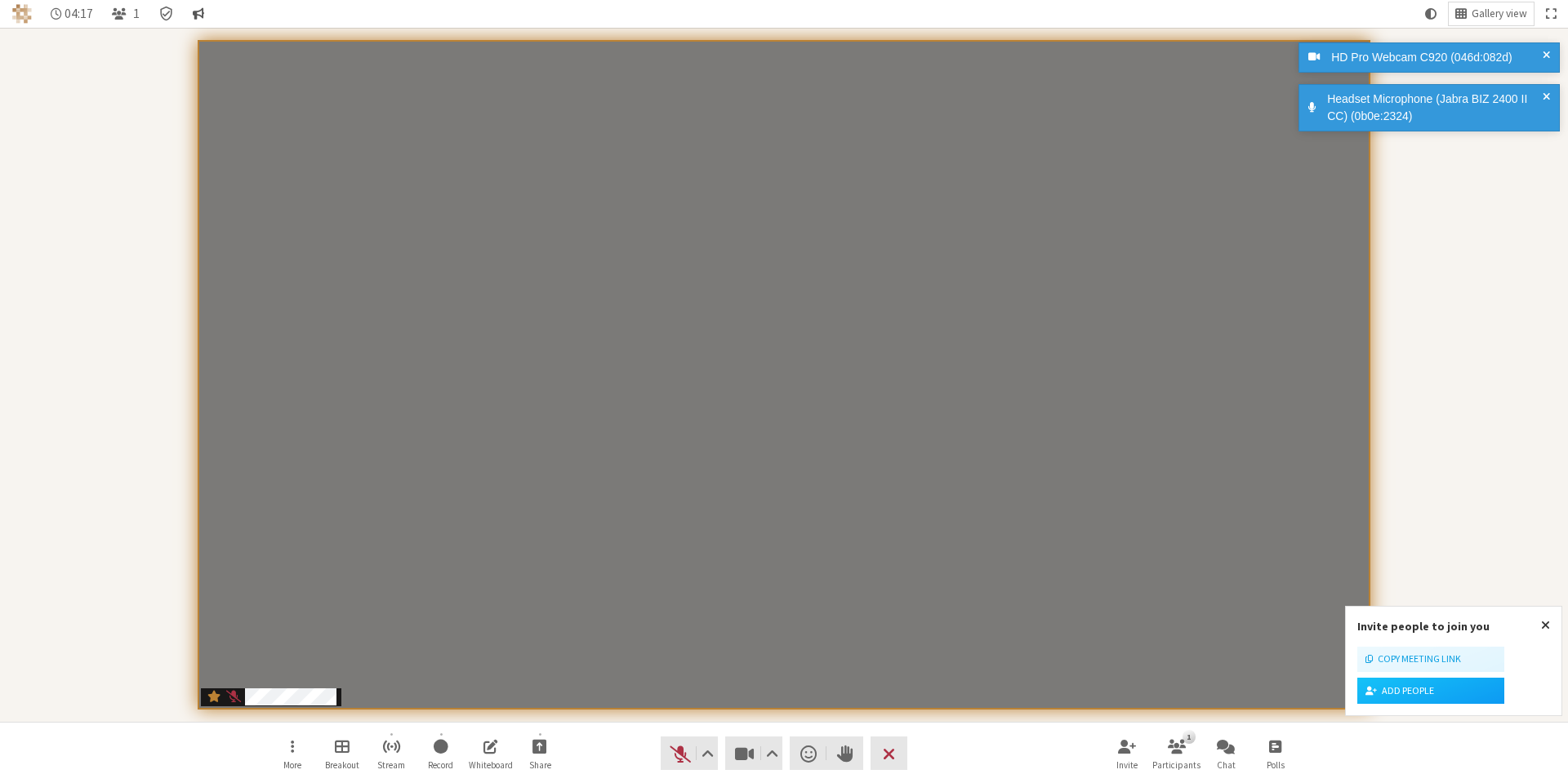
click at [196, 12] on span "Conversation" at bounding box center [199, 14] width 12 height 15
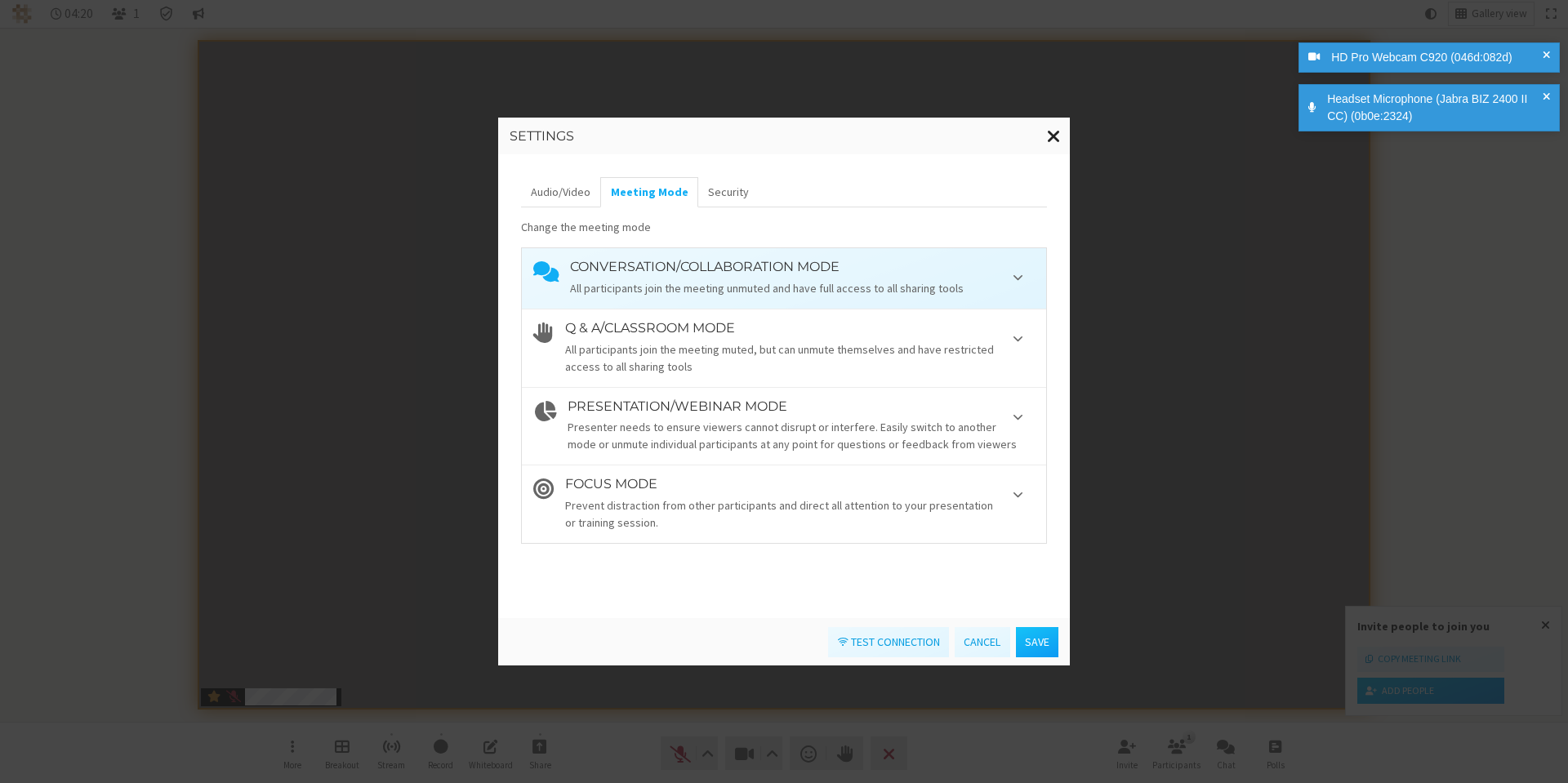
click at [1047, 133] on span "Close modal" at bounding box center [1054, 135] width 14 height 21
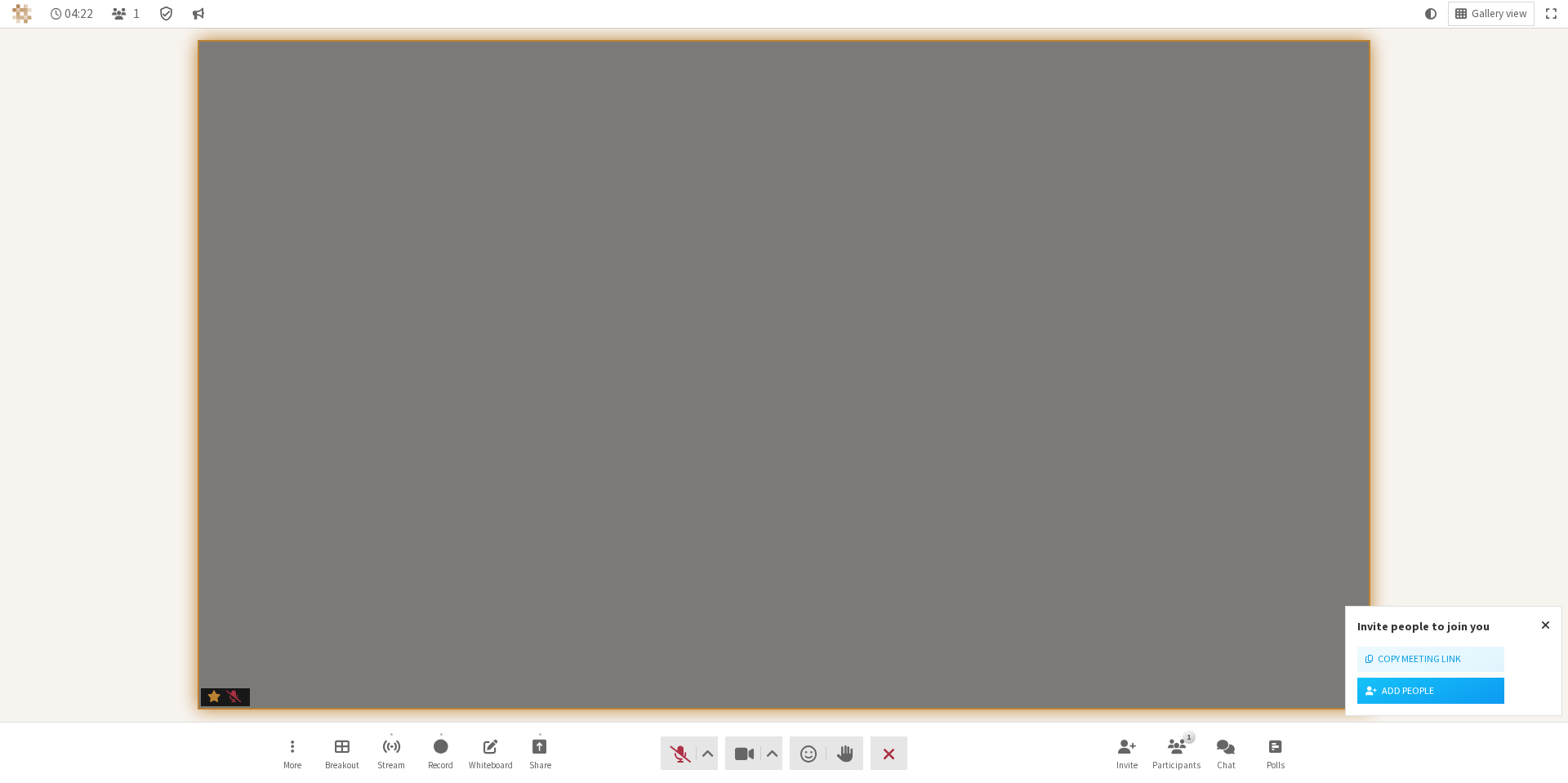
click at [168, 17] on icon "Meeting details Encryption enabled" at bounding box center [167, 14] width 17 height 17
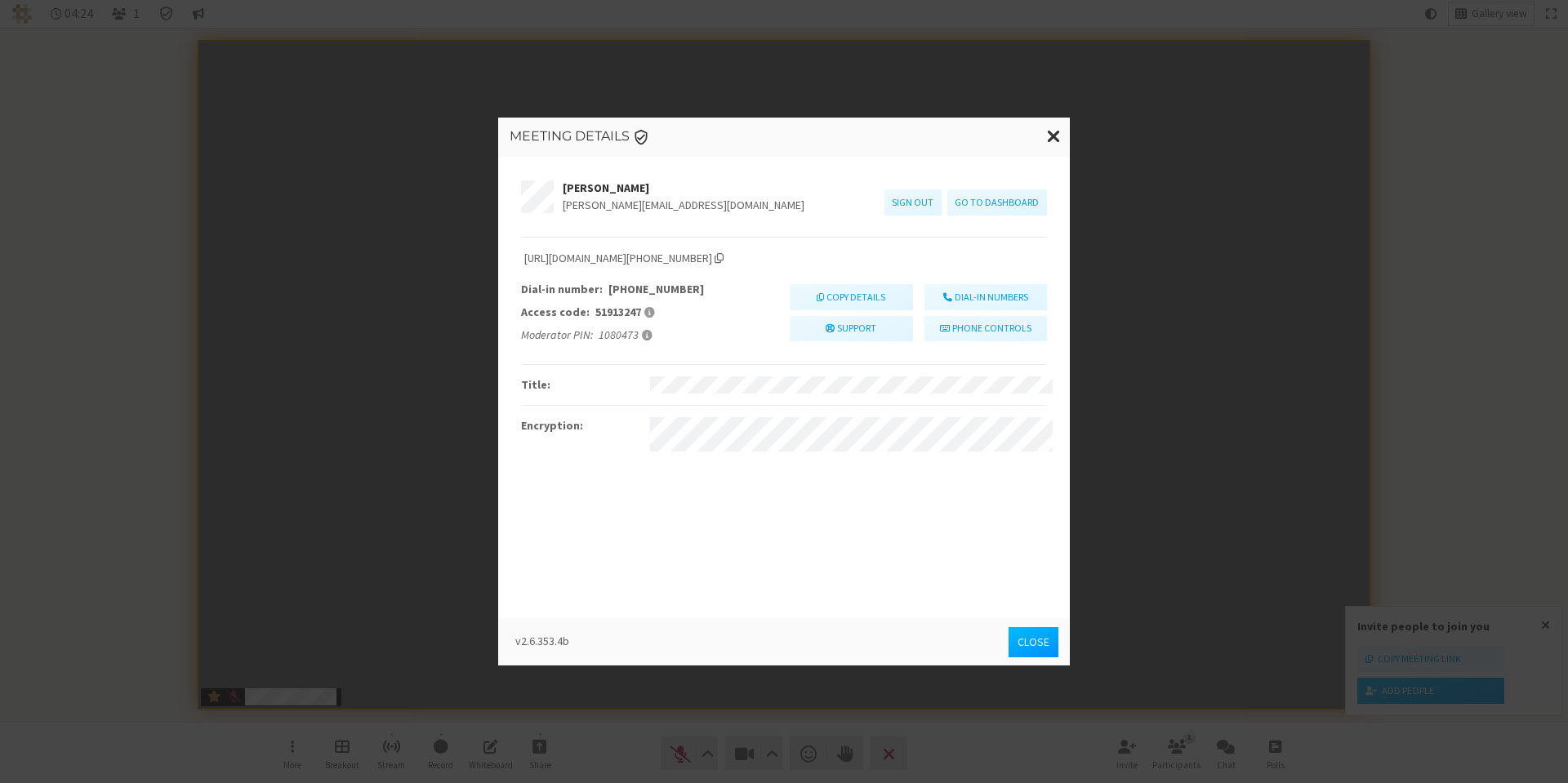
click at [1020, 645] on button "Close" at bounding box center [1033, 642] width 50 height 31
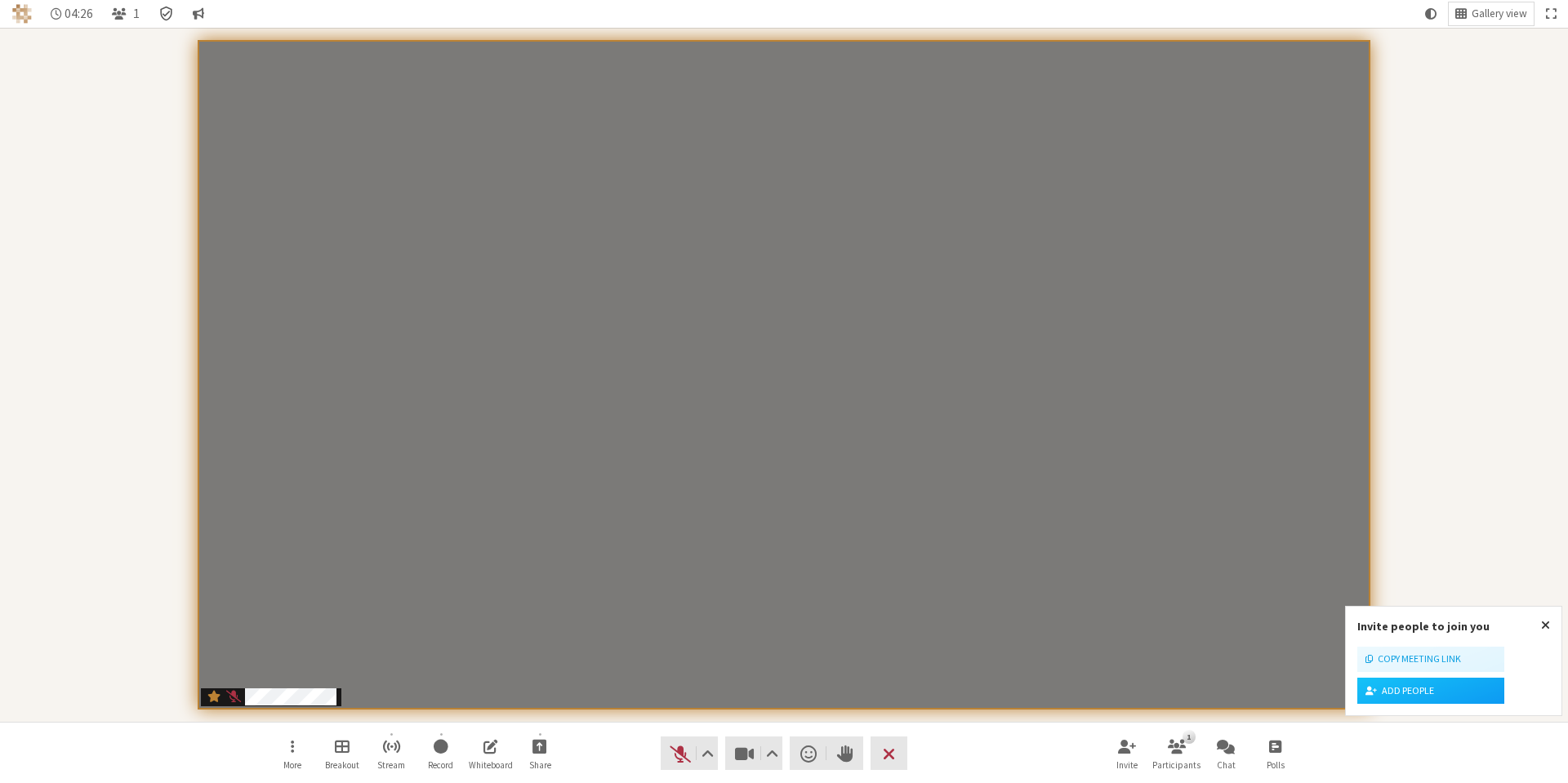
click at [168, 12] on icon "Meeting details Encryption enabled" at bounding box center [167, 14] width 17 height 17
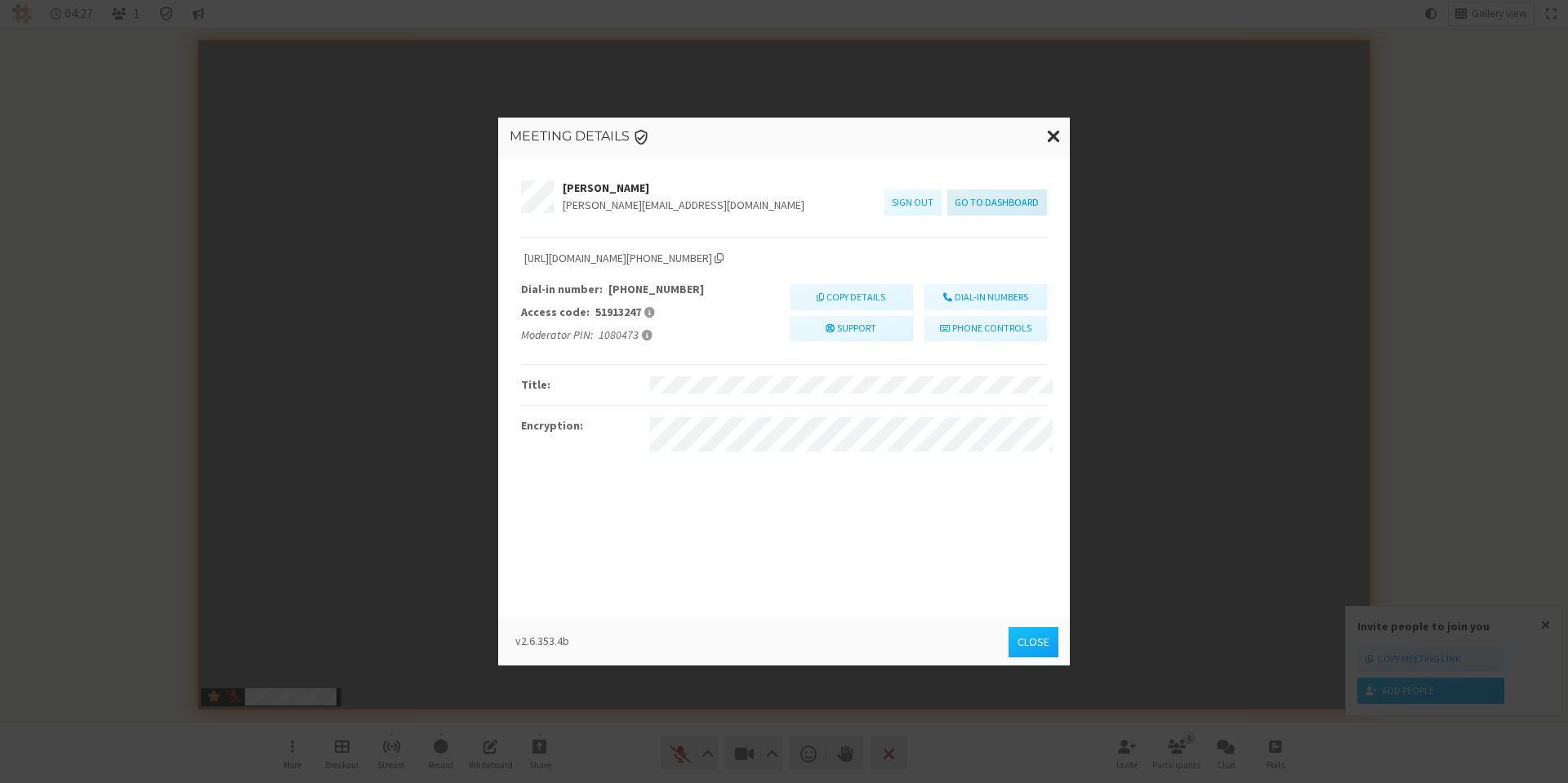
click at [978, 198] on link "Go to dashboard" at bounding box center [997, 203] width 100 height 26
click at [1026, 647] on button "Close" at bounding box center [1033, 642] width 50 height 31
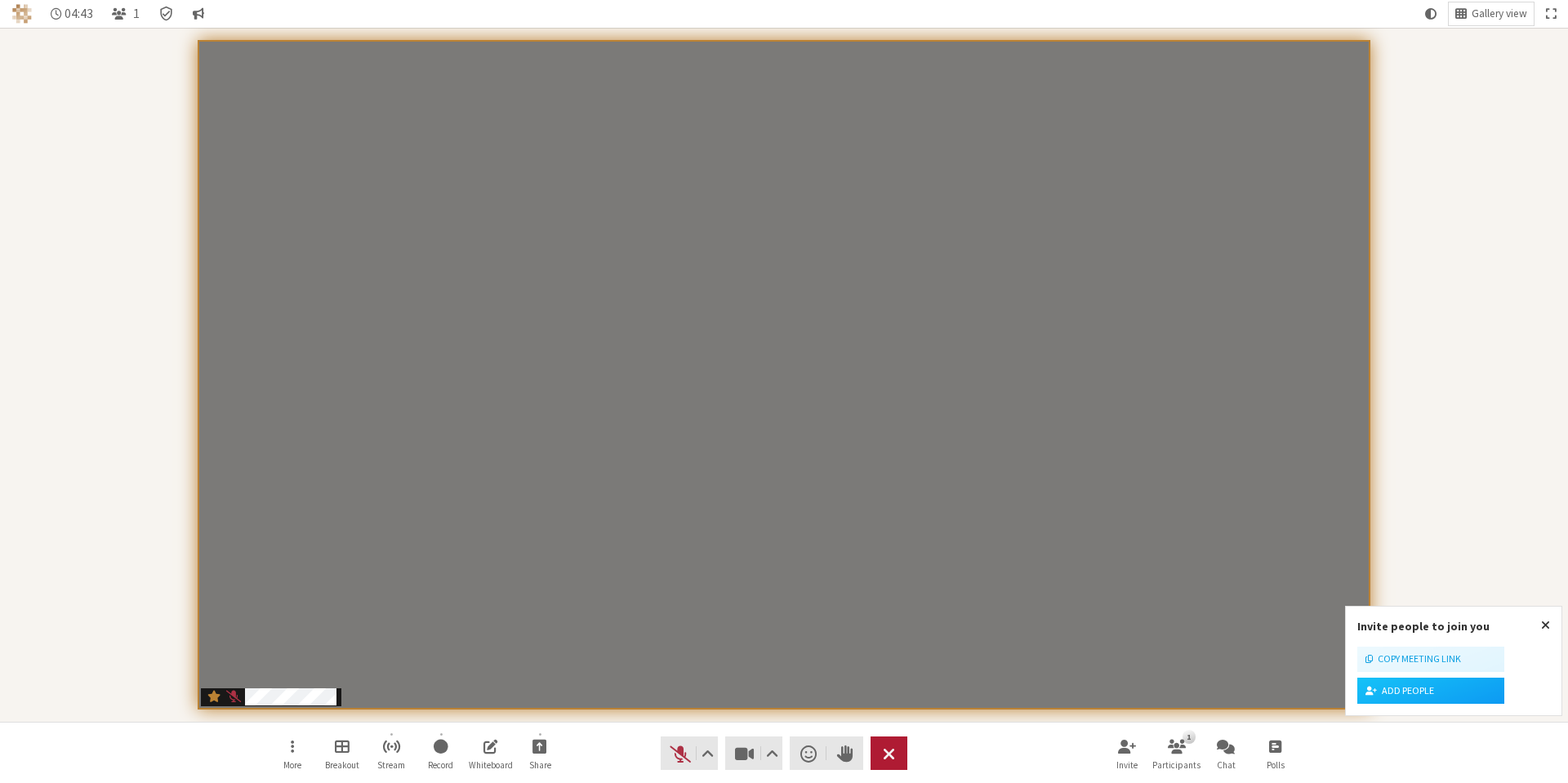
click at [889, 762] on span "End or leave meeting" at bounding box center [889, 754] width 12 height 23
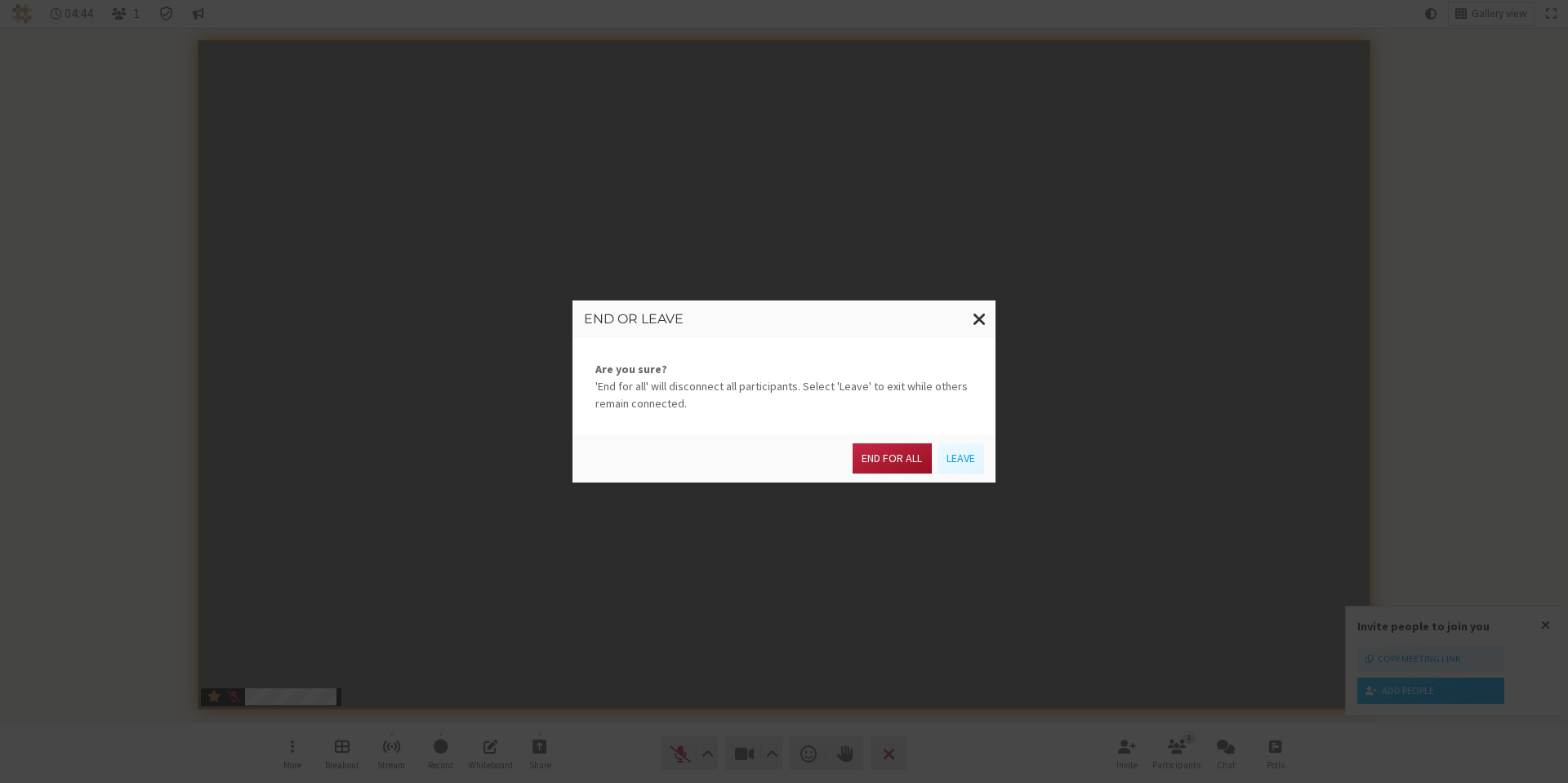
click at [882, 461] on button "End for all" at bounding box center [891, 458] width 78 height 31
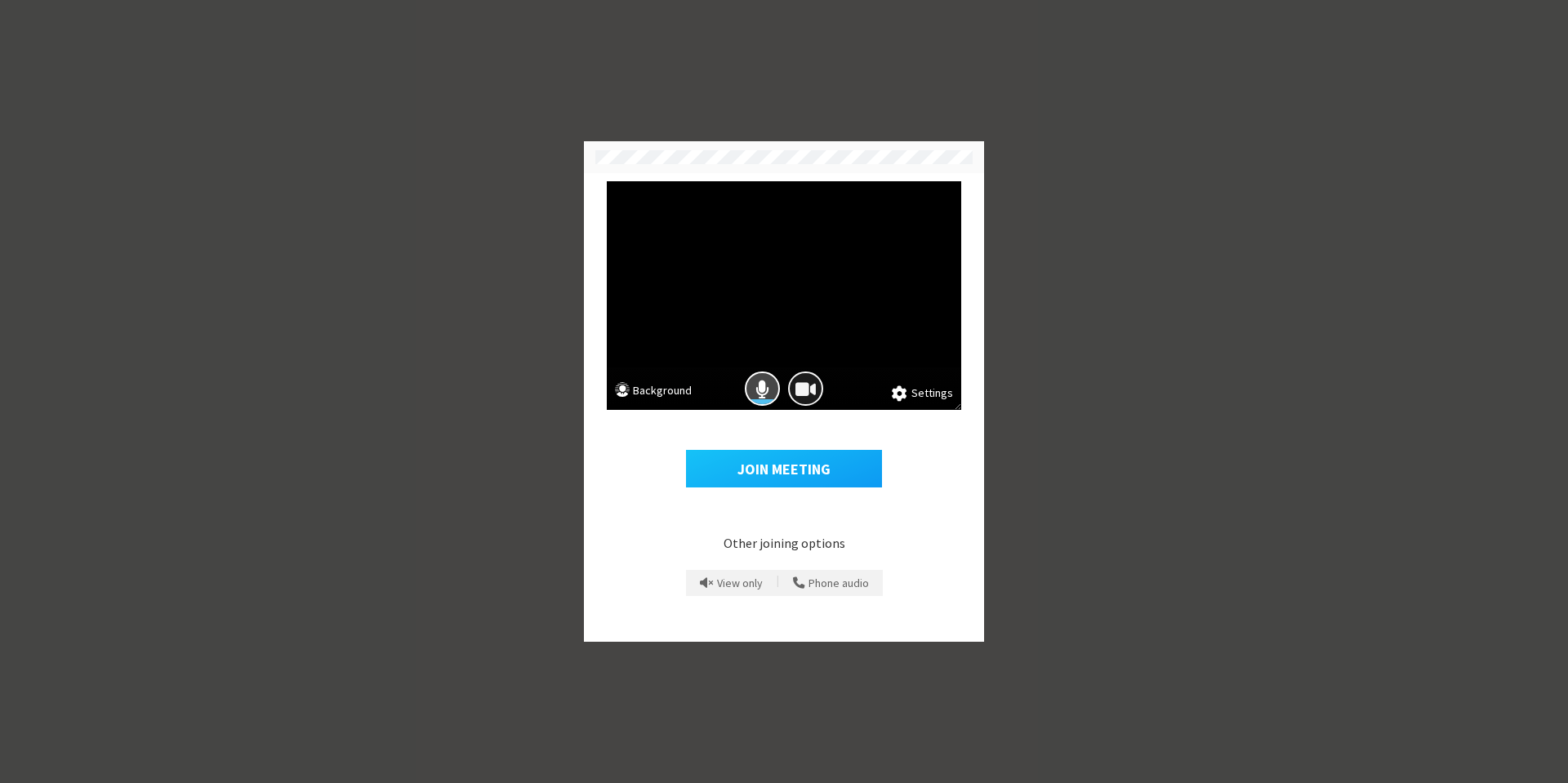
click at [808, 387] on span "Camera is on" at bounding box center [805, 389] width 21 height 22
click at [767, 382] on span "Mic is on" at bounding box center [762, 389] width 14 height 22
click at [772, 469] on button "Join Meeting" at bounding box center [784, 469] width 196 height 38
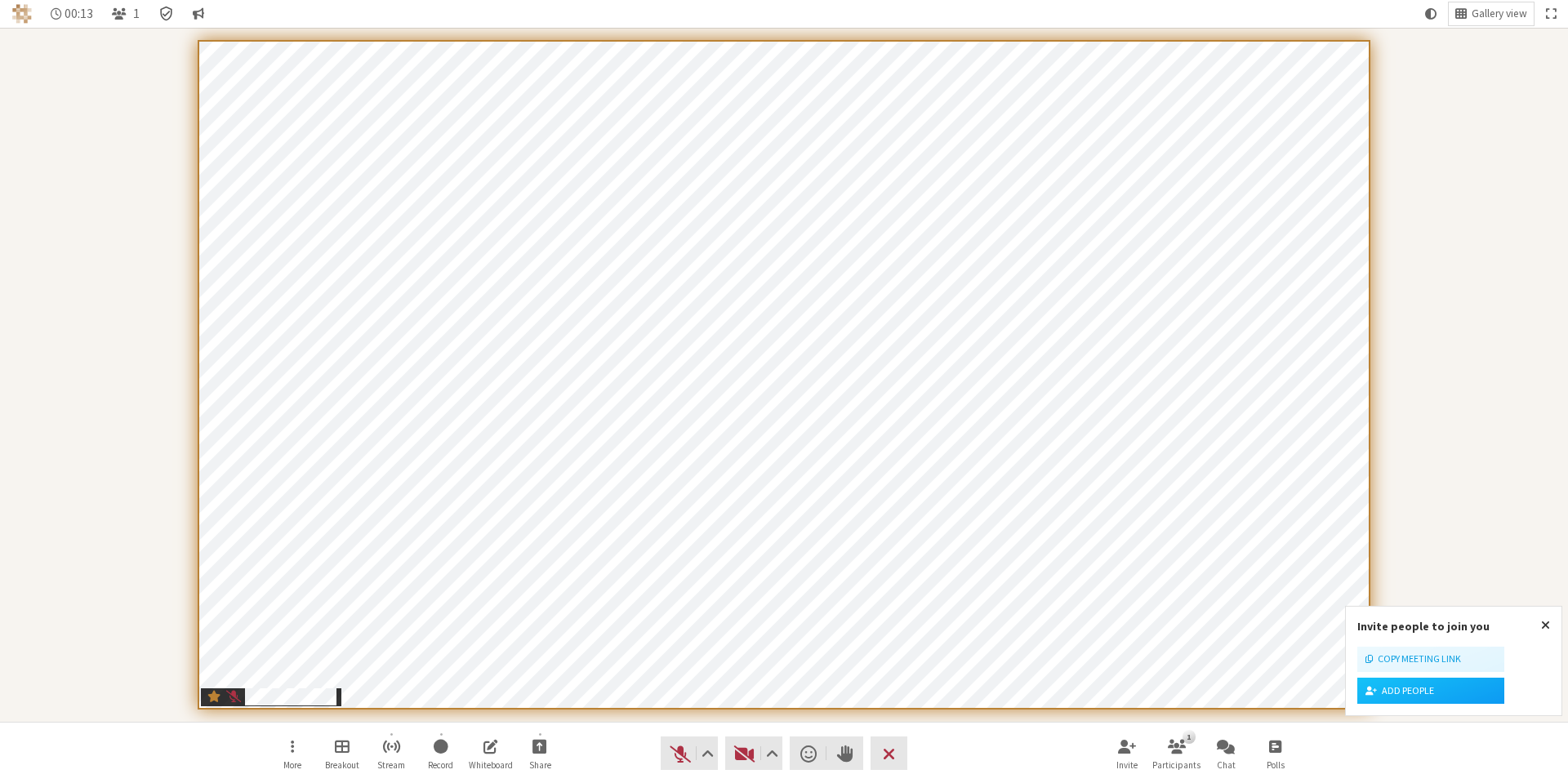
click at [168, 15] on icon "Meeting details Encryption enabled" at bounding box center [167, 14] width 17 height 17
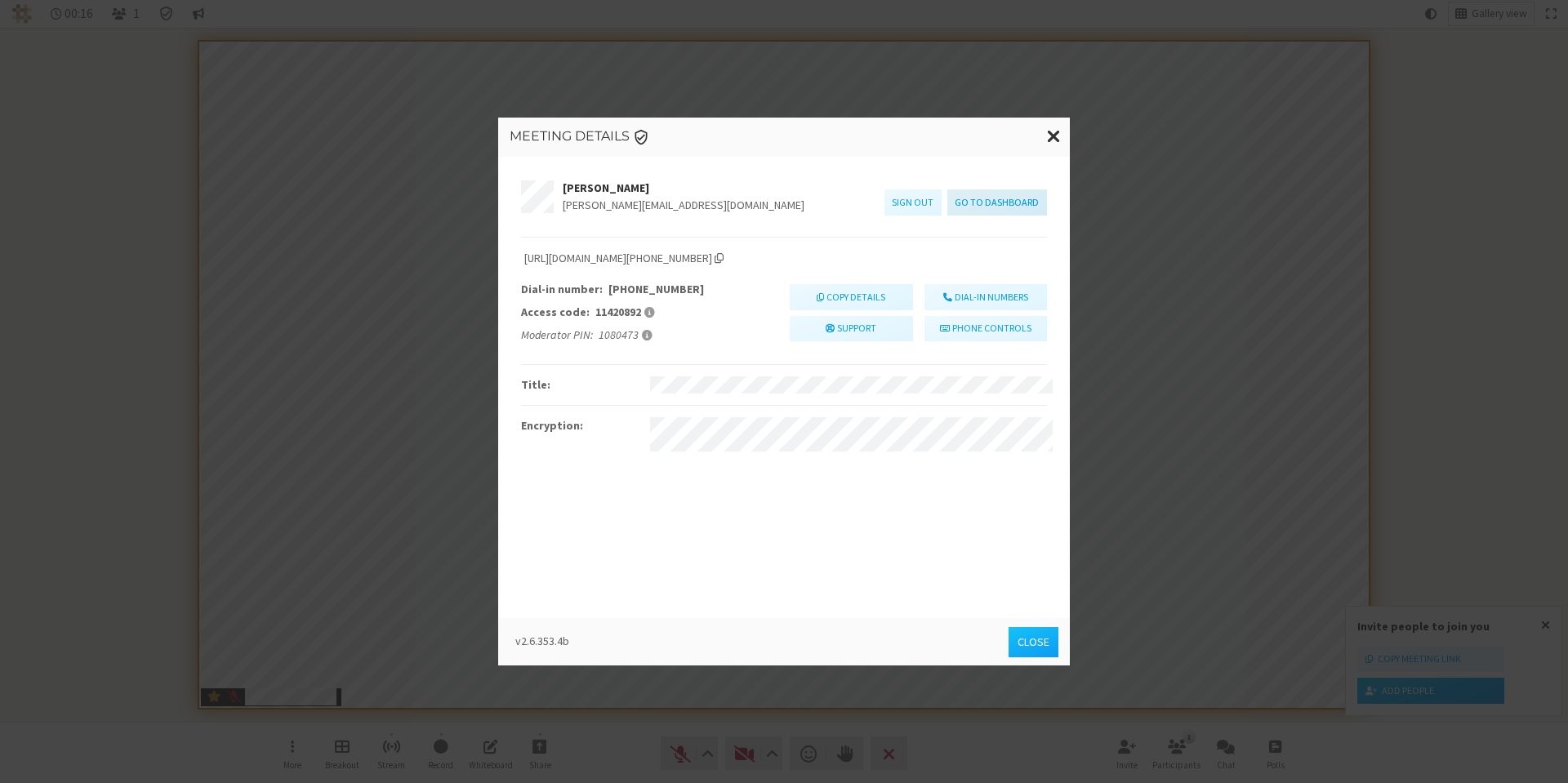
click at [994, 206] on link "Go to dashboard" at bounding box center [997, 203] width 100 height 26
click at [1053, 132] on span "Close modal" at bounding box center [1054, 135] width 14 height 21
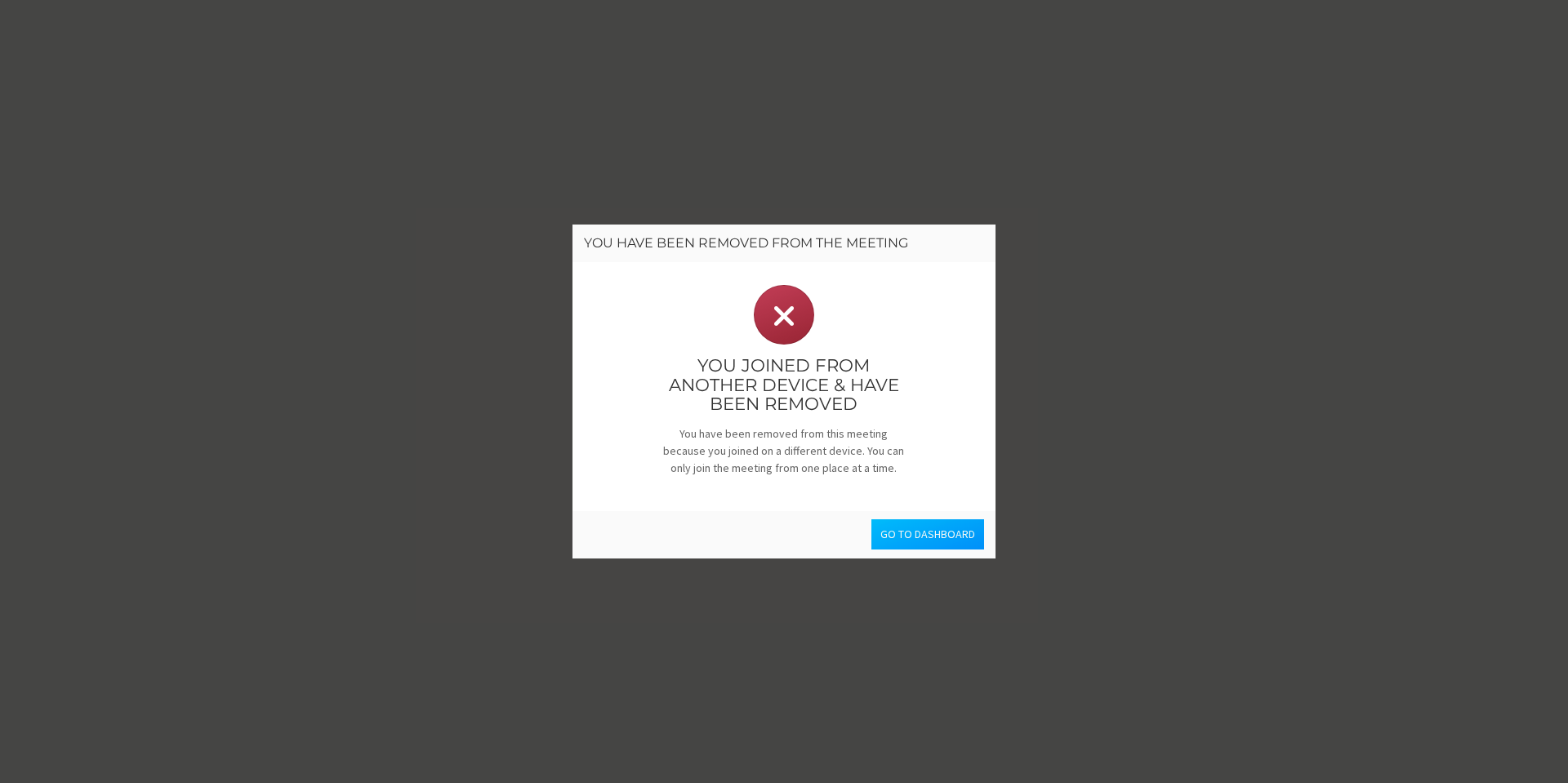
click at [930, 536] on button "Go to dashboard" at bounding box center [928, 534] width 113 height 31
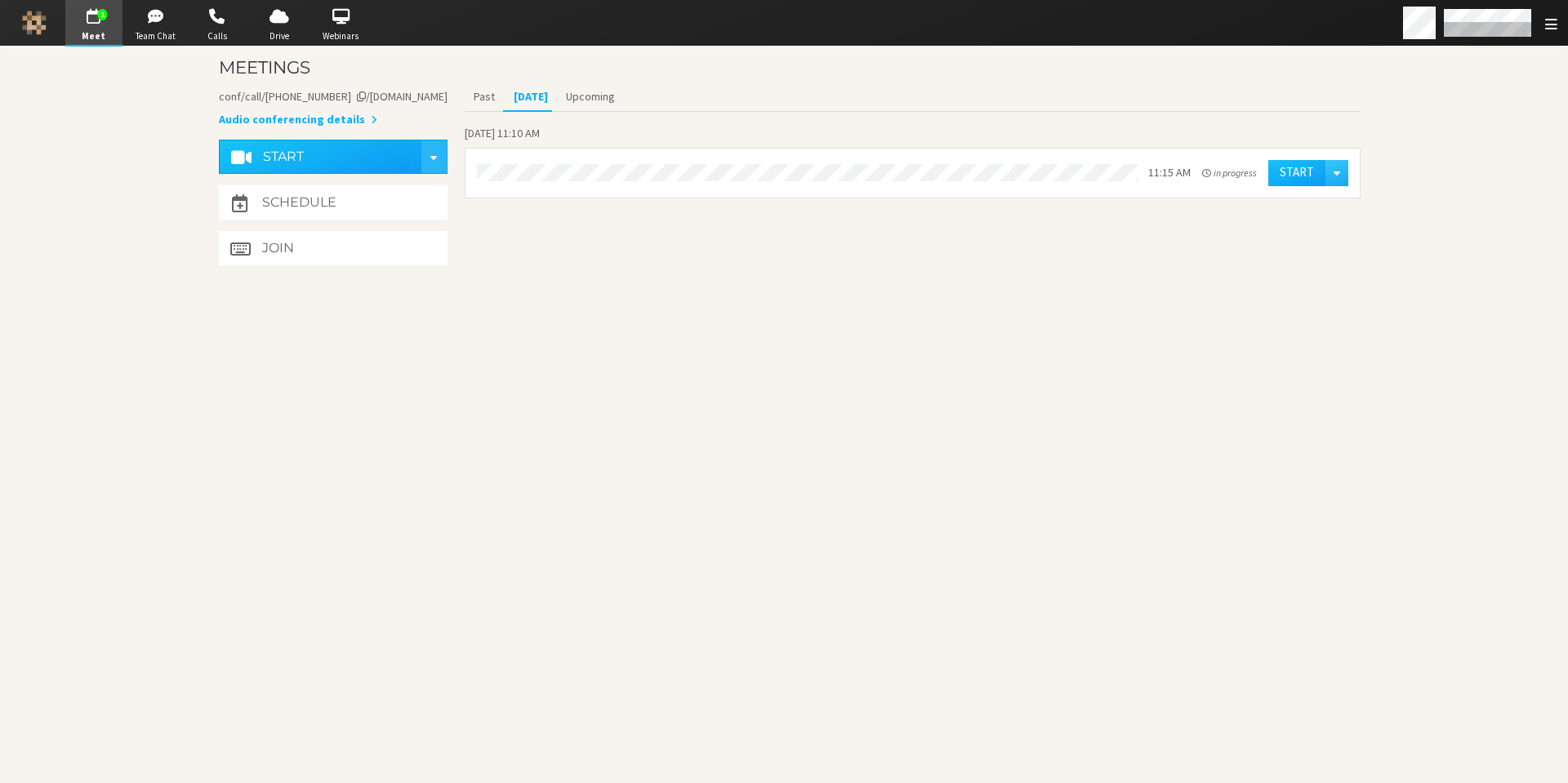
click at [94, 21] on span "button" at bounding box center [93, 17] width 57 height 26
click at [1274, 169] on button "Start" at bounding box center [1296, 173] width 57 height 26
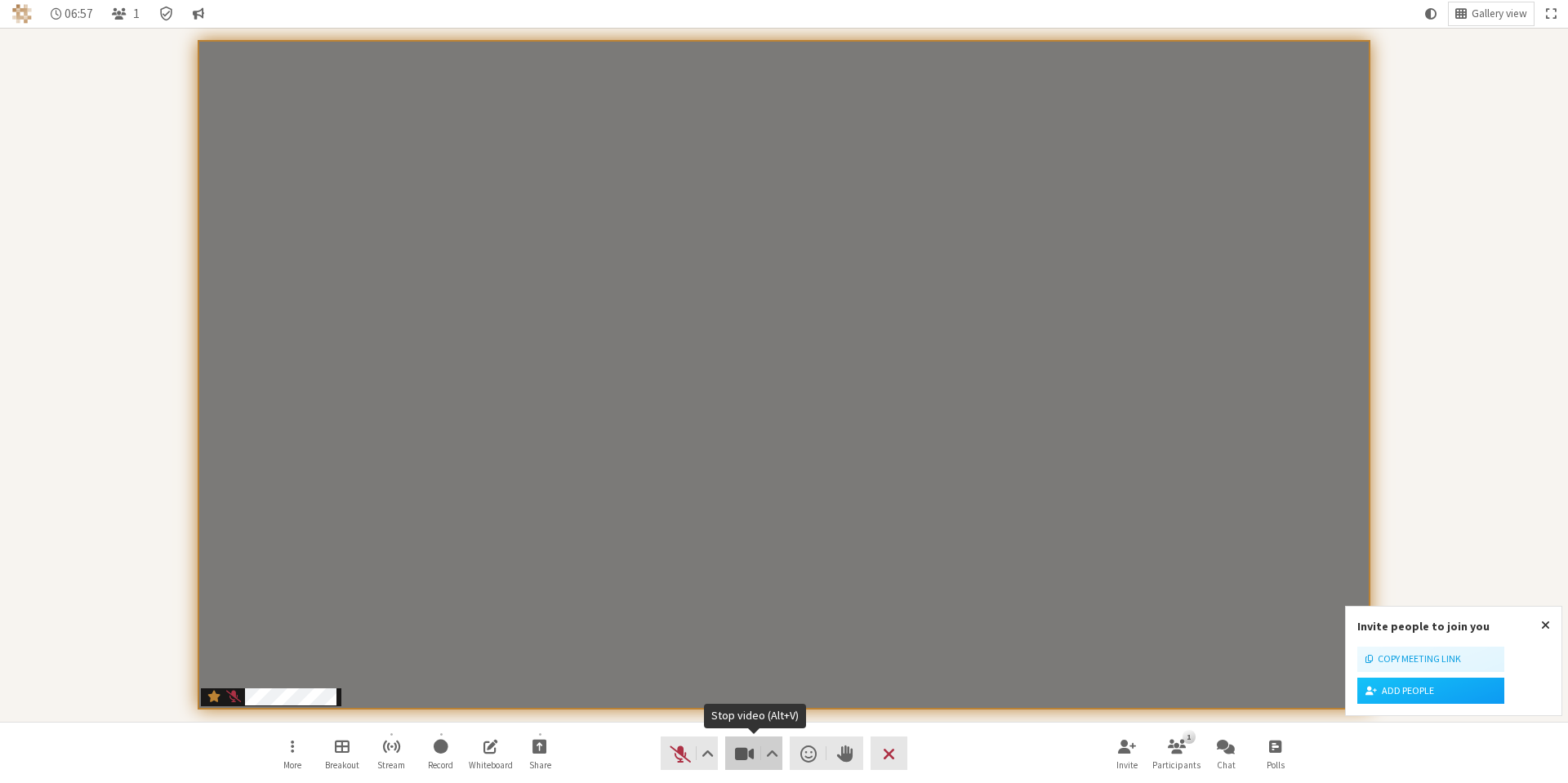
click at [744, 766] on button "Video" at bounding box center [753, 753] width 57 height 34
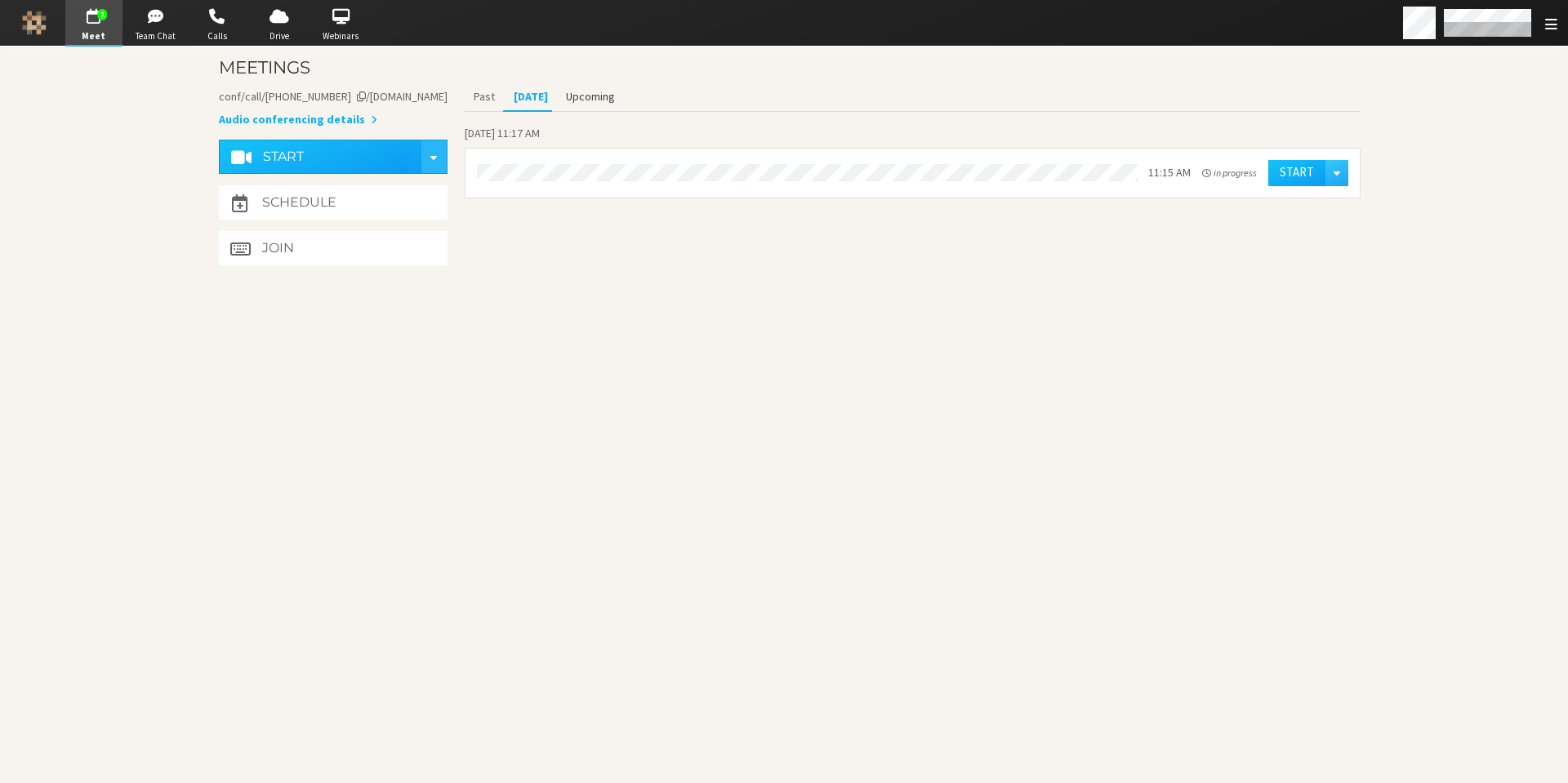
click at [585, 93] on button "Upcoming" at bounding box center [590, 97] width 67 height 29
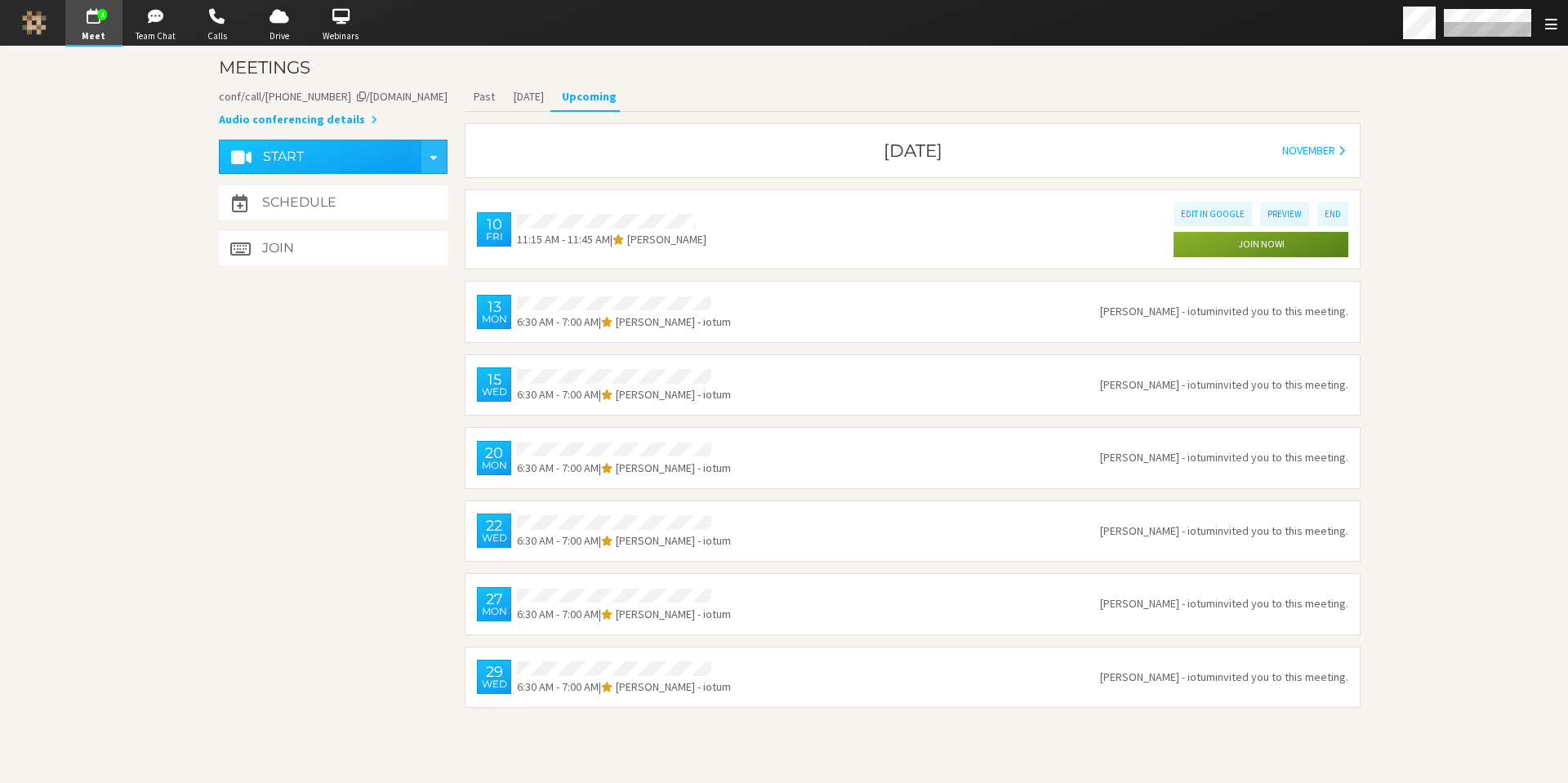
click at [89, 25] on span "button" at bounding box center [93, 17] width 57 height 26
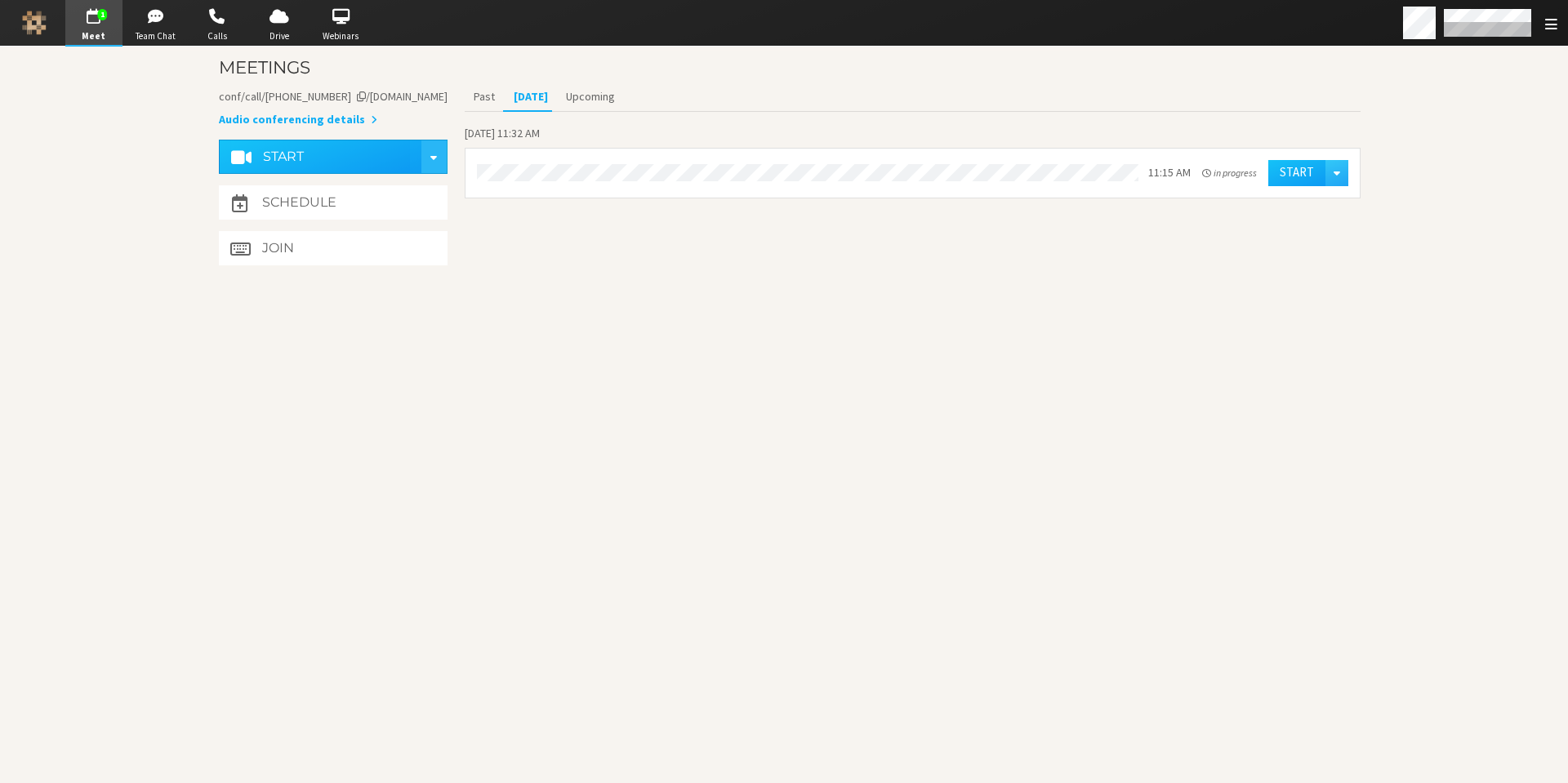
click at [89, 25] on span "button" at bounding box center [93, 17] width 57 height 26
click at [589, 99] on button "Upcoming" at bounding box center [590, 97] width 67 height 29
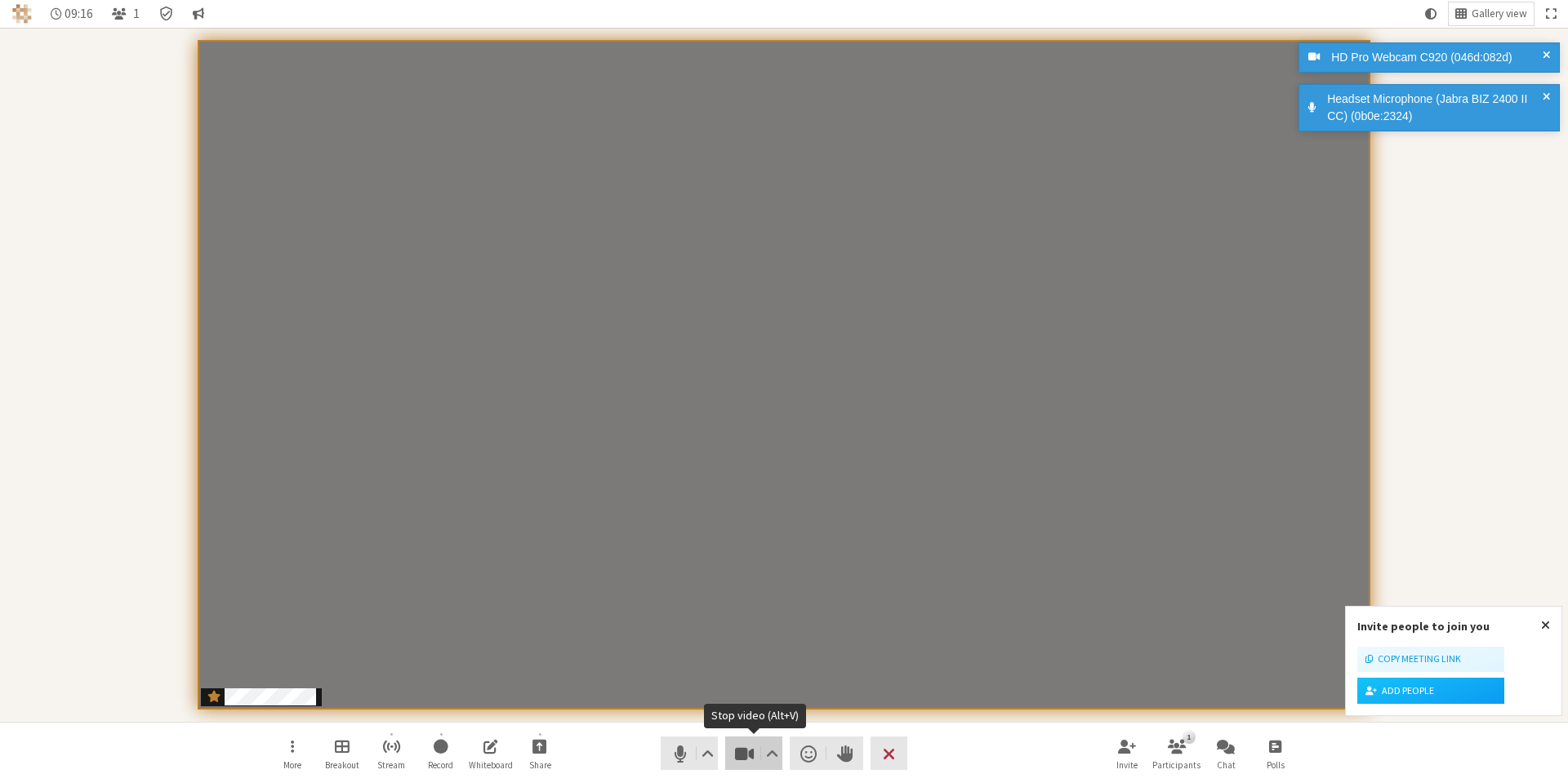
click at [743, 759] on span "Stop video (Alt+V)" at bounding box center [745, 754] width 23 height 23
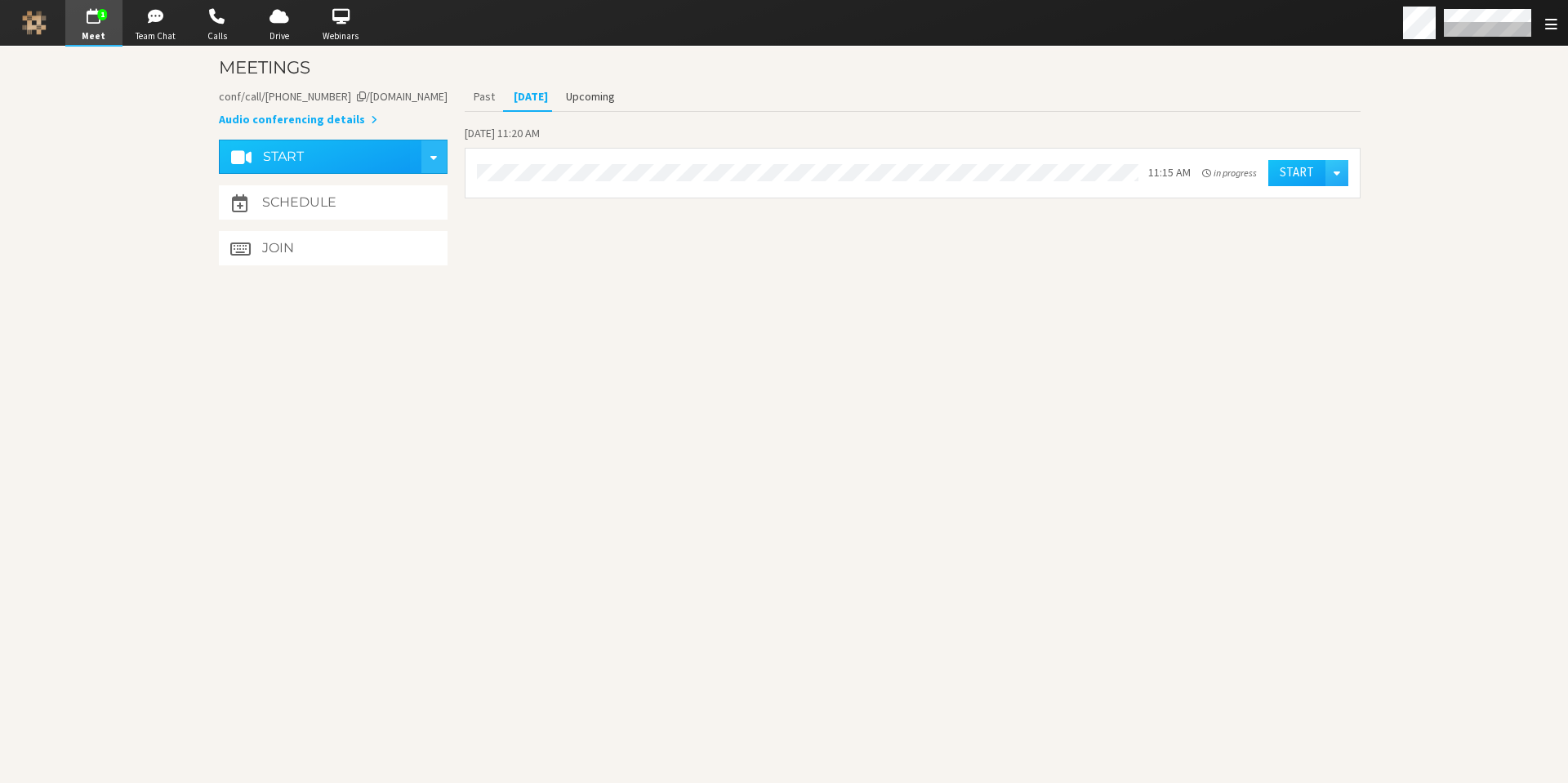
click at [573, 96] on button "Upcoming" at bounding box center [590, 97] width 67 height 29
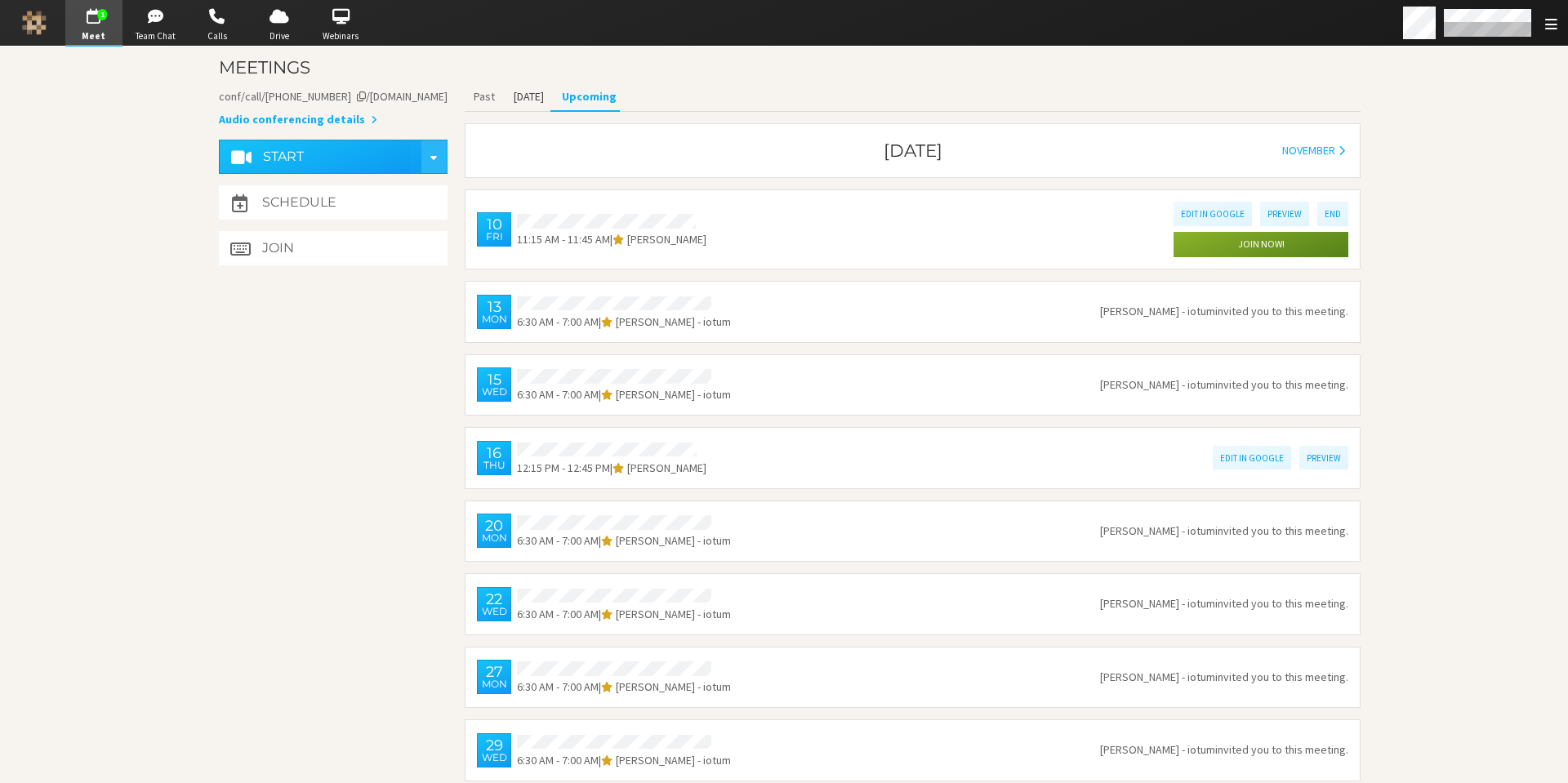
click at [514, 97] on button "[DATE]" at bounding box center [528, 97] width 48 height 29
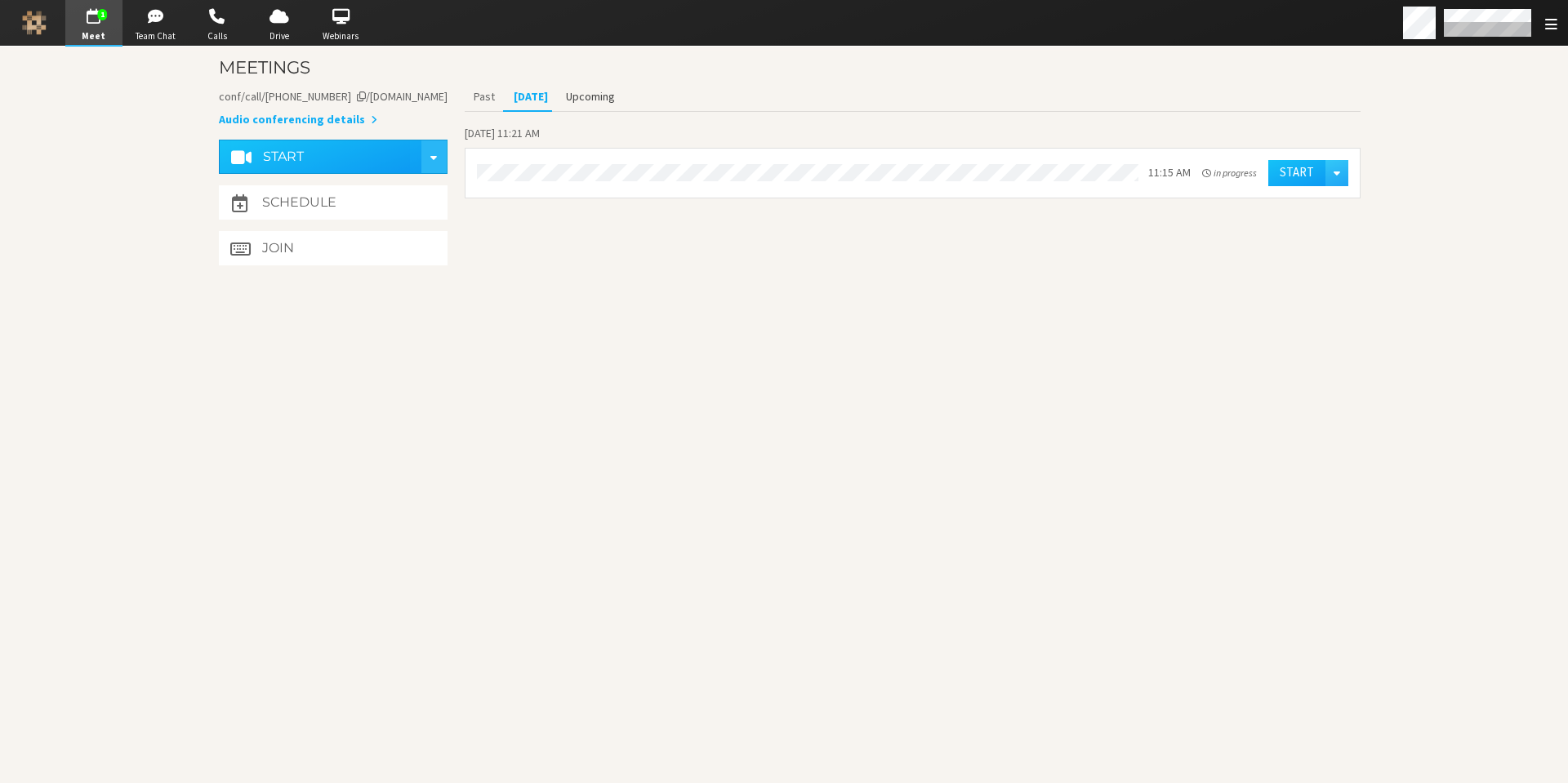
click at [570, 103] on button "Upcoming" at bounding box center [590, 97] width 67 height 29
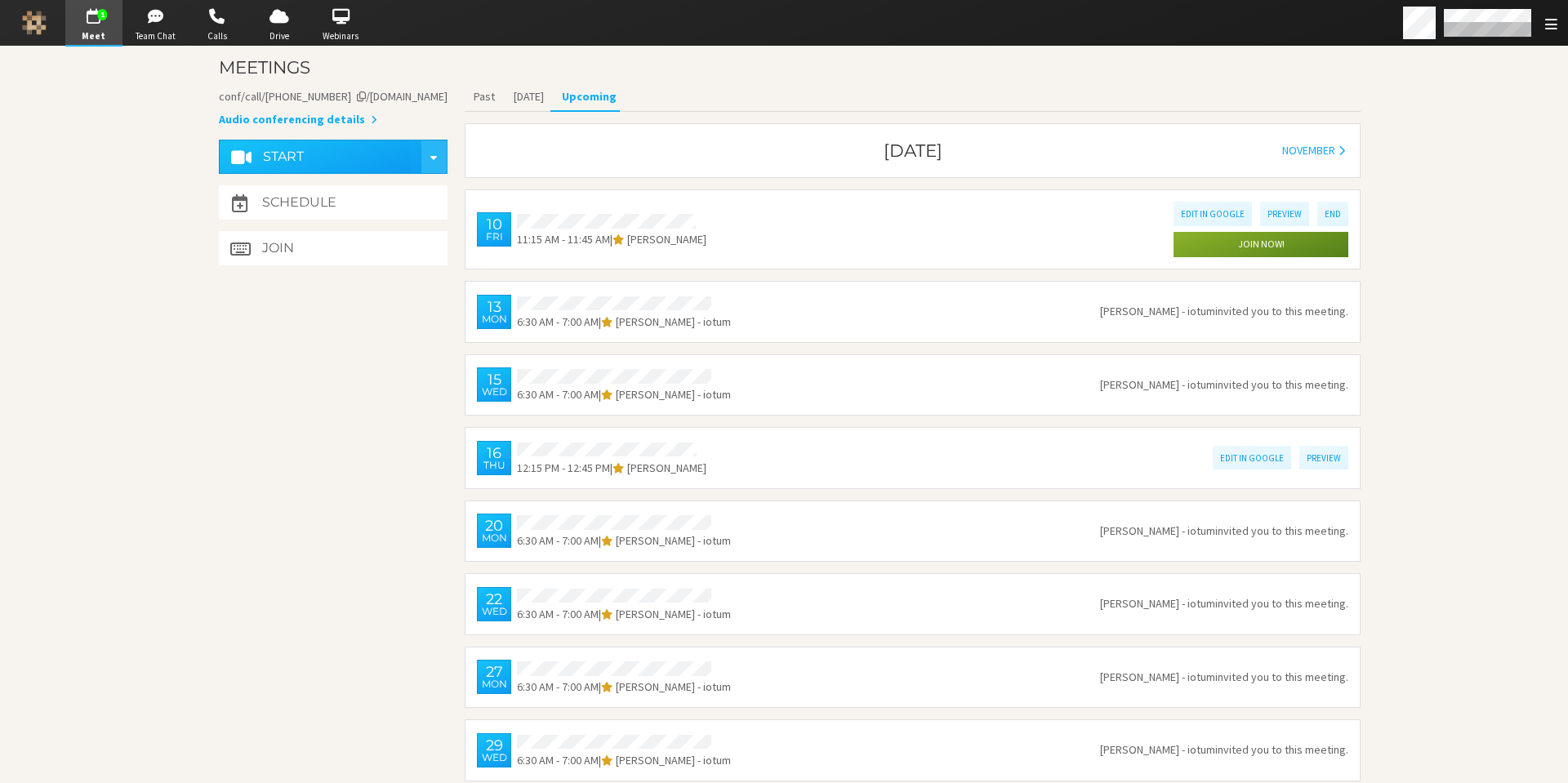
click at [88, 35] on span "Meet" at bounding box center [93, 36] width 57 height 14
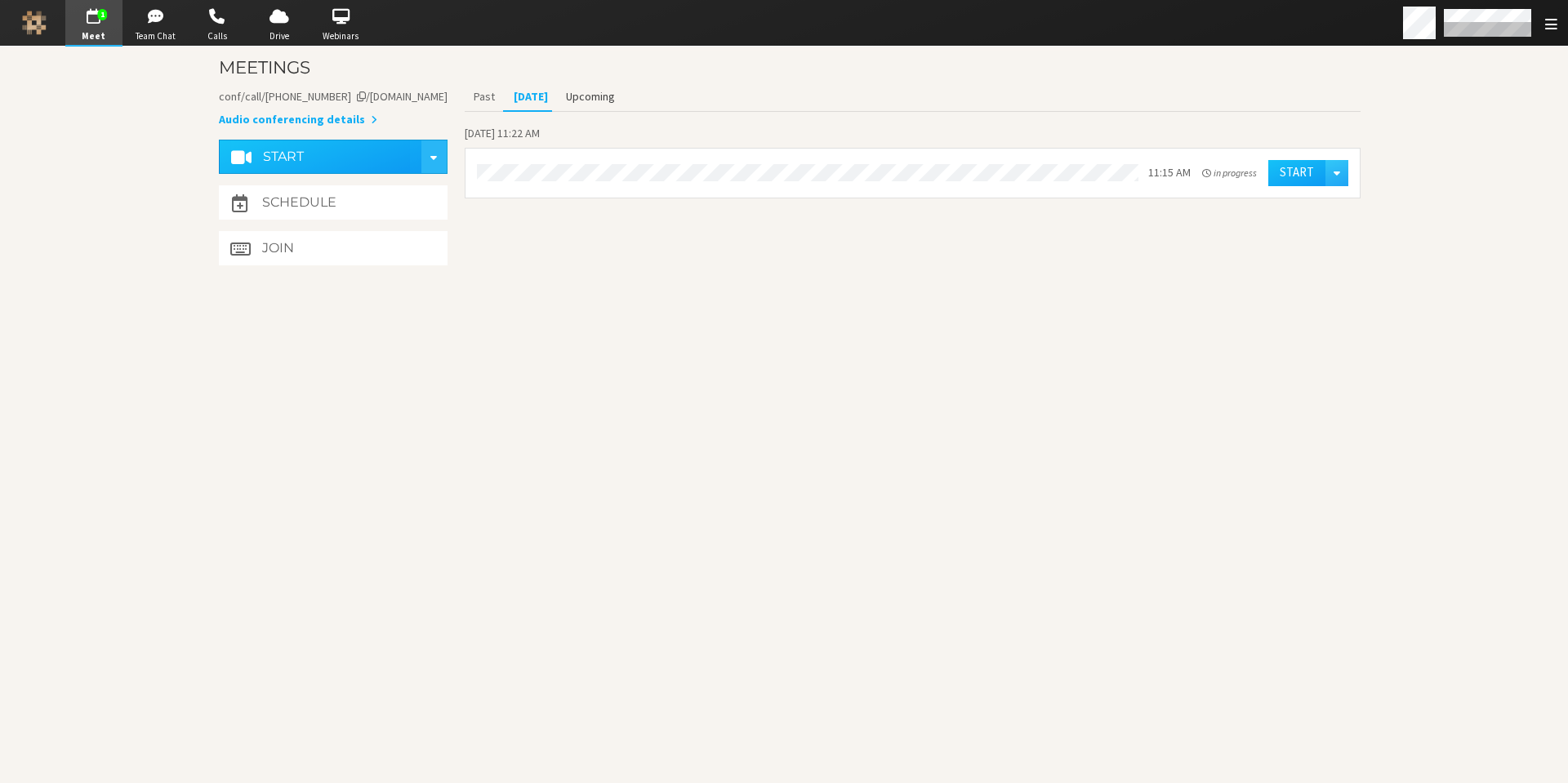
click at [582, 94] on button "Upcoming" at bounding box center [590, 97] width 67 height 29
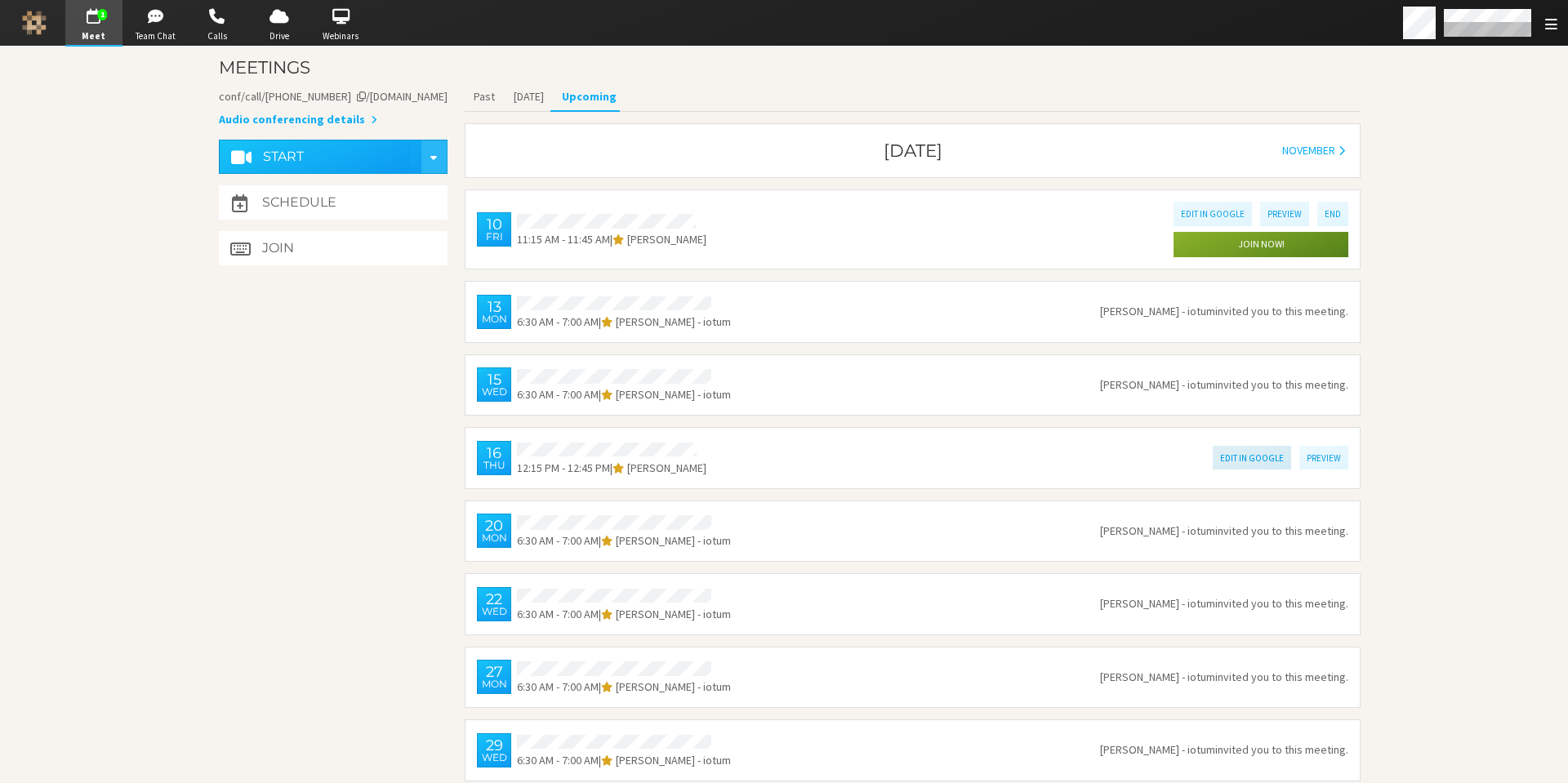
click at [1225, 452] on button "Edit in Google" at bounding box center [1252, 457] width 78 height 24
click at [100, 32] on span "Meet" at bounding box center [93, 36] width 57 height 14
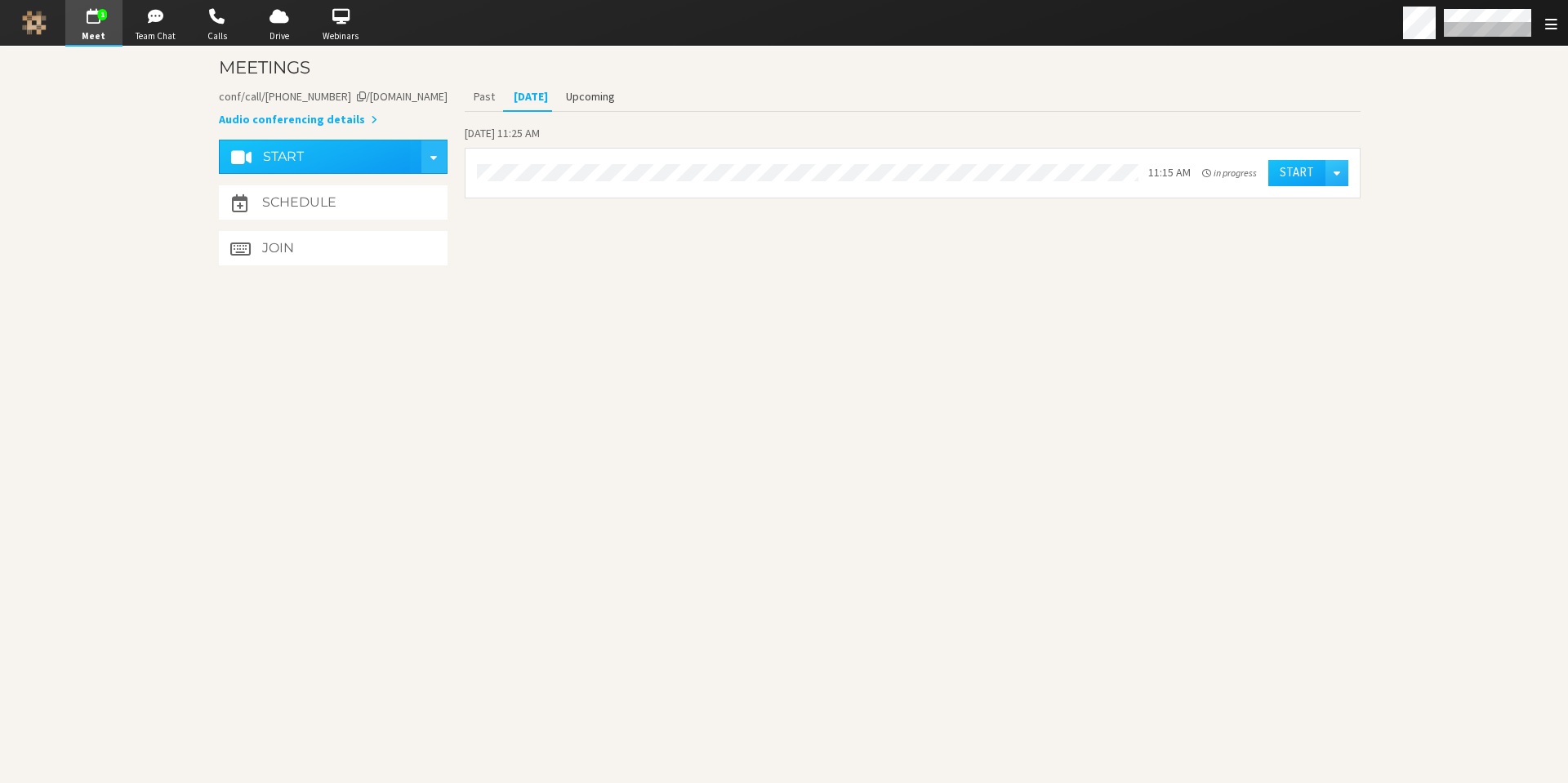
click at [595, 97] on button "Upcoming" at bounding box center [590, 97] width 67 height 29
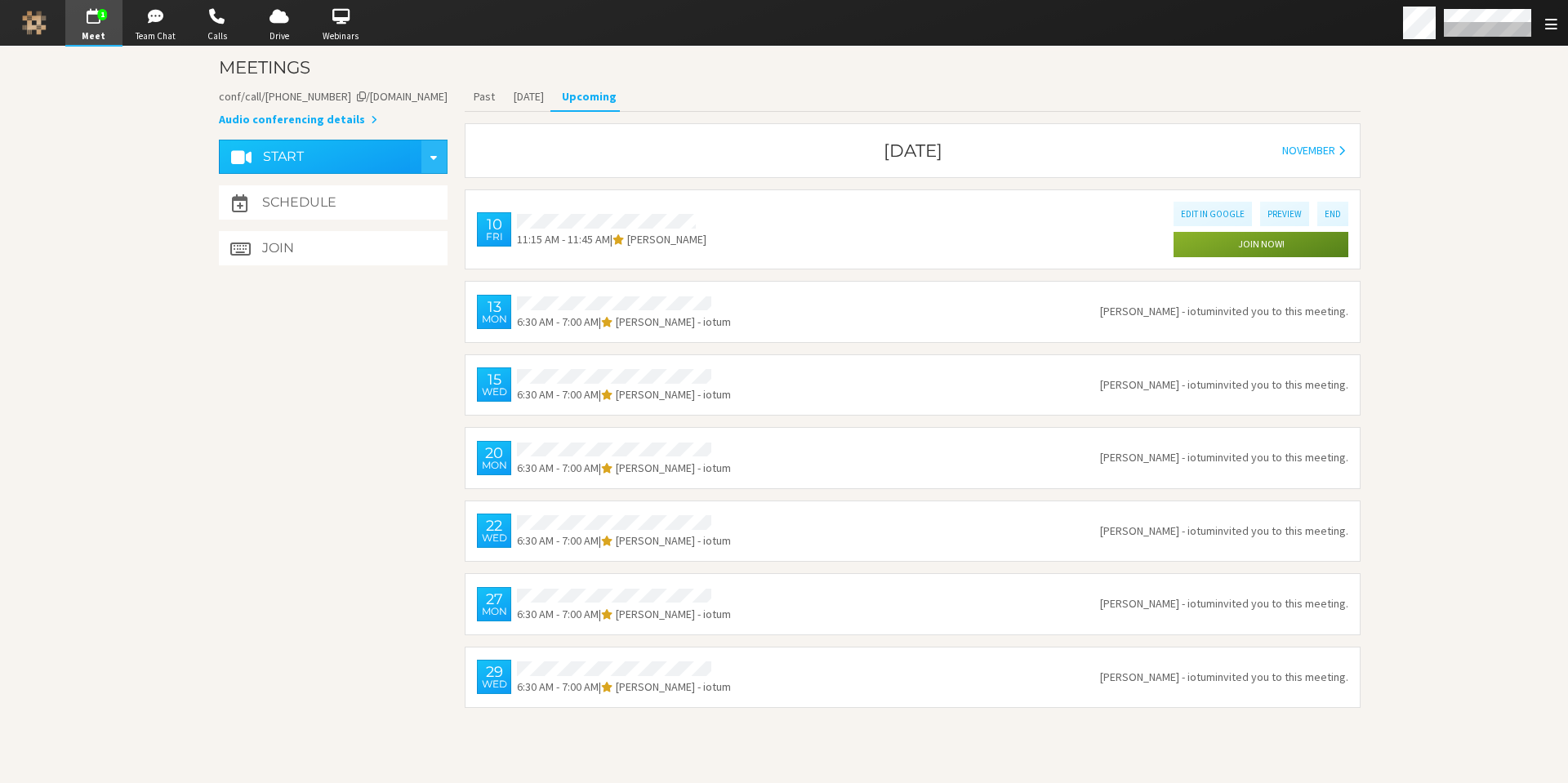
click at [97, 21] on span "button" at bounding box center [93, 17] width 57 height 26
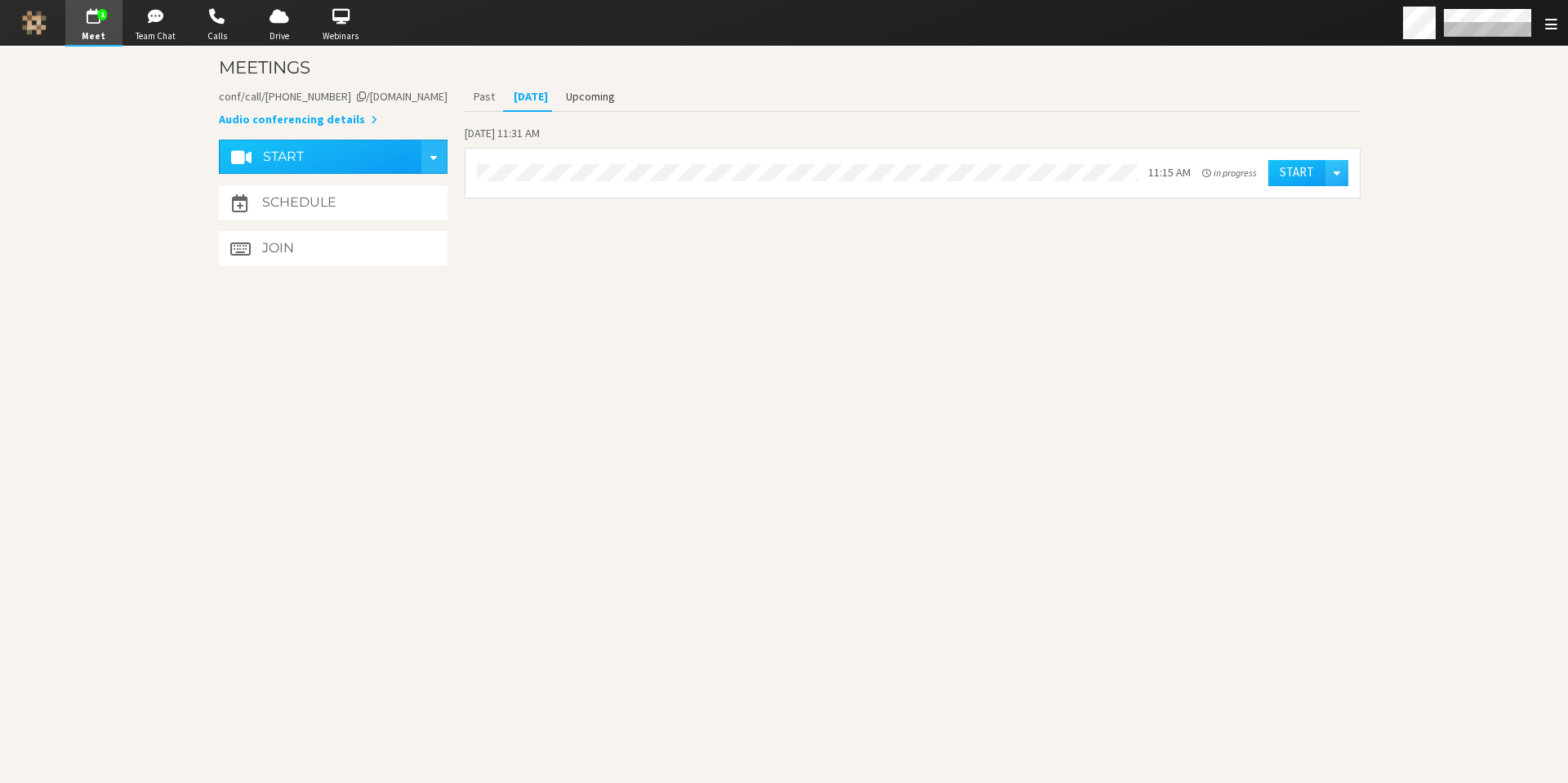
click at [583, 96] on button "Upcoming" at bounding box center [590, 97] width 67 height 29
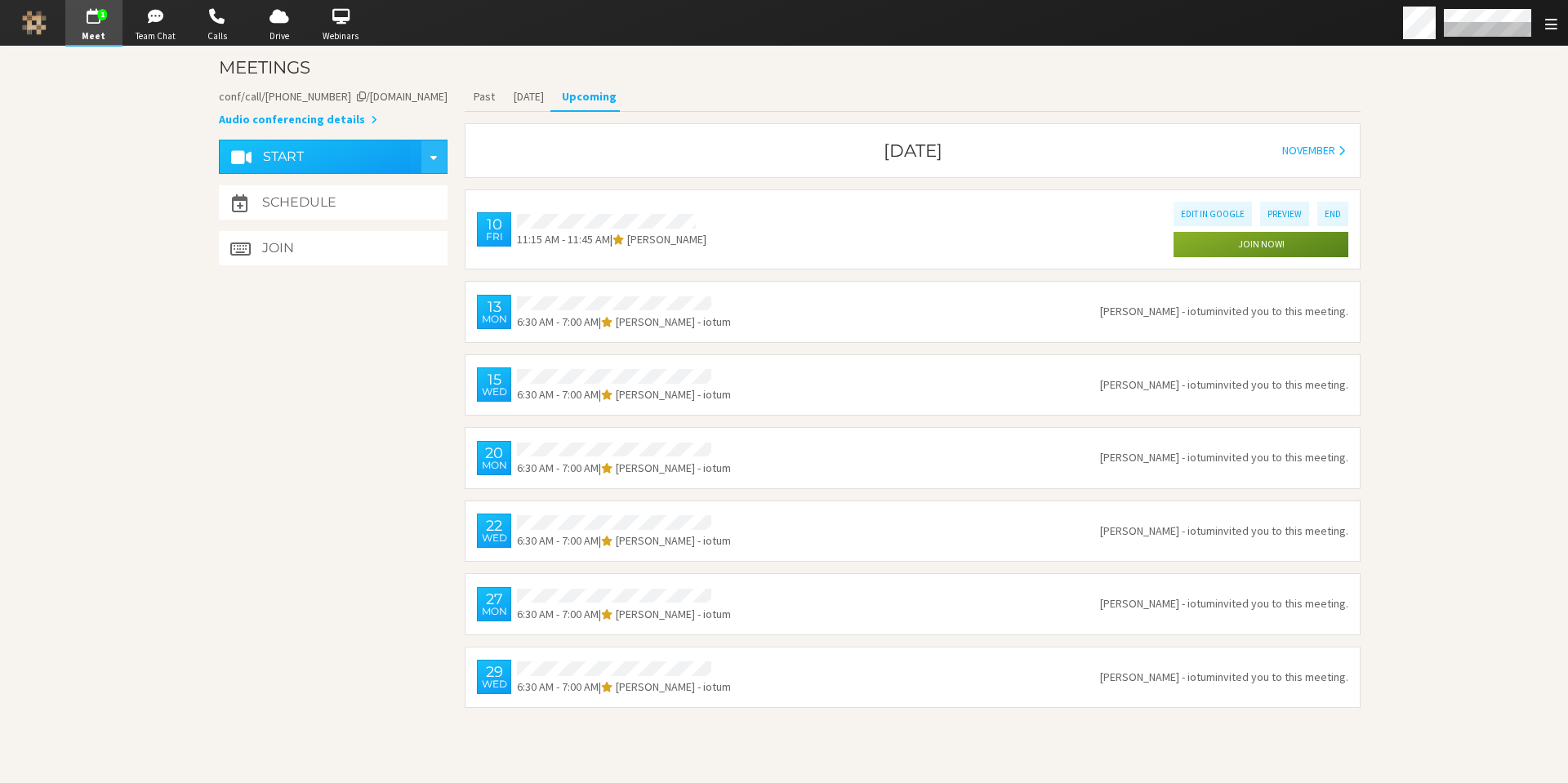
click at [106, 26] on span "button" at bounding box center [93, 17] width 57 height 26
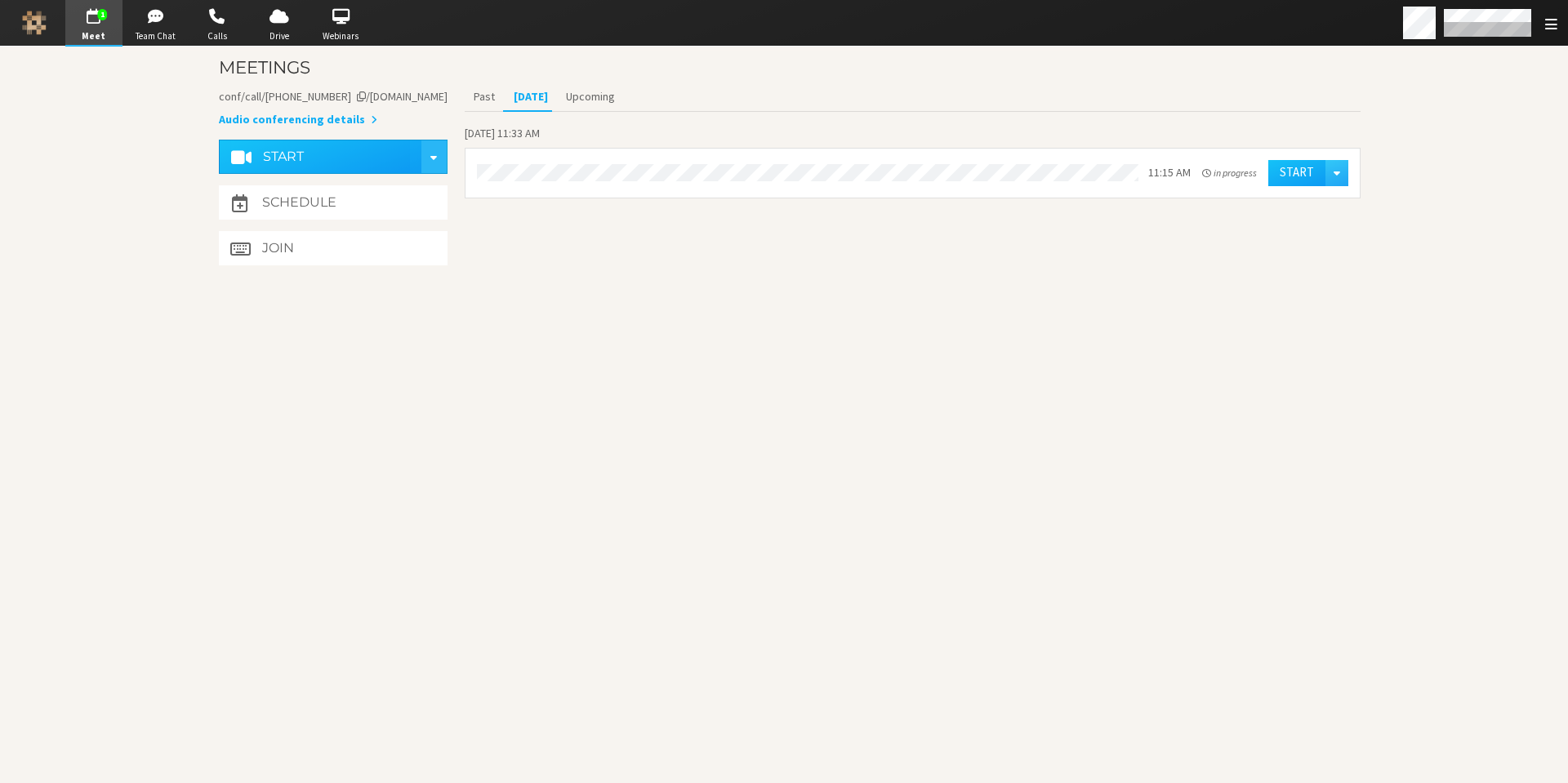
click at [1136, 502] on section "Meetings Meeting link iotum.callbridge.rocks/conf/call/2659697 Audio conferenci…" at bounding box center [784, 414] width 1176 height 737
click at [597, 97] on button "Upcoming" at bounding box center [590, 97] width 67 height 29
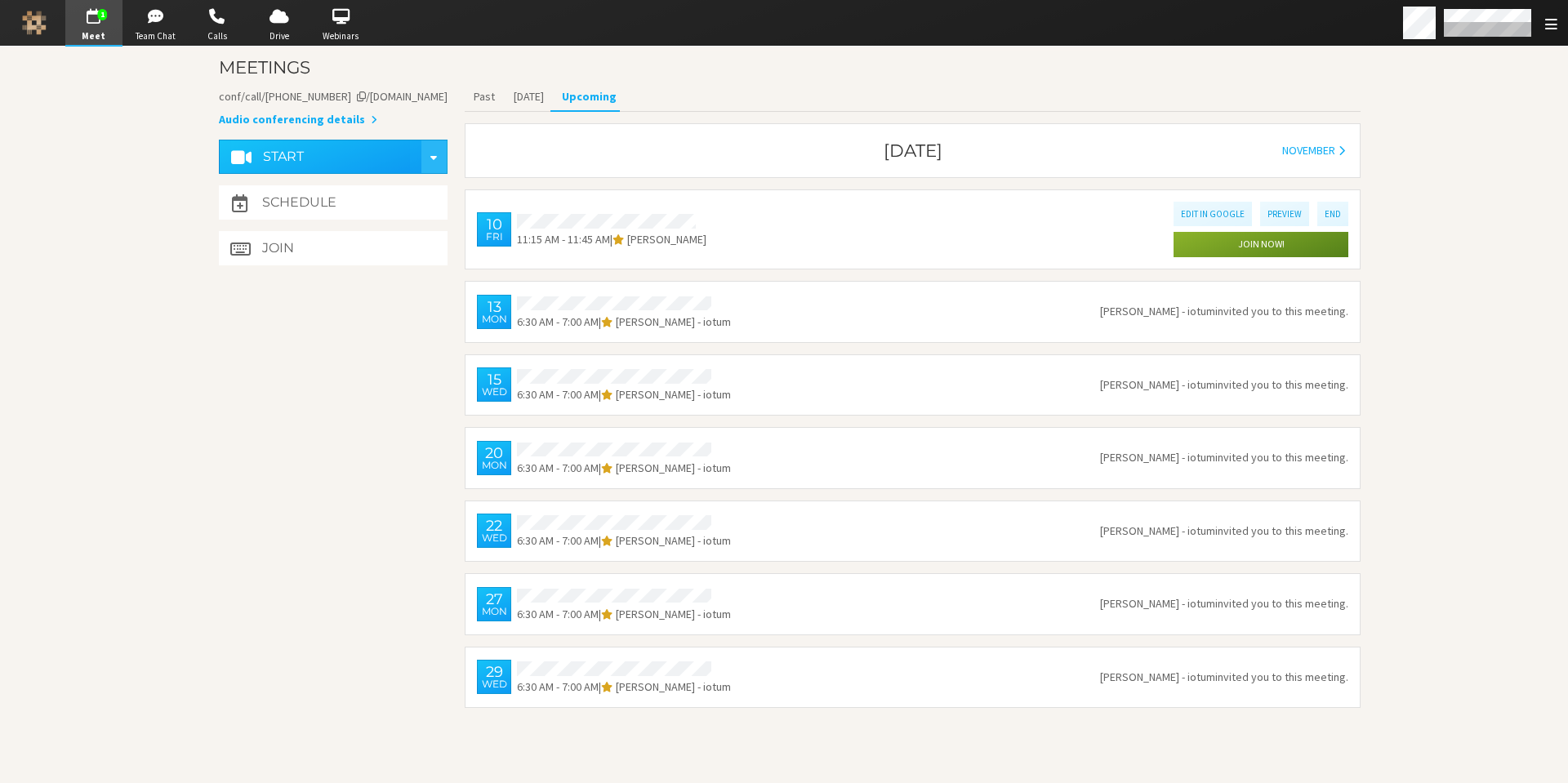
click at [101, 22] on span "button" at bounding box center [93, 17] width 57 height 26
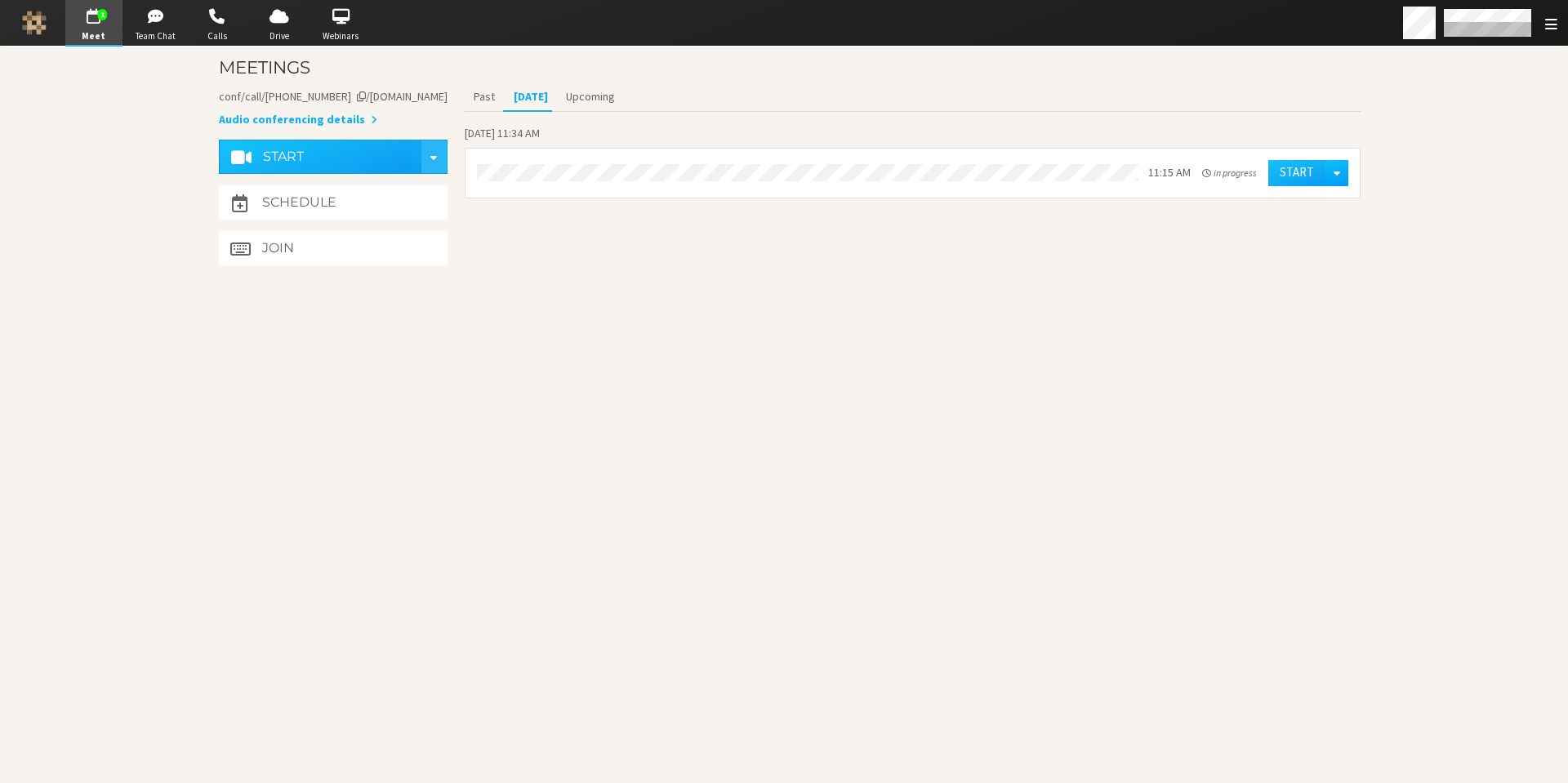
click at [1334, 173] on span "Open menu" at bounding box center [1337, 172] width 7 height 12
click at [1077, 292] on section "Meetings Meeting link iotum.callbridge.rocks/conf/call/2659697 Audio conferenci…" at bounding box center [784, 414] width 1176 height 737
click at [589, 96] on button "Upcoming" at bounding box center [590, 97] width 67 height 29
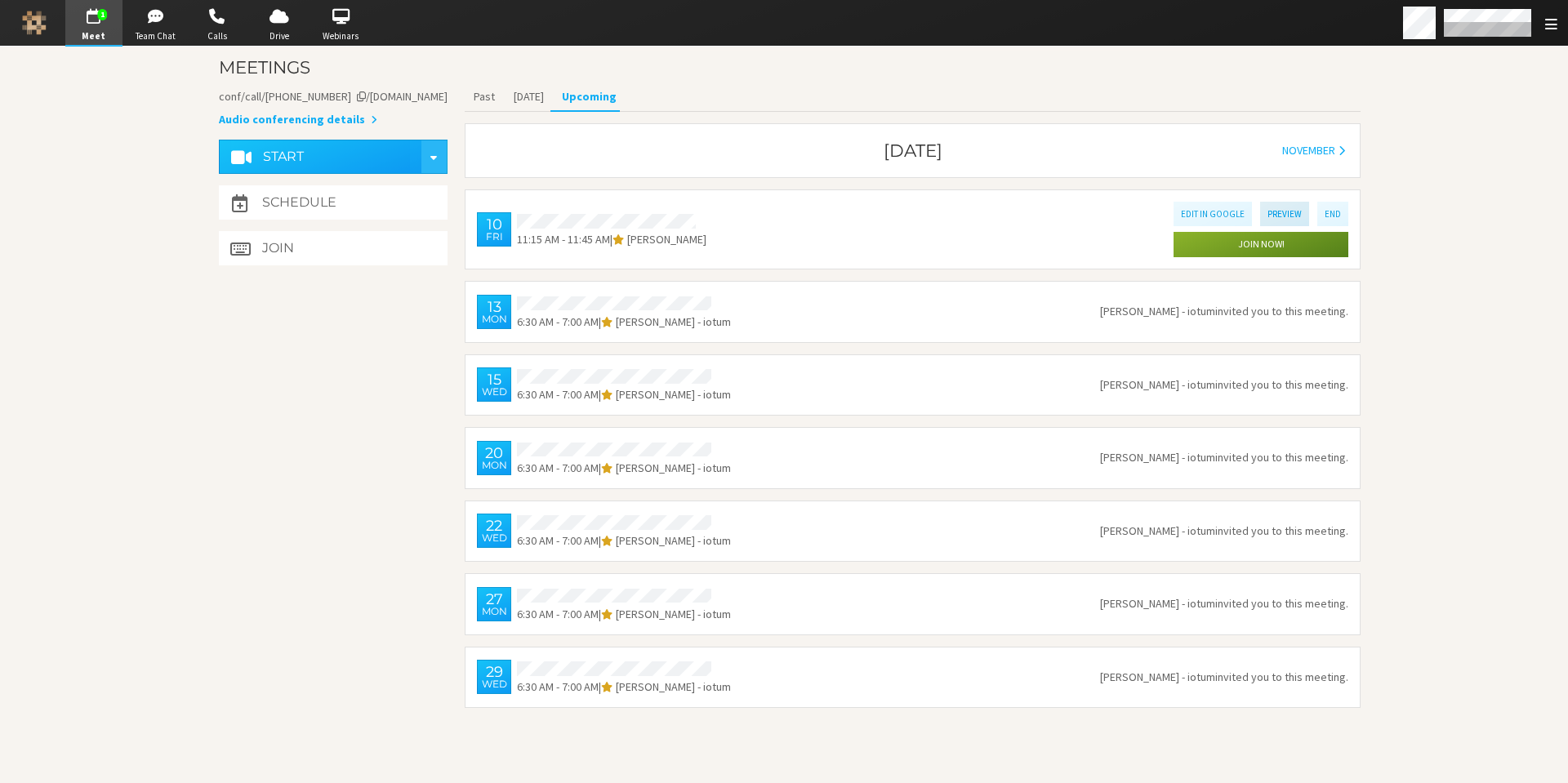
click at [1282, 216] on button "Preview" at bounding box center [1284, 213] width 49 height 24
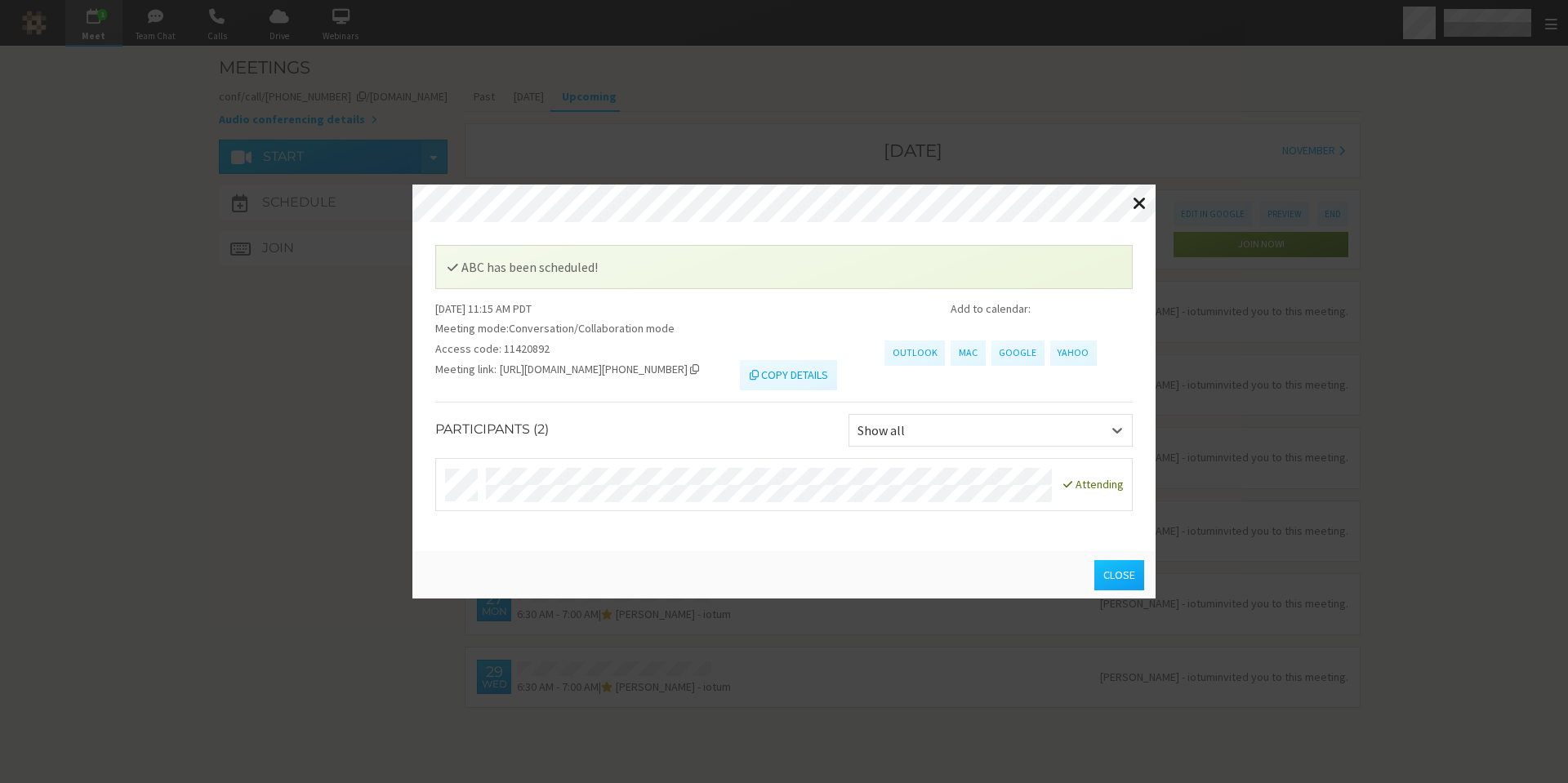
click at [1138, 199] on span "Close modal" at bounding box center [1140, 203] width 14 height 21
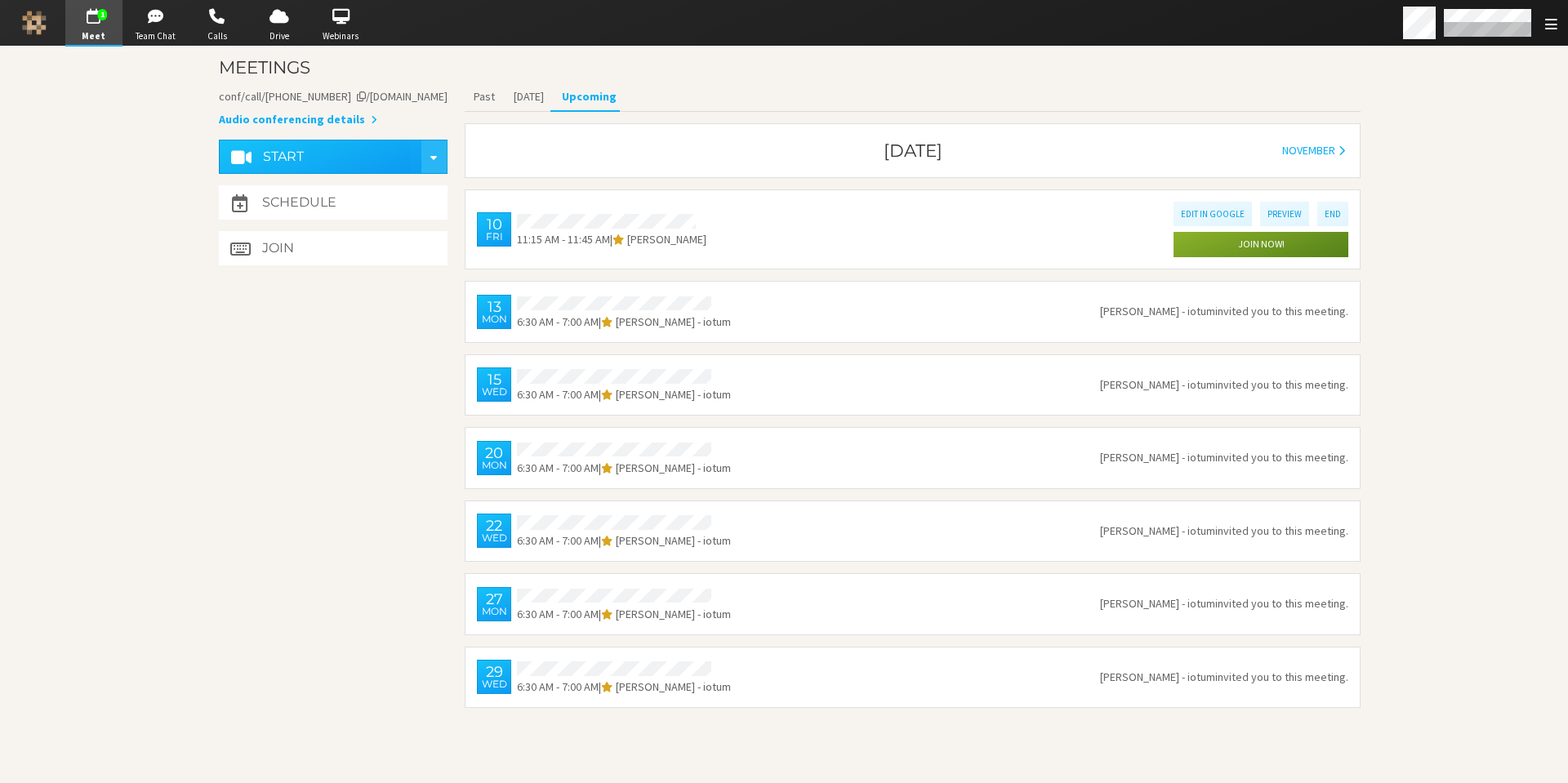
click at [103, 30] on span "Meet" at bounding box center [93, 36] width 57 height 14
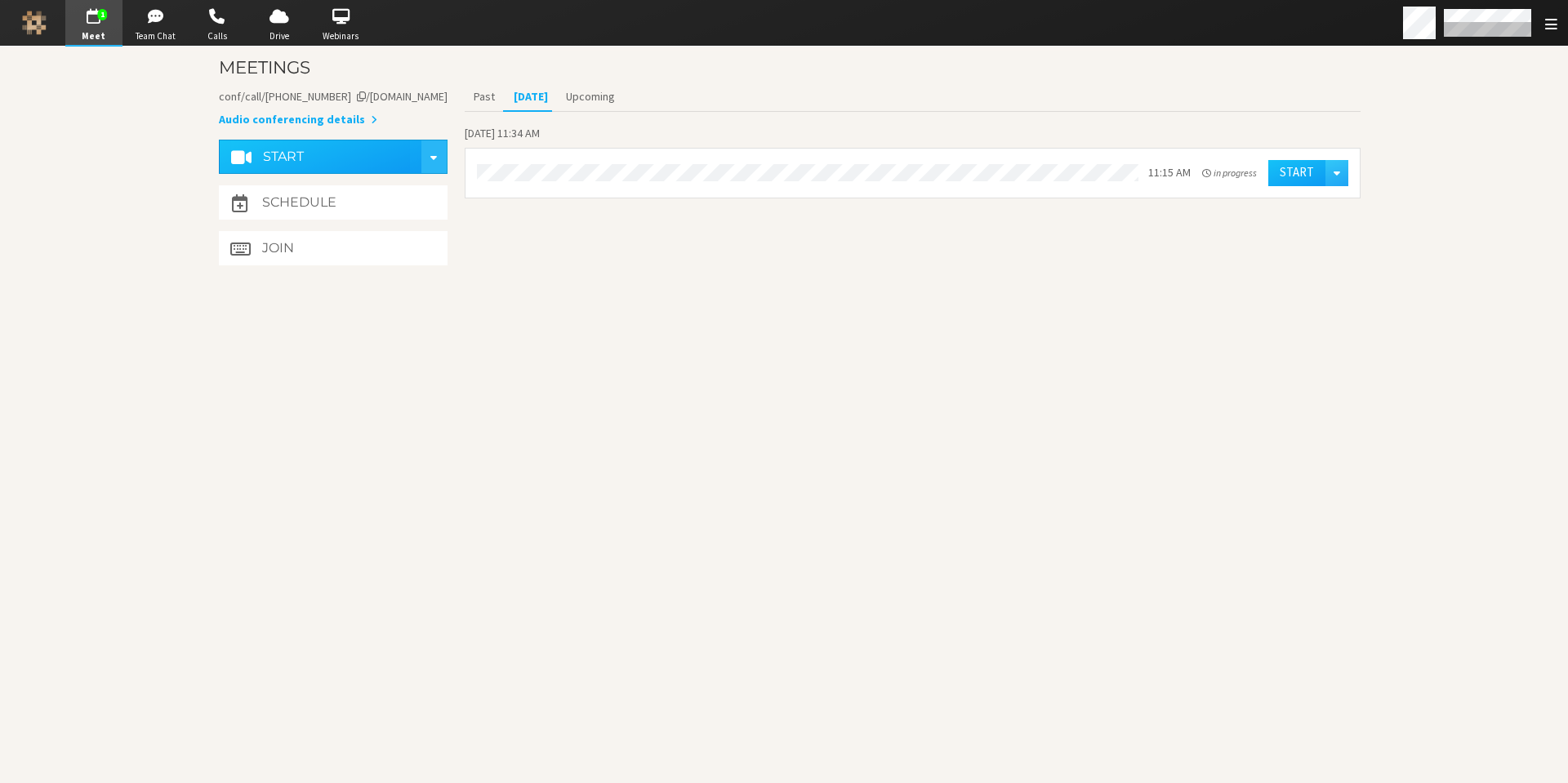
click at [668, 503] on section "Meetings Meeting link iotum.callbridge.rocks/conf/call/2659697 Audio conferenci…" at bounding box center [784, 414] width 1176 height 737
click at [577, 316] on section "Meetings Meeting link iotum.callbridge.rocks/conf/call/2659697 Audio conferenci…" at bounding box center [784, 414] width 1176 height 737
click at [568, 101] on button "Upcoming" at bounding box center [590, 97] width 67 height 29
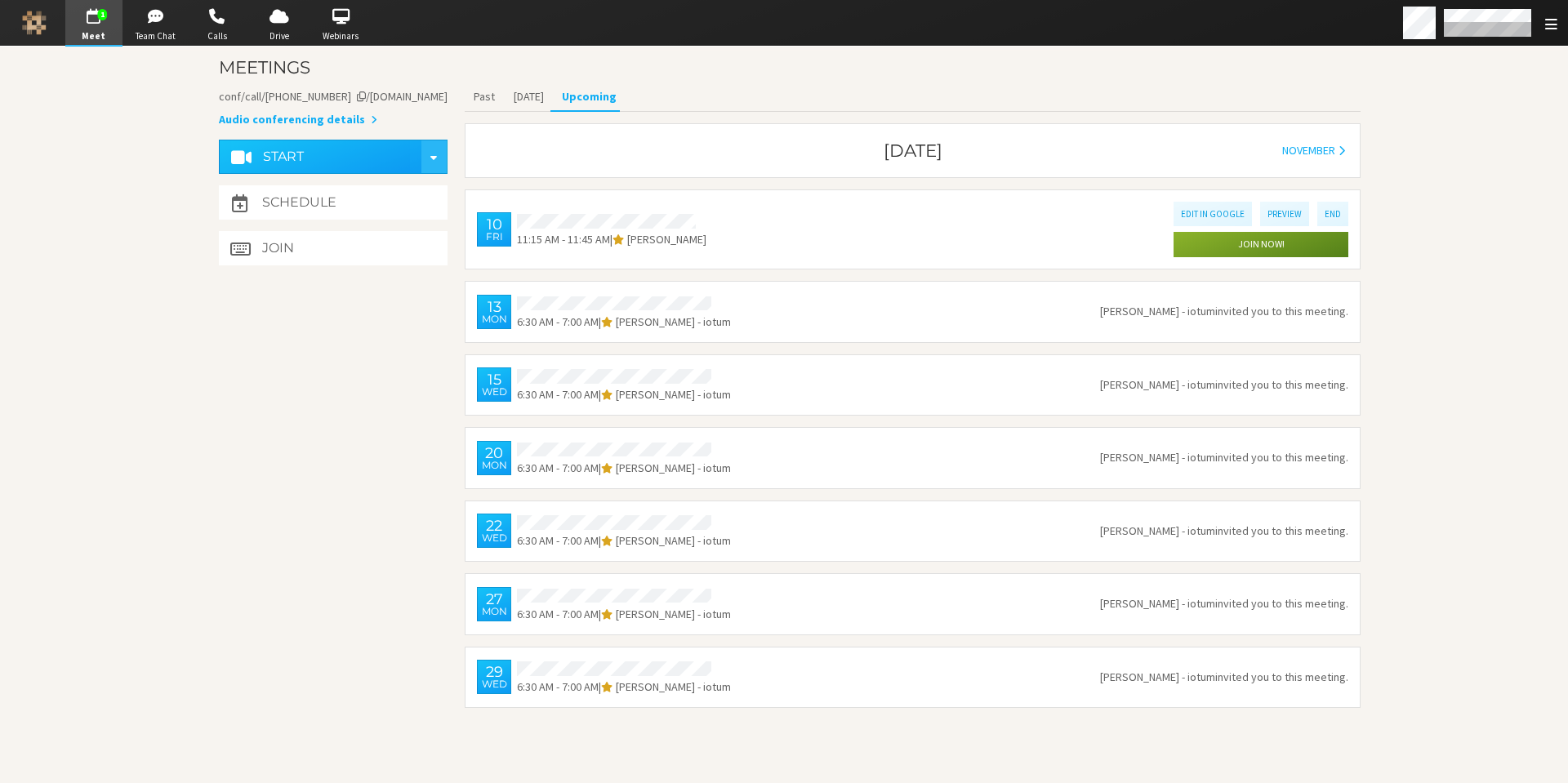
click at [106, 21] on span "button" at bounding box center [93, 17] width 57 height 26
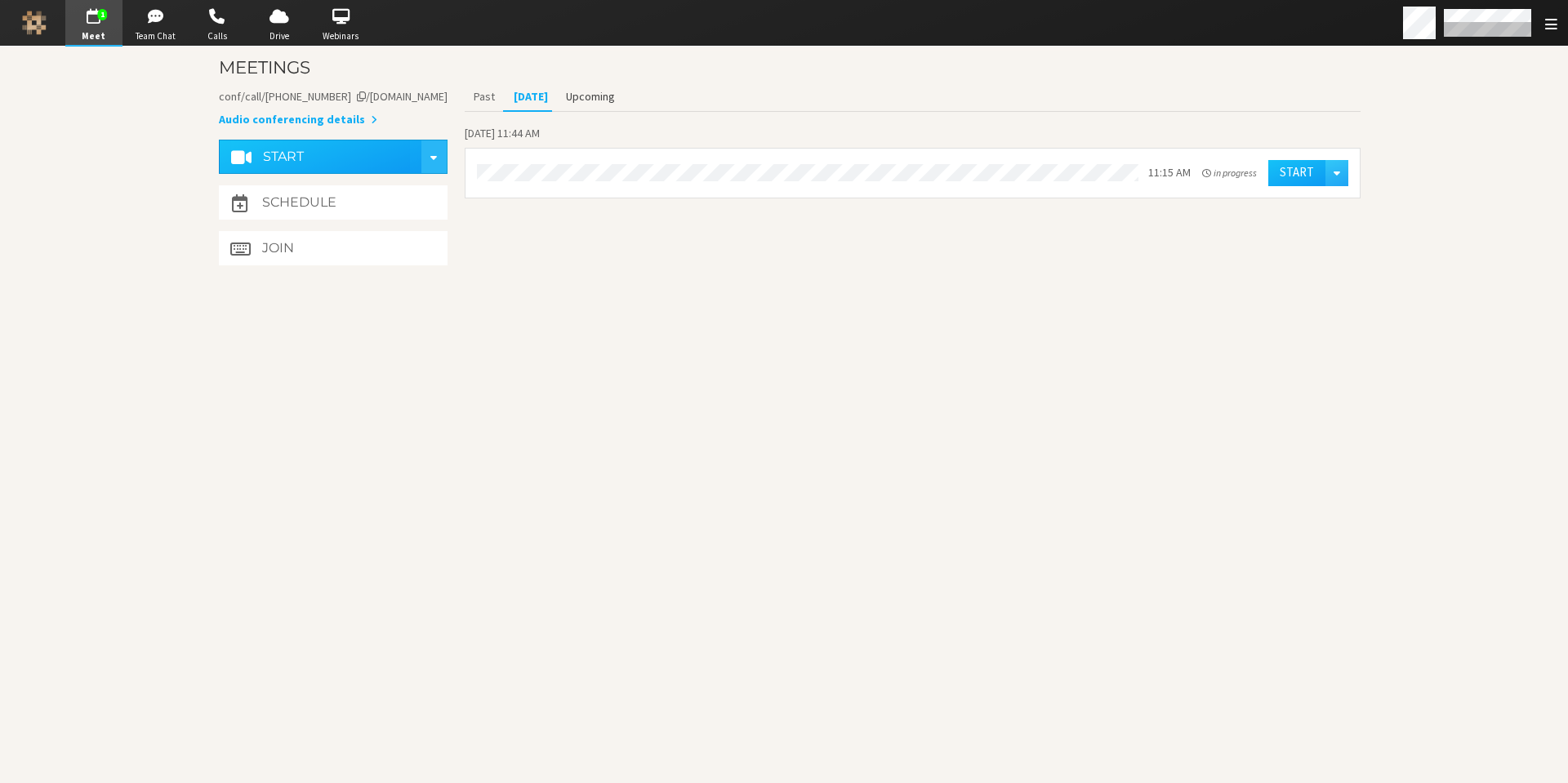
click at [569, 94] on button "Upcoming" at bounding box center [590, 97] width 67 height 29
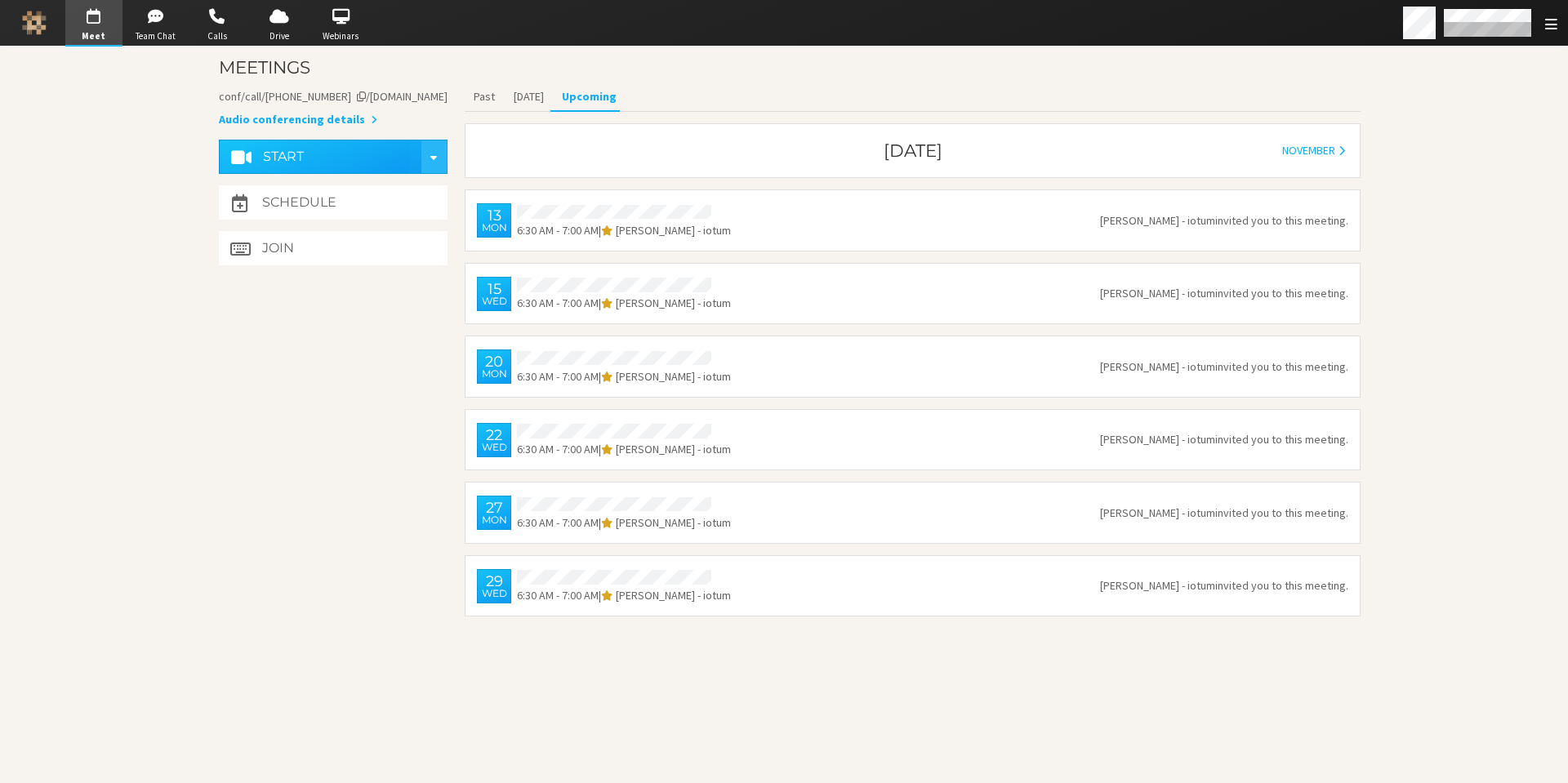
click at [82, 23] on span "button" at bounding box center [93, 17] width 57 height 26
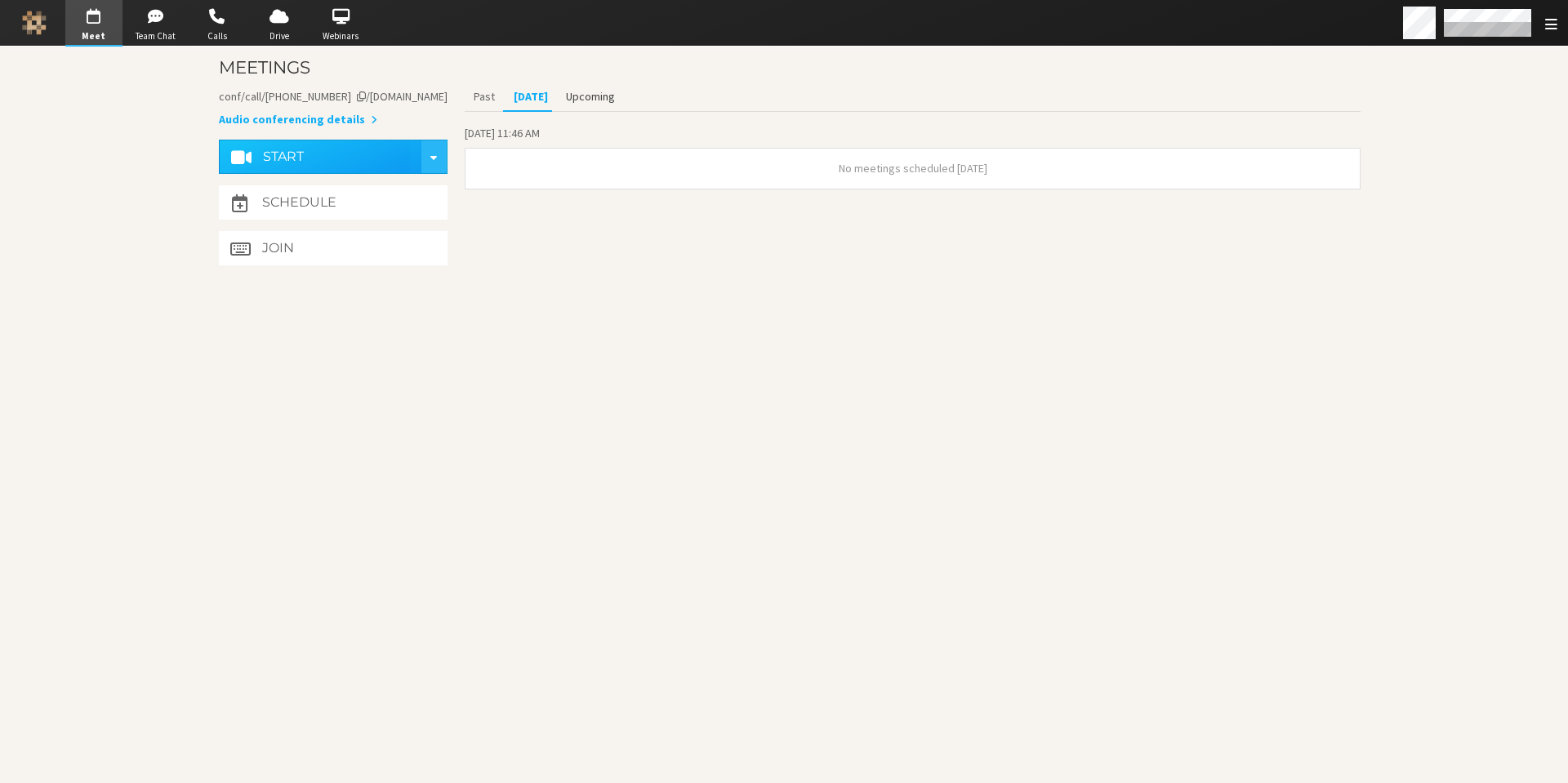
click at [591, 99] on button "Upcoming" at bounding box center [590, 97] width 67 height 29
